Goal: Task Accomplishment & Management: Manage account settings

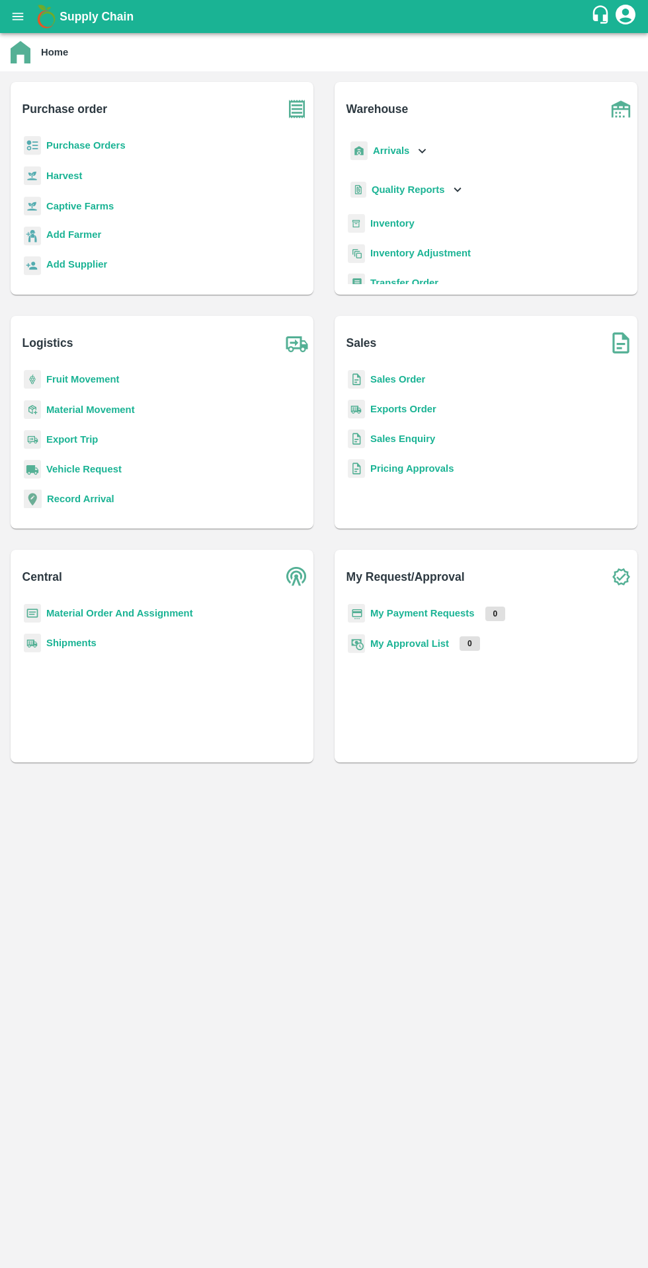
click at [160, 614] on b "Material Order And Assignment" at bounding box center [119, 613] width 147 height 11
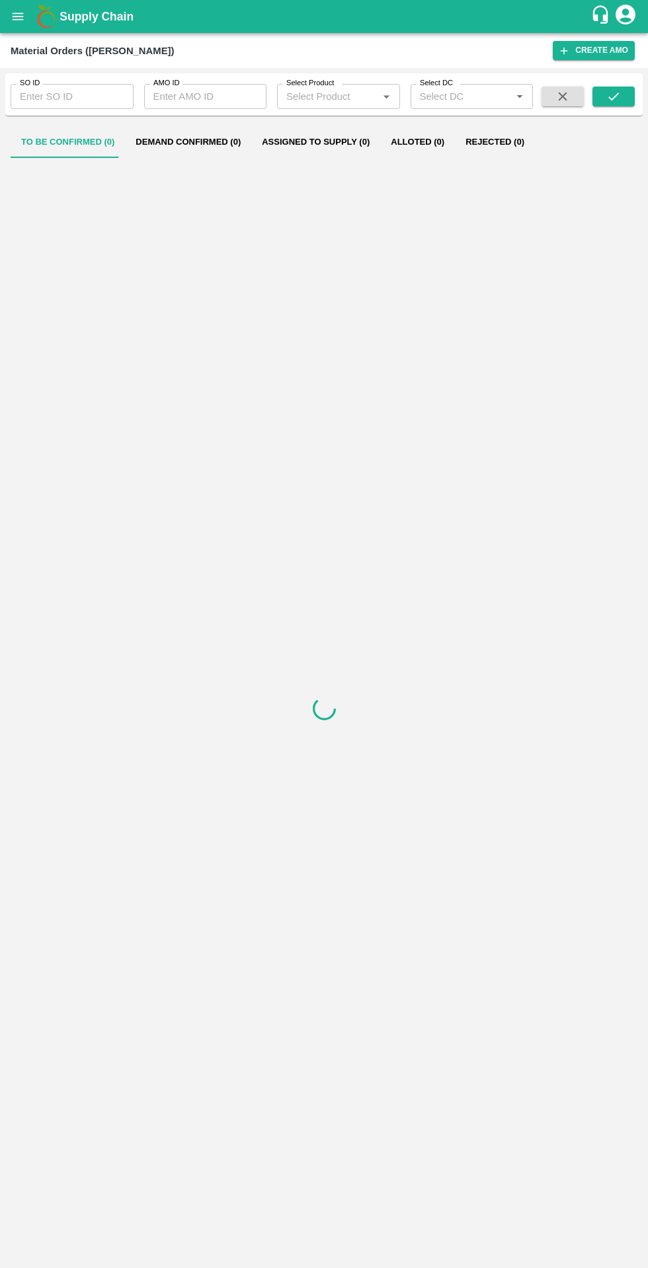
click at [184, 151] on button "Demand Confirmed (0)" at bounding box center [188, 142] width 126 height 32
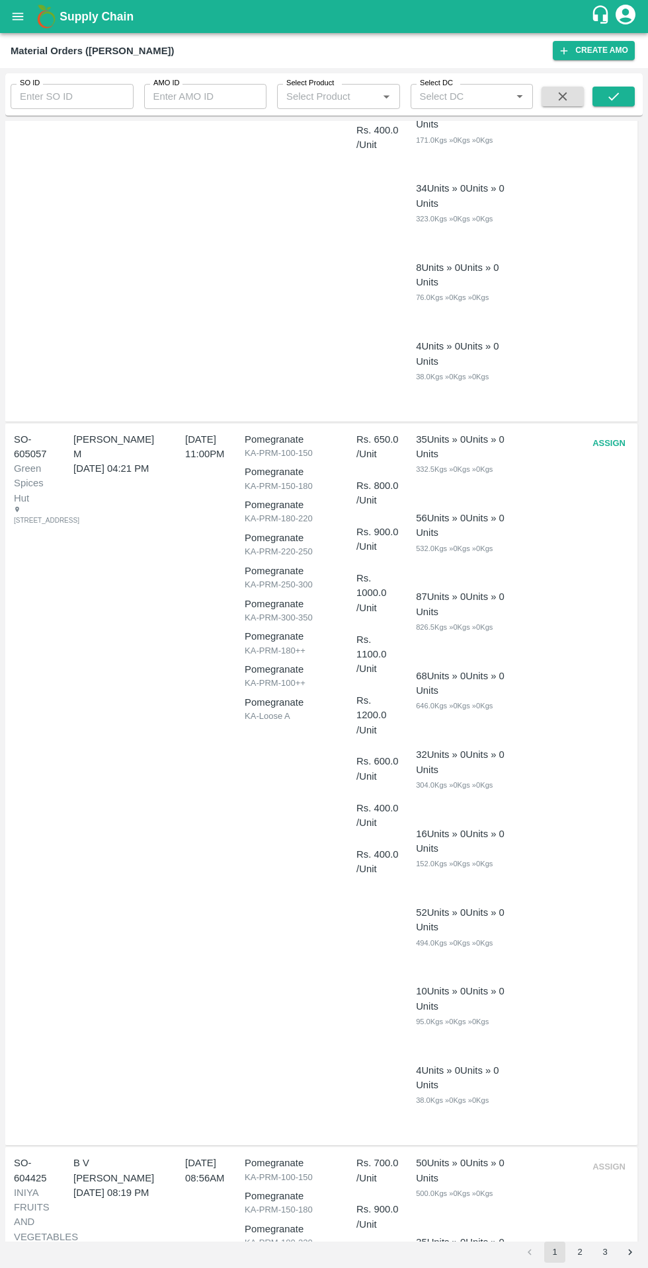
scroll to position [1947, 0]
click at [608, 444] on button "Assign" at bounding box center [609, 444] width 44 height 23
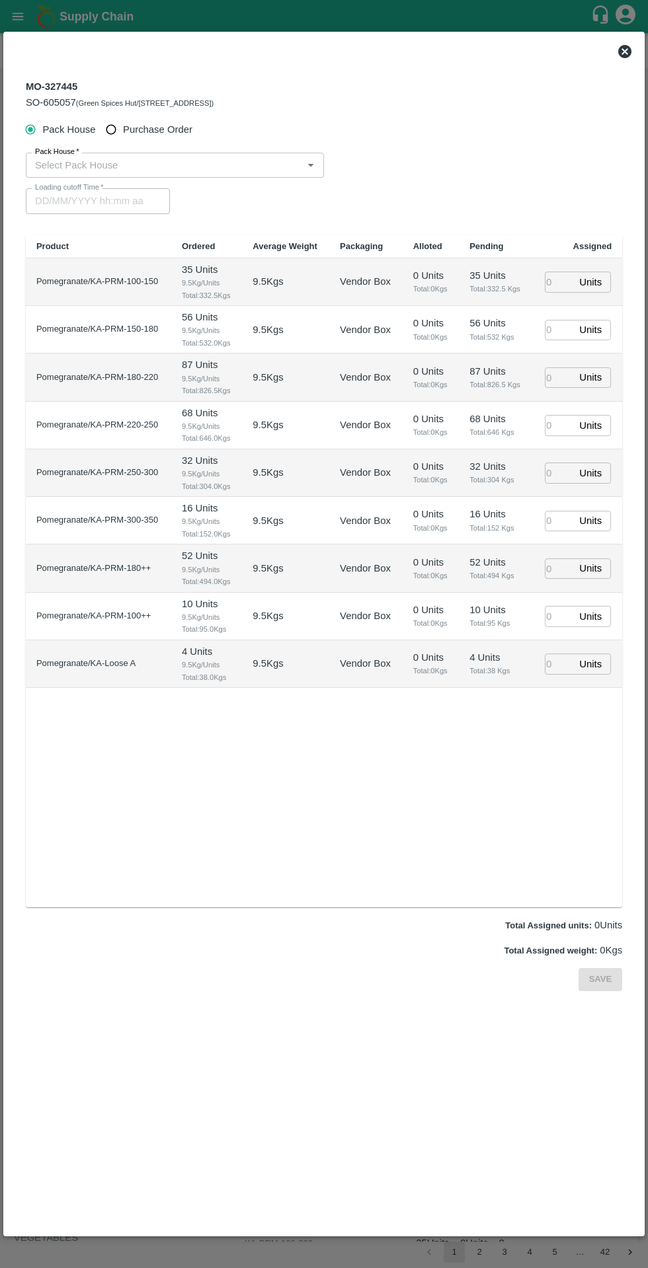
click at [163, 130] on span "Purchase Order" at bounding box center [157, 129] width 69 height 15
click at [124, 130] on input "Purchase Order" at bounding box center [111, 130] width 24 height 24
radio input "true"
click at [294, 165] on input "PO   *" at bounding box center [308, 165] width 556 height 17
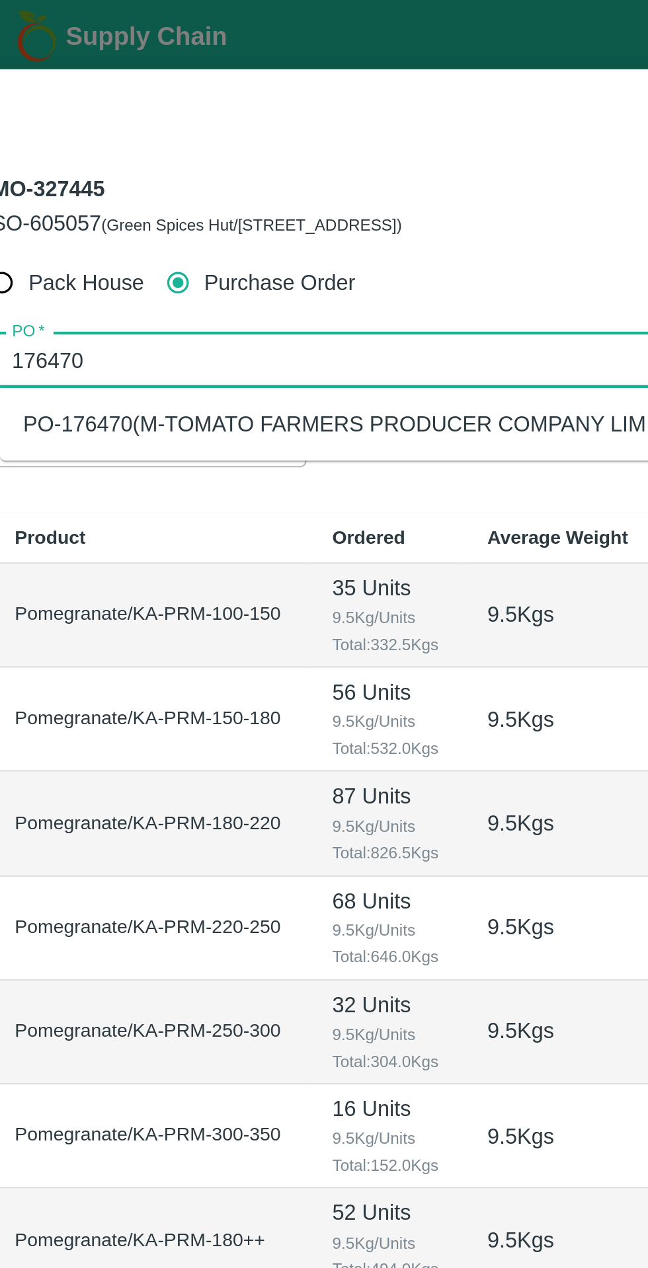
click at [180, 199] on div "PO-176470(M-TOMATO FARMERS PRODUCER COMPANY LIMITED-8639359343)" at bounding box center [224, 194] width 369 height 15
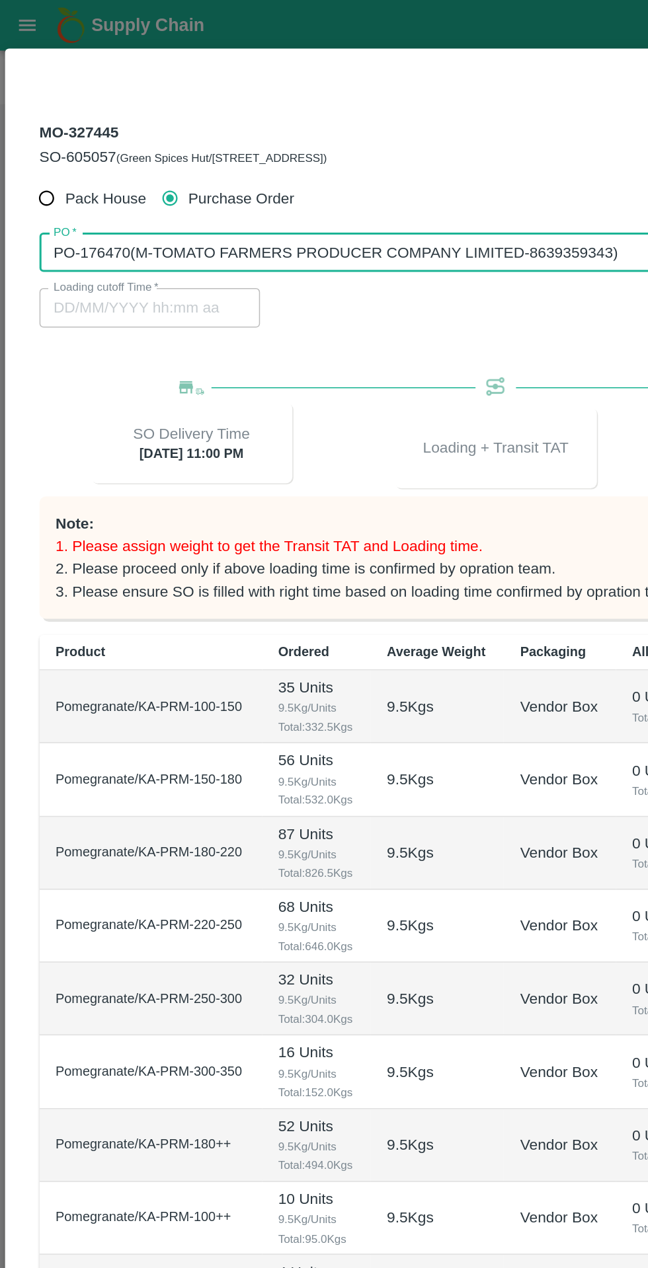
type input "PO-176470(M-TOMATO FARMERS PRODUCER COMPANY LIMITED-8639359343)"
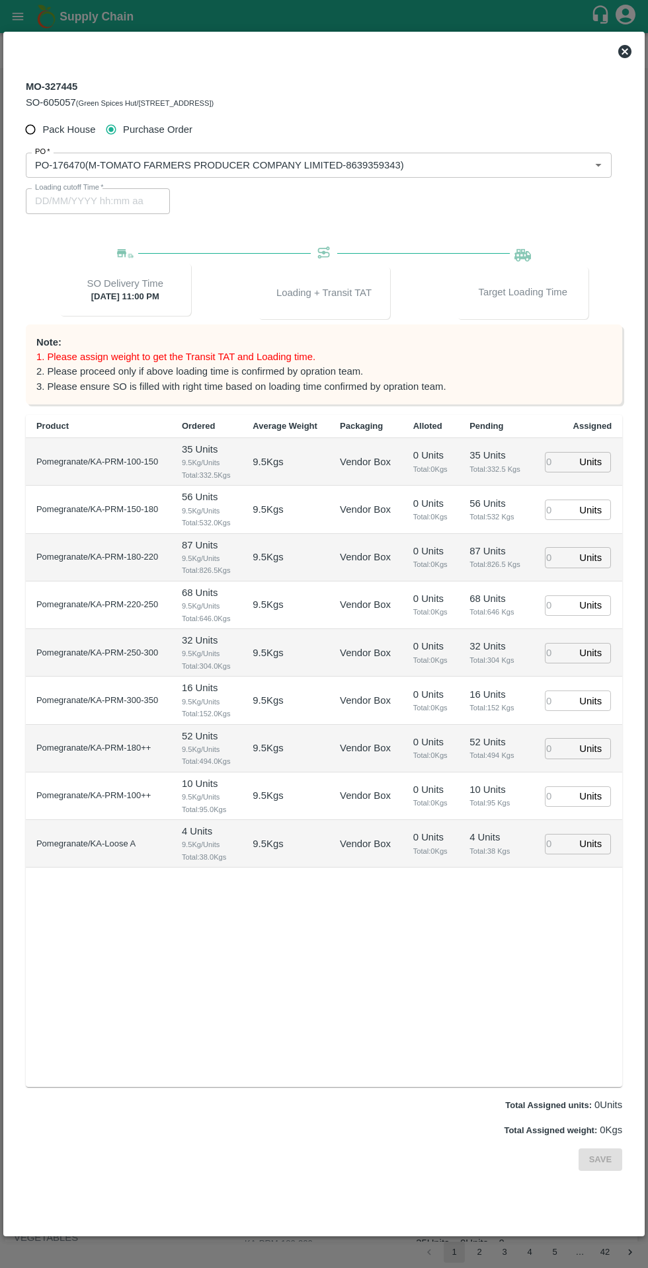
click at [172, 490] on td "56 Units 9.5 Kg/Units Total: 532.0 Kgs" at bounding box center [206, 510] width 71 height 48
click at [554, 460] on input "number" at bounding box center [559, 462] width 29 height 20
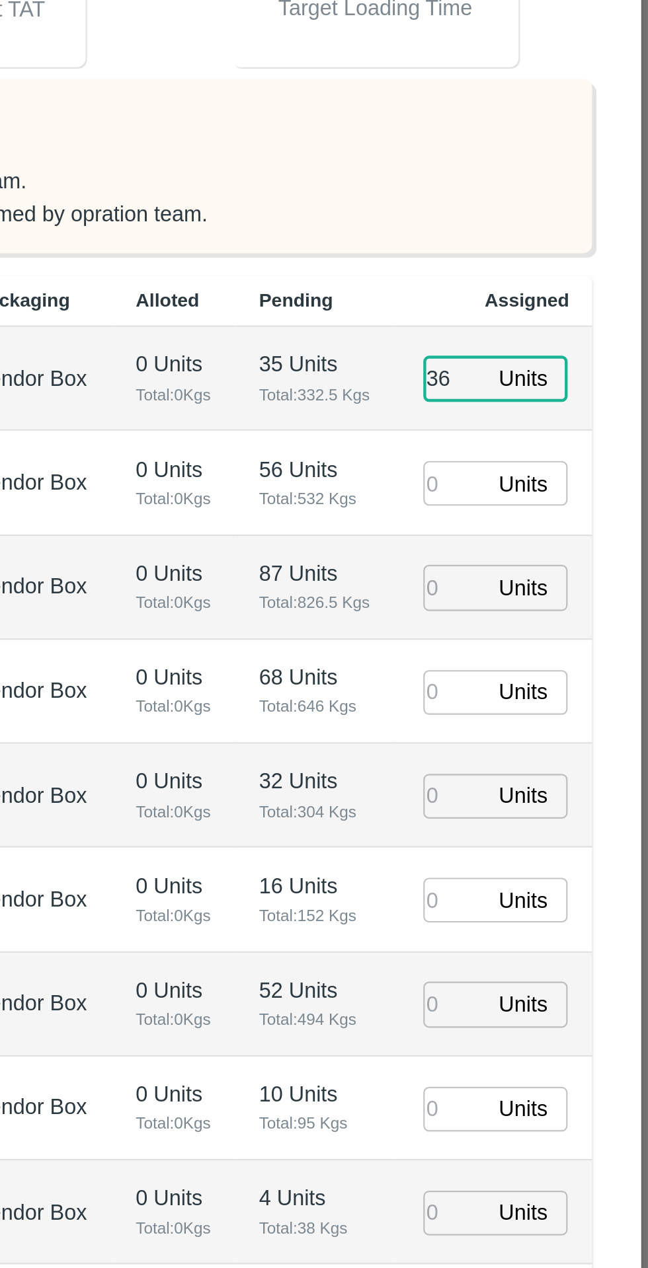
type input "36"
click at [557, 507] on input "number" at bounding box center [559, 510] width 29 height 20
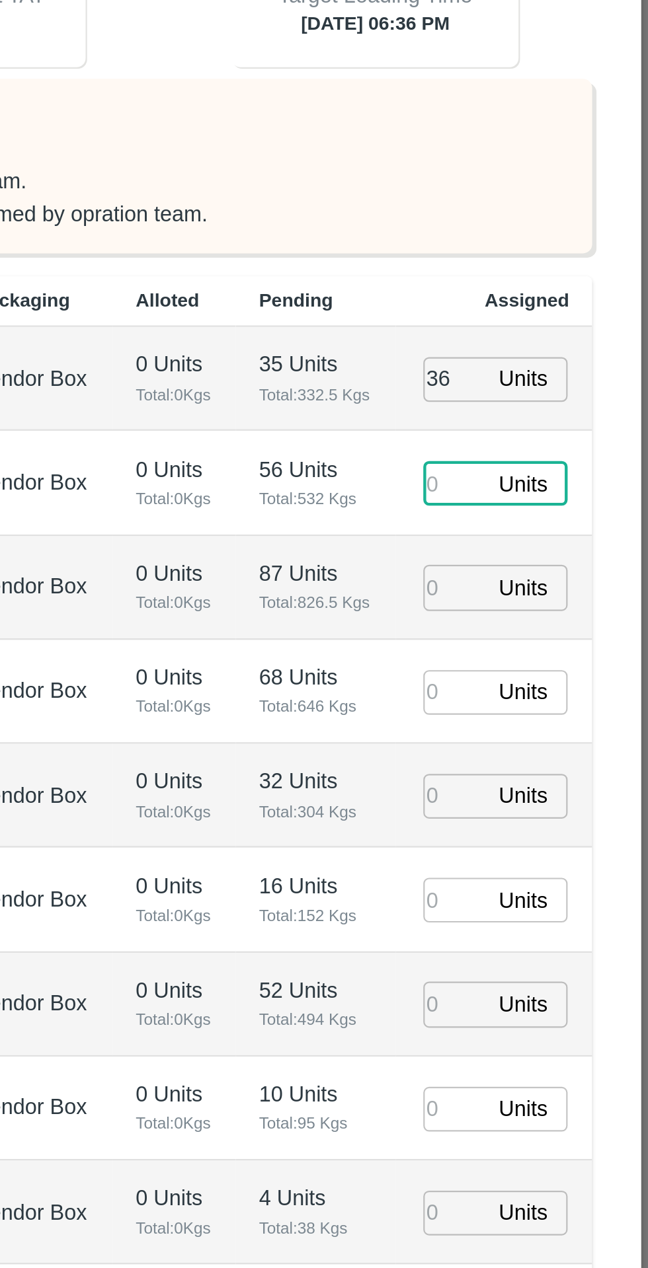
type input "[DATE] 06:36 PM"
type input "55"
click at [561, 557] on input "number" at bounding box center [559, 557] width 29 height 20
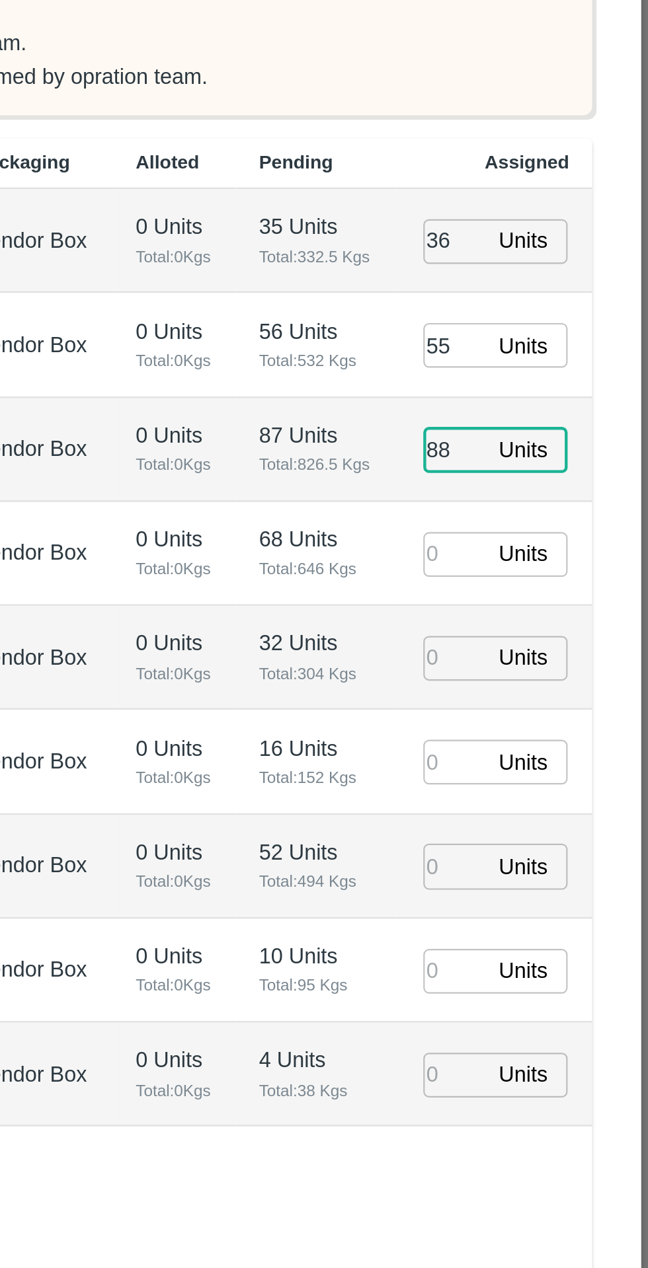
type input "88"
click at [563, 611] on input "number" at bounding box center [559, 606] width 29 height 20
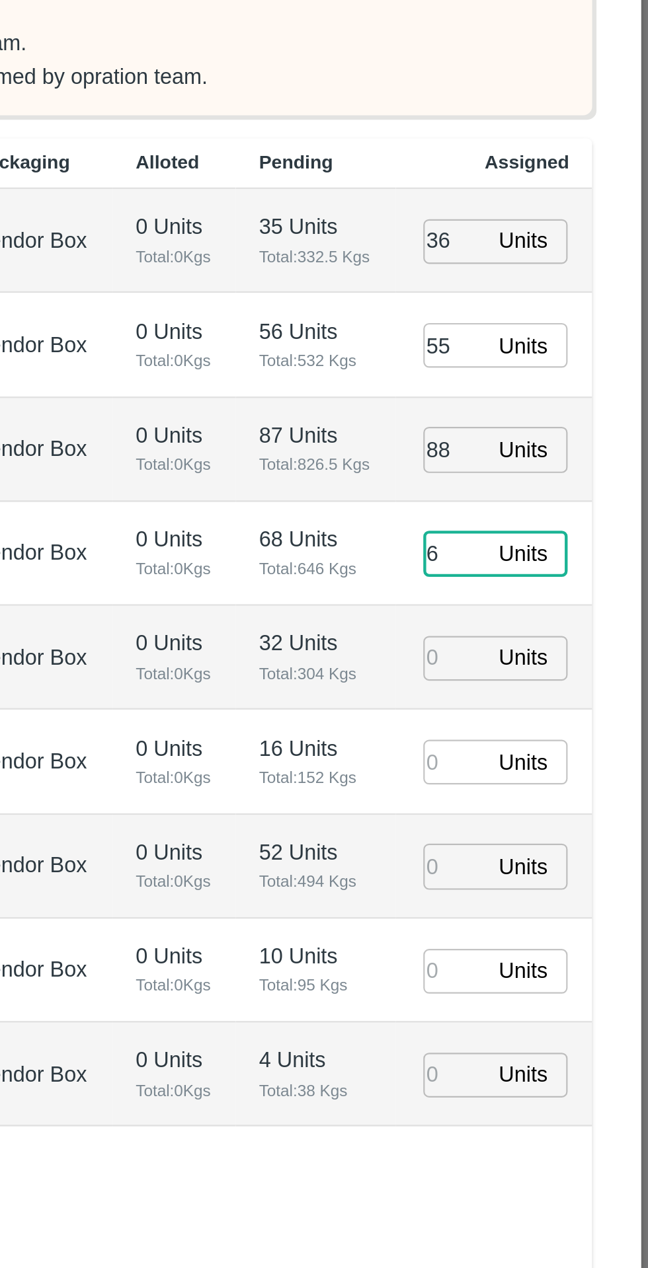
type input "67"
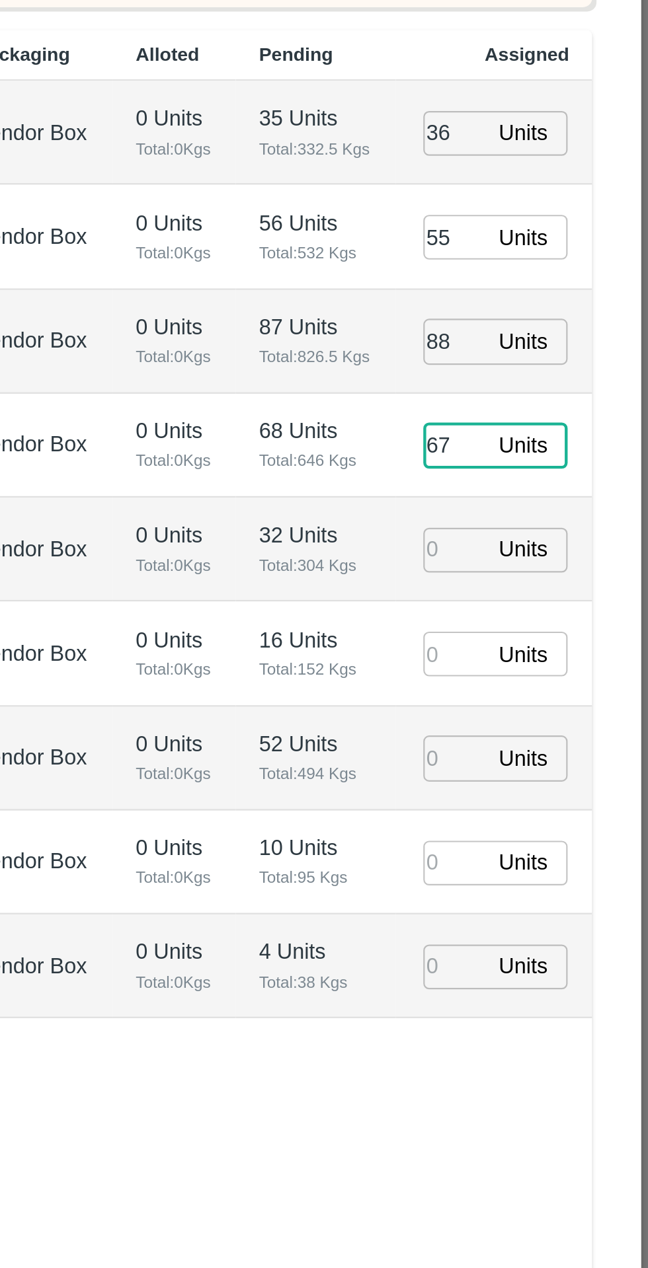
type input "[DATE] 04:36 PM"
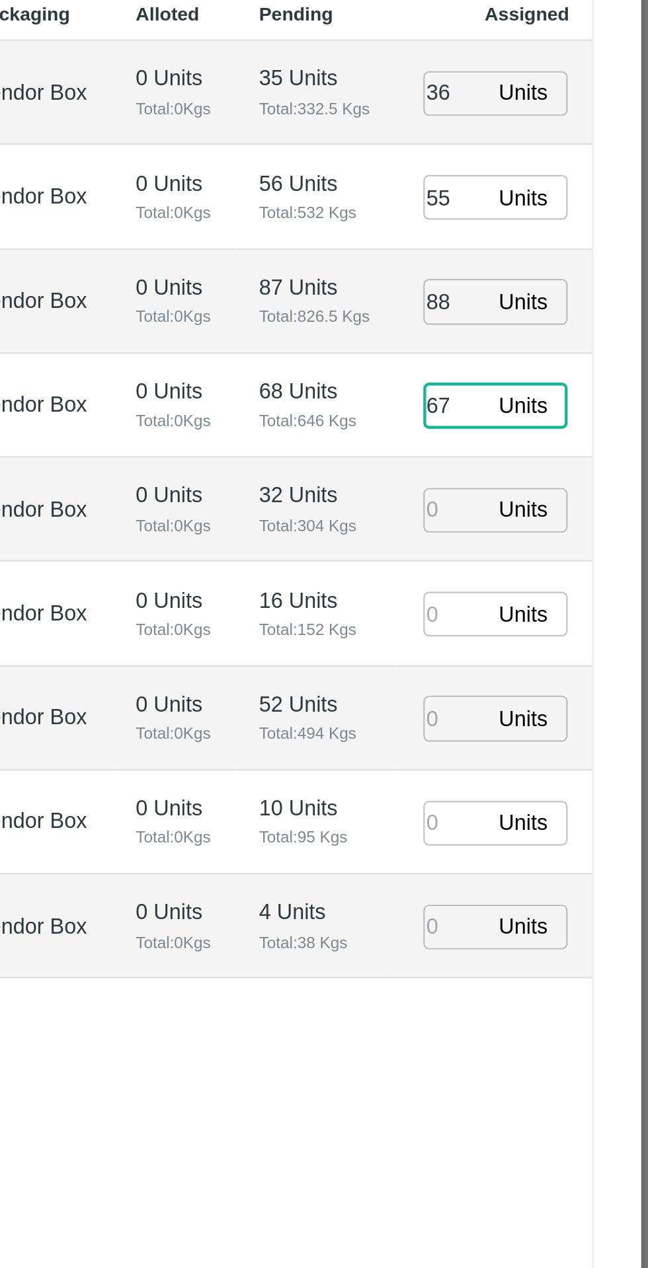
type input "67"
click at [555, 656] on input "number" at bounding box center [559, 653] width 29 height 20
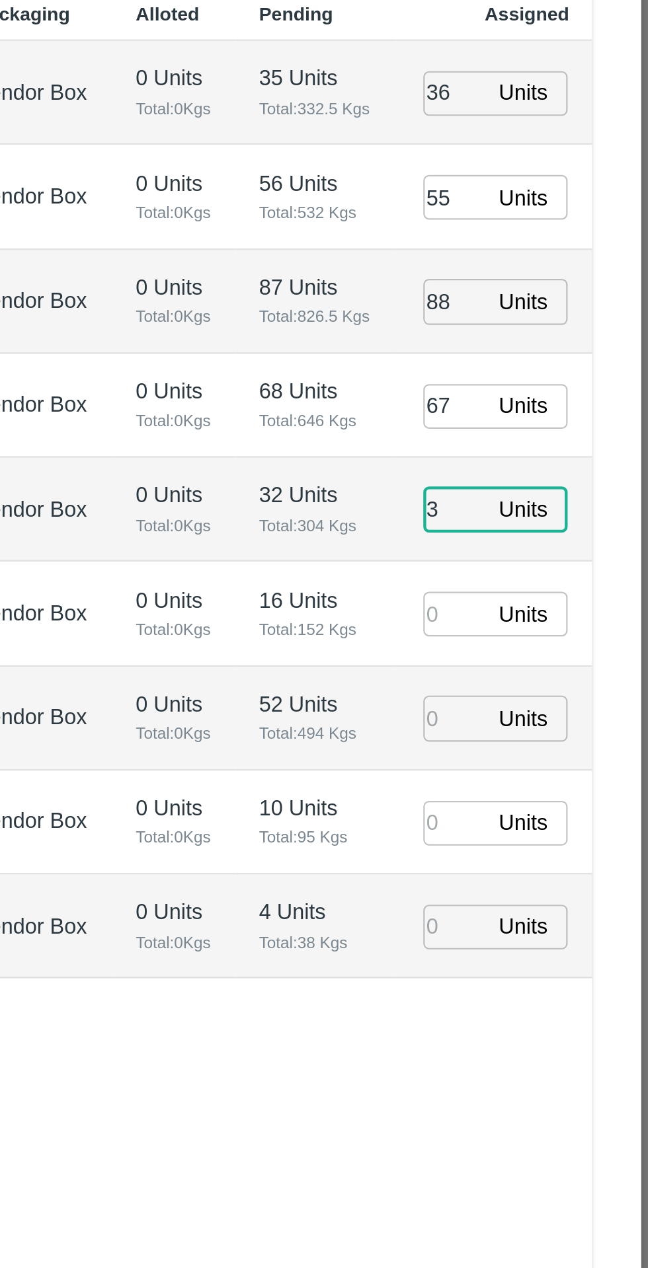
type input "32"
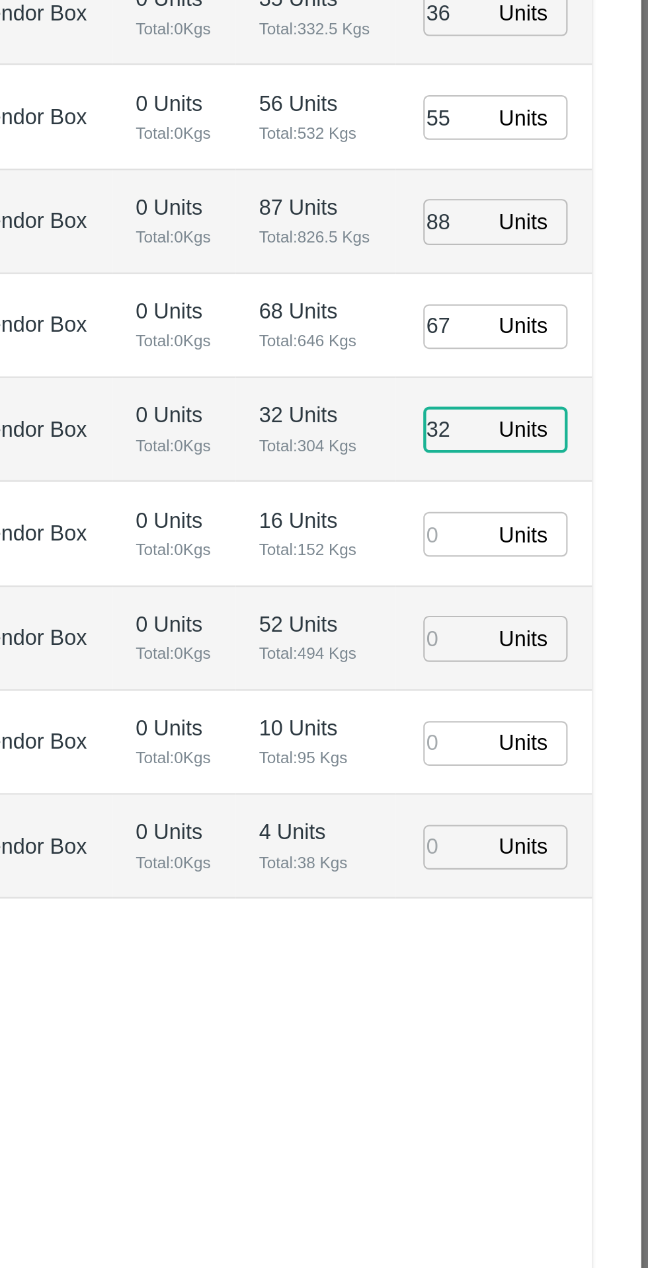
type input "[DATE] 05:36 PM"
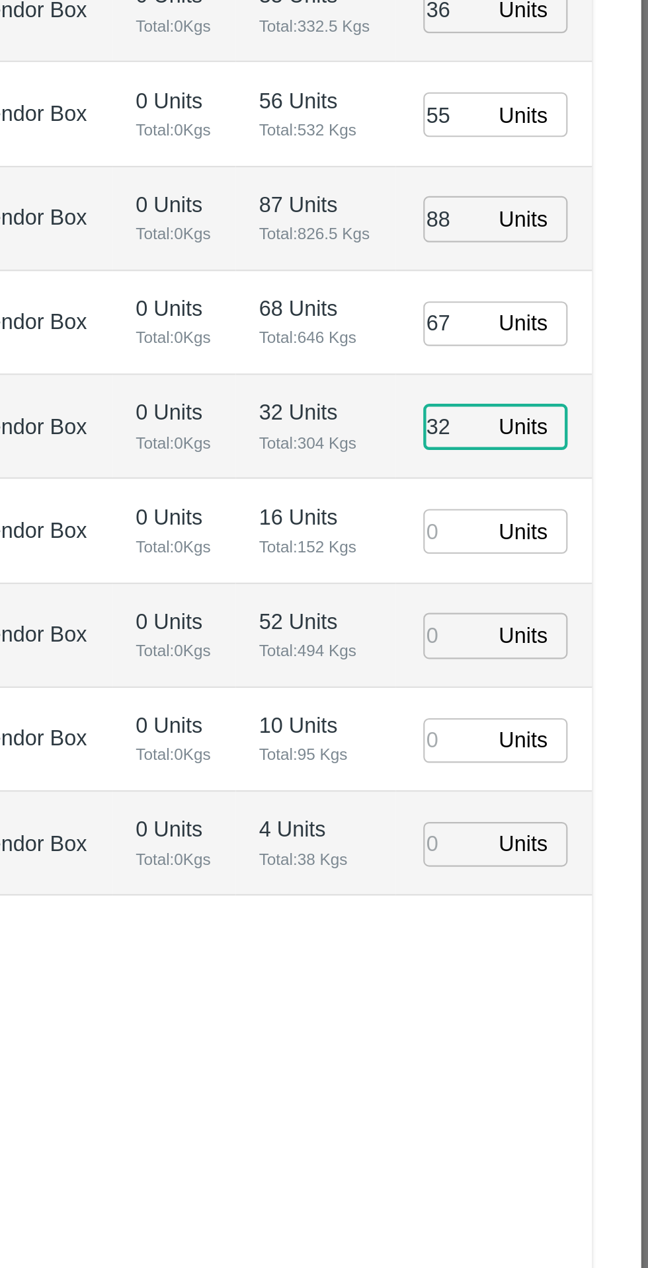
type input "32"
click at [557, 701] on input "number" at bounding box center [559, 701] width 29 height 20
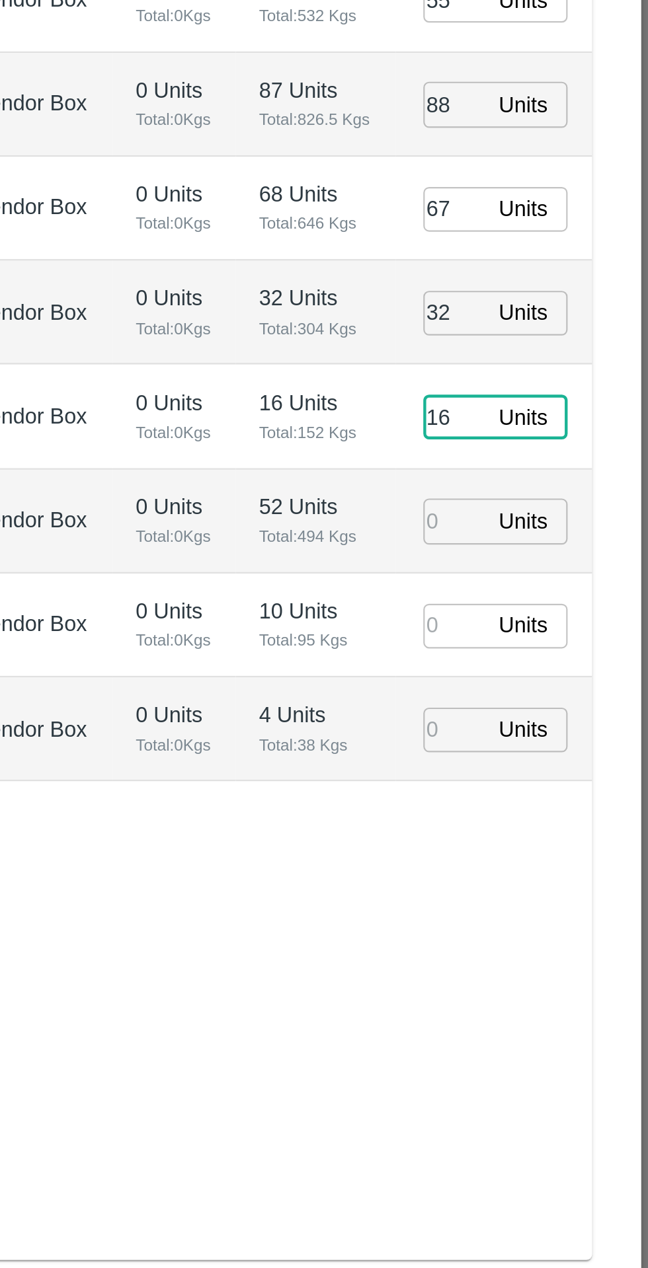
type input "16"
click at [567, 751] on input "number" at bounding box center [559, 748] width 29 height 20
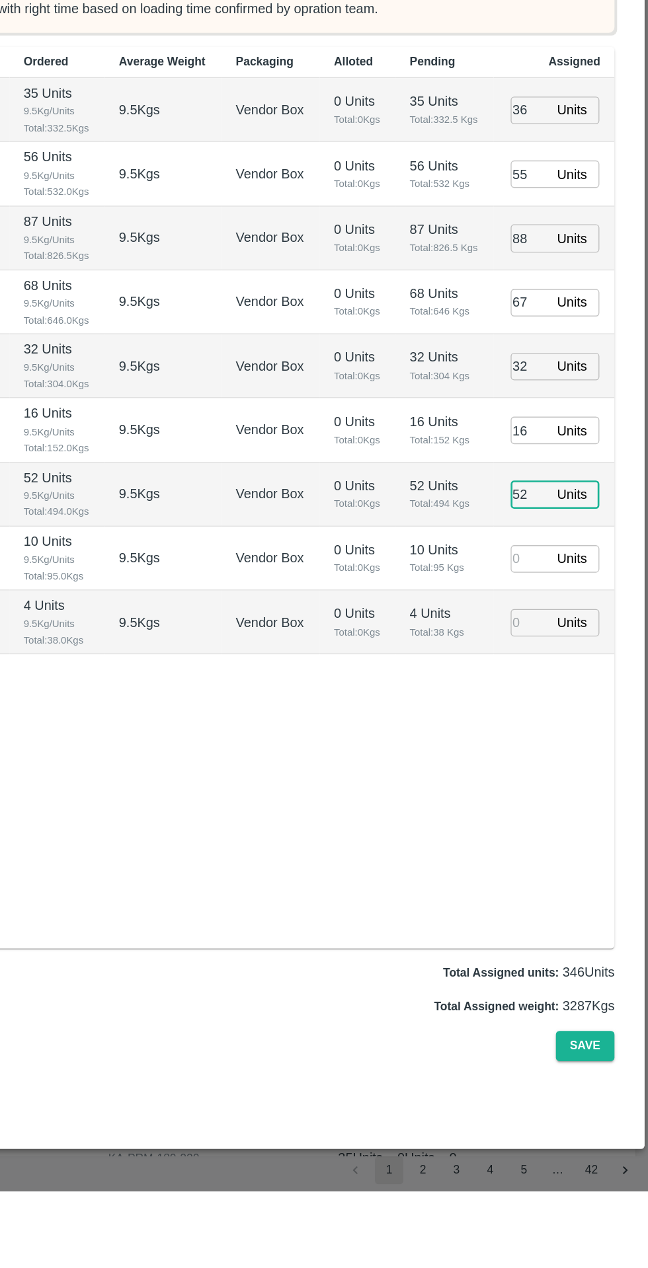
type input "52"
click at [552, 801] on input "number" at bounding box center [559, 797] width 29 height 20
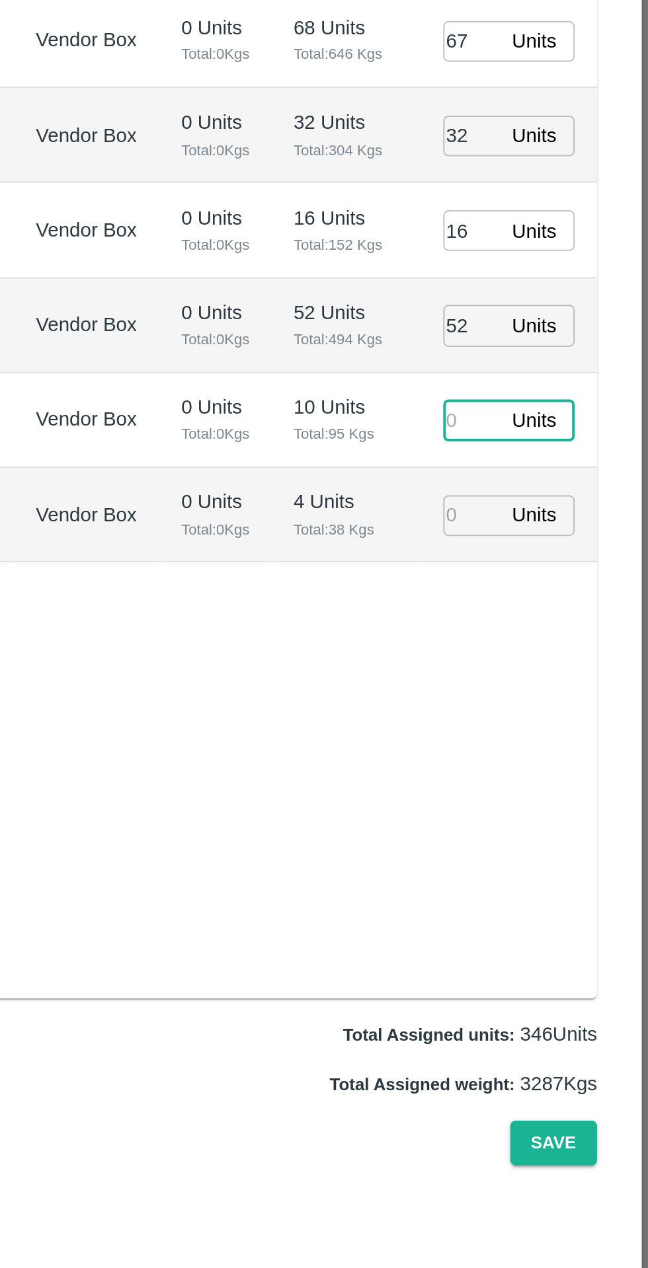
scroll to position [0, 0]
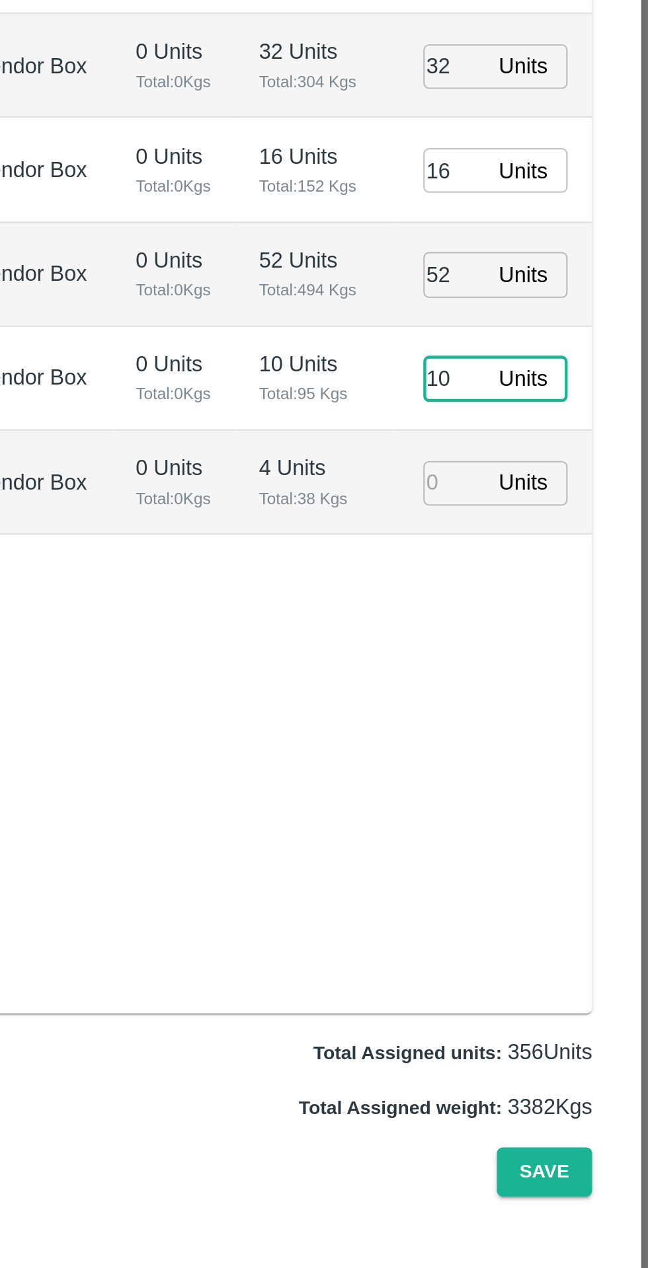
type input "10"
click at [561, 847] on input "number" at bounding box center [559, 844] width 29 height 20
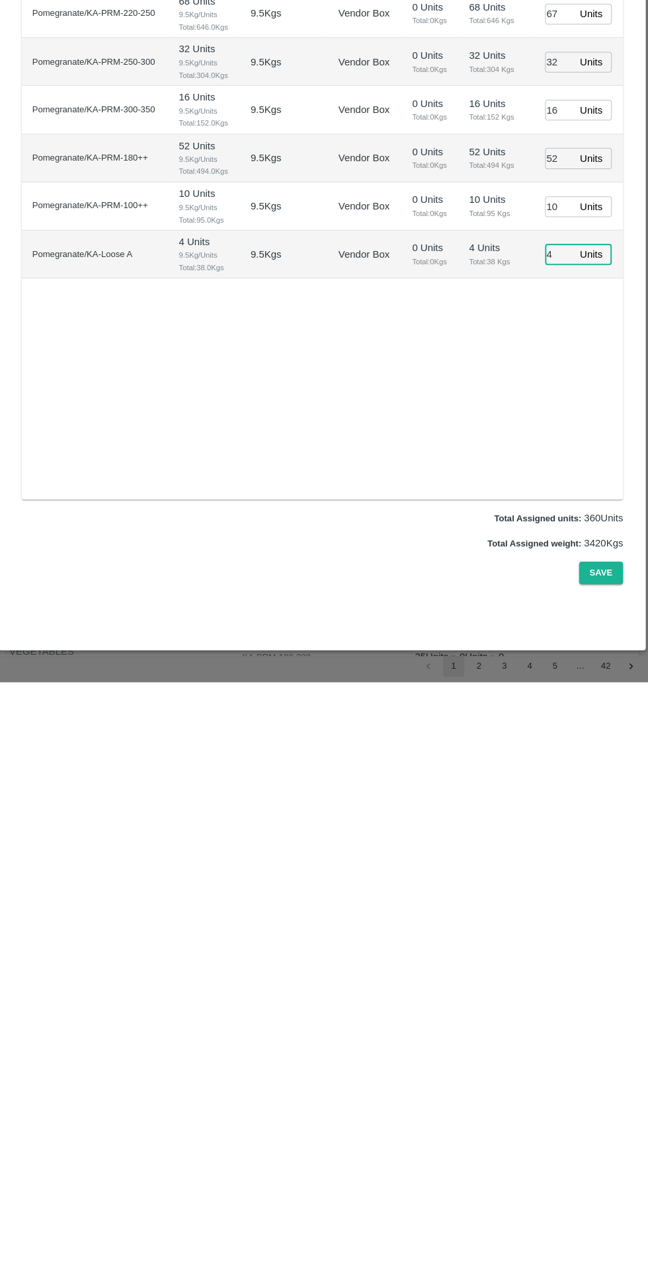
type input "4"
click at [600, 1227] on div "MO-327445 SO-605057 (Green Spices Hut/Shop [STREET_ADDRESS]) Pack House Purchas…" at bounding box center [324, 647] width 628 height 1165
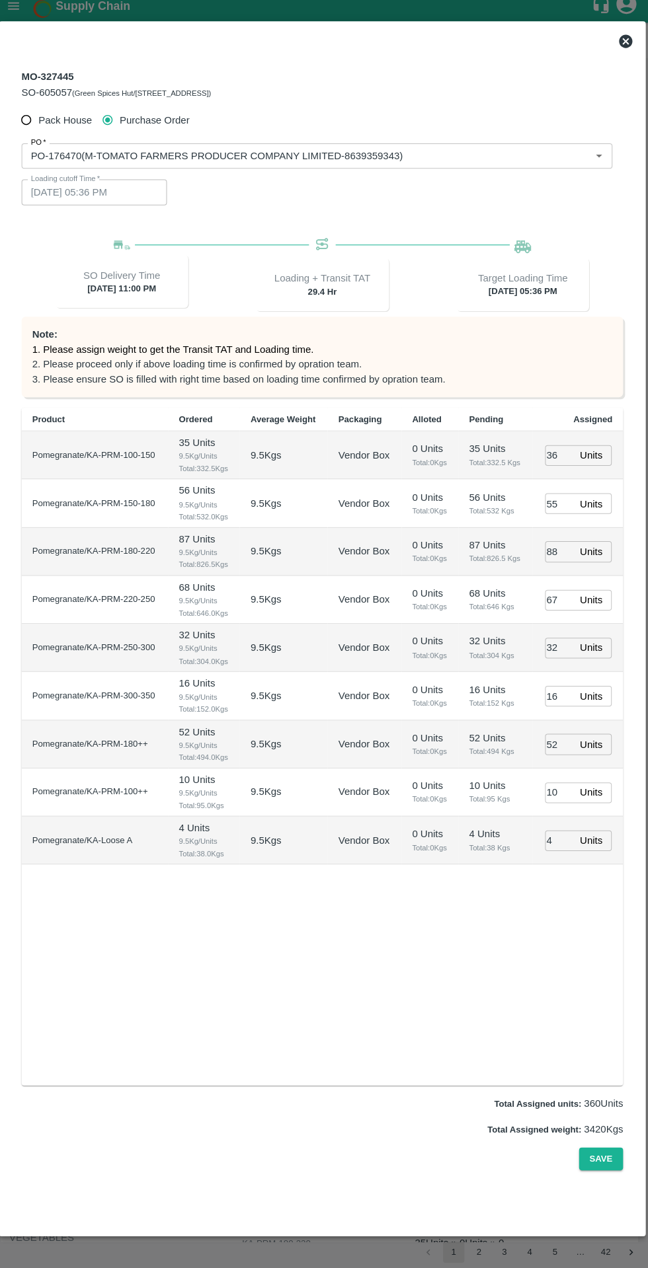
click at [608, 1172] on button "Save" at bounding box center [600, 1160] width 44 height 23
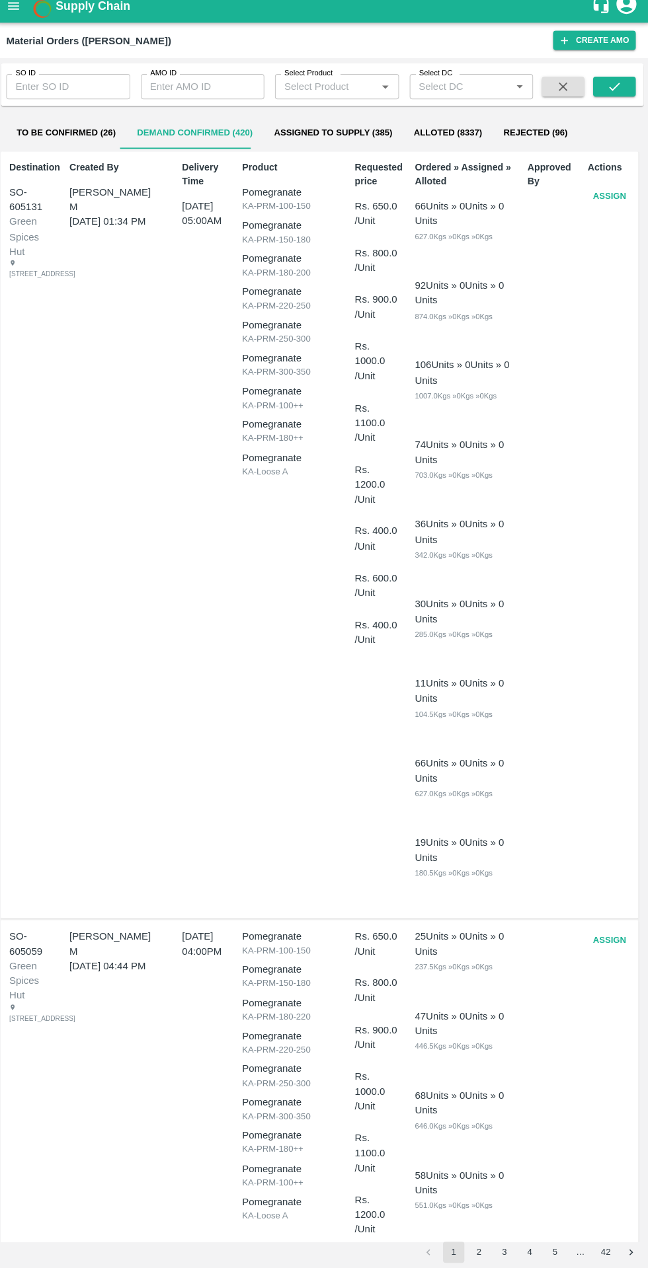
click at [614, 102] on icon "submit" at bounding box center [613, 96] width 15 height 15
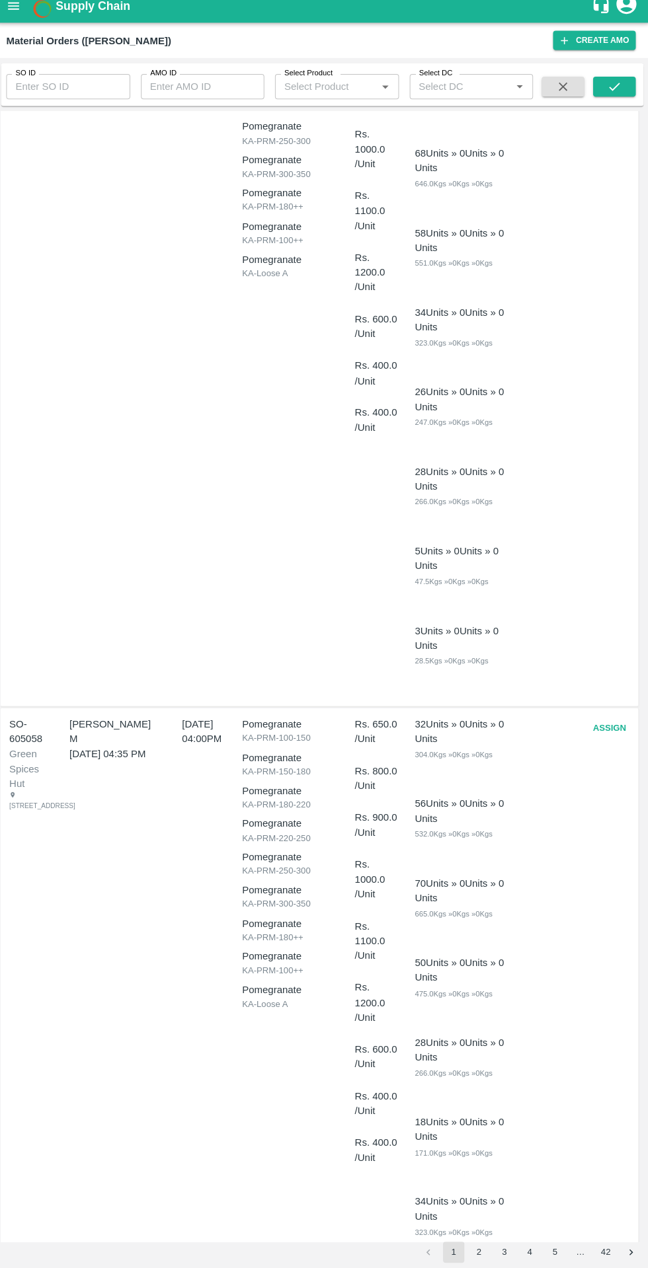
scroll to position [935, 0]
click at [607, 732] on button "Assign" at bounding box center [609, 732] width 44 height 23
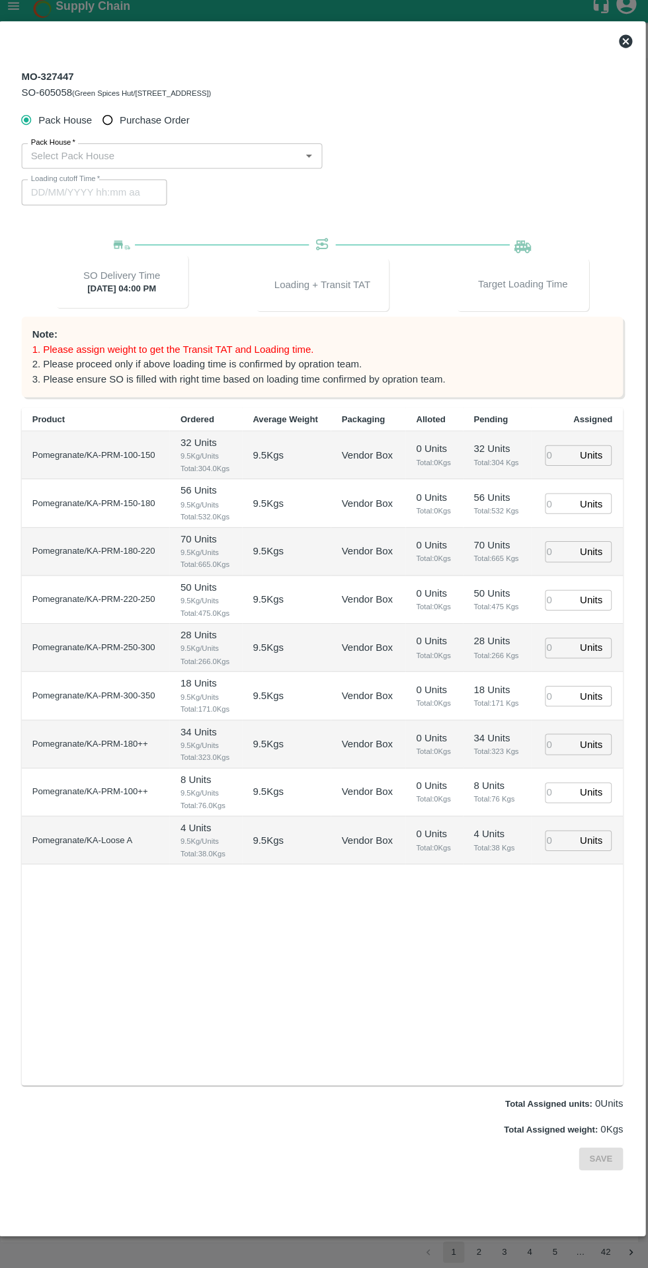
click at [178, 128] on span "Purchase Order" at bounding box center [157, 129] width 69 height 15
click at [124, 128] on input "Purchase Order" at bounding box center [111, 130] width 24 height 24
radio input "true"
click at [253, 165] on input "PO   *" at bounding box center [308, 165] width 556 height 17
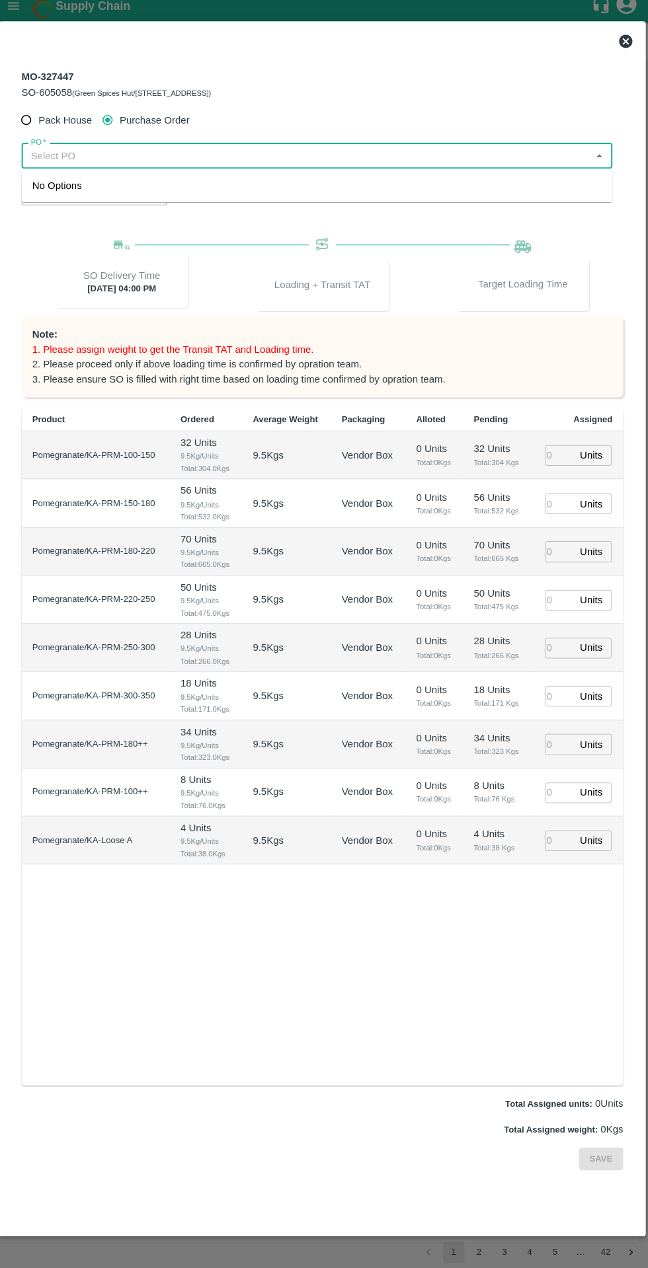
scroll to position [0, 0]
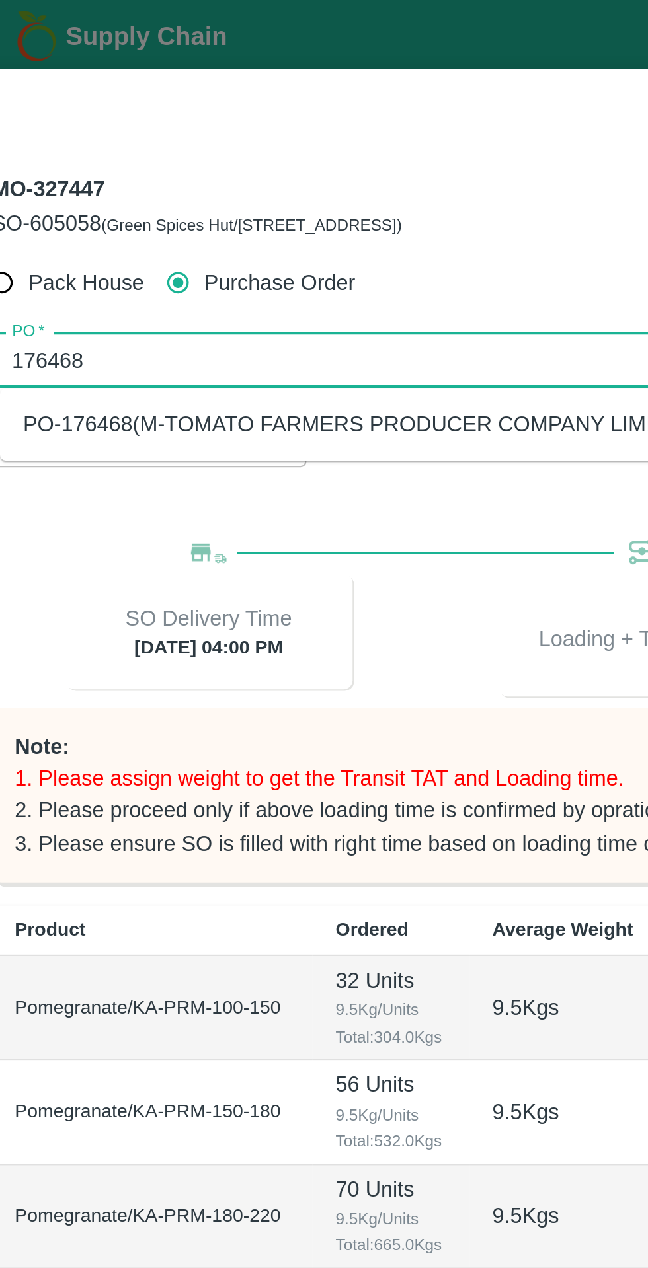
click at [66, 196] on div "PO-176468(M-TOMATO FARMERS PRODUCER COMPANY LIMITED-8639359343)" at bounding box center [224, 194] width 369 height 15
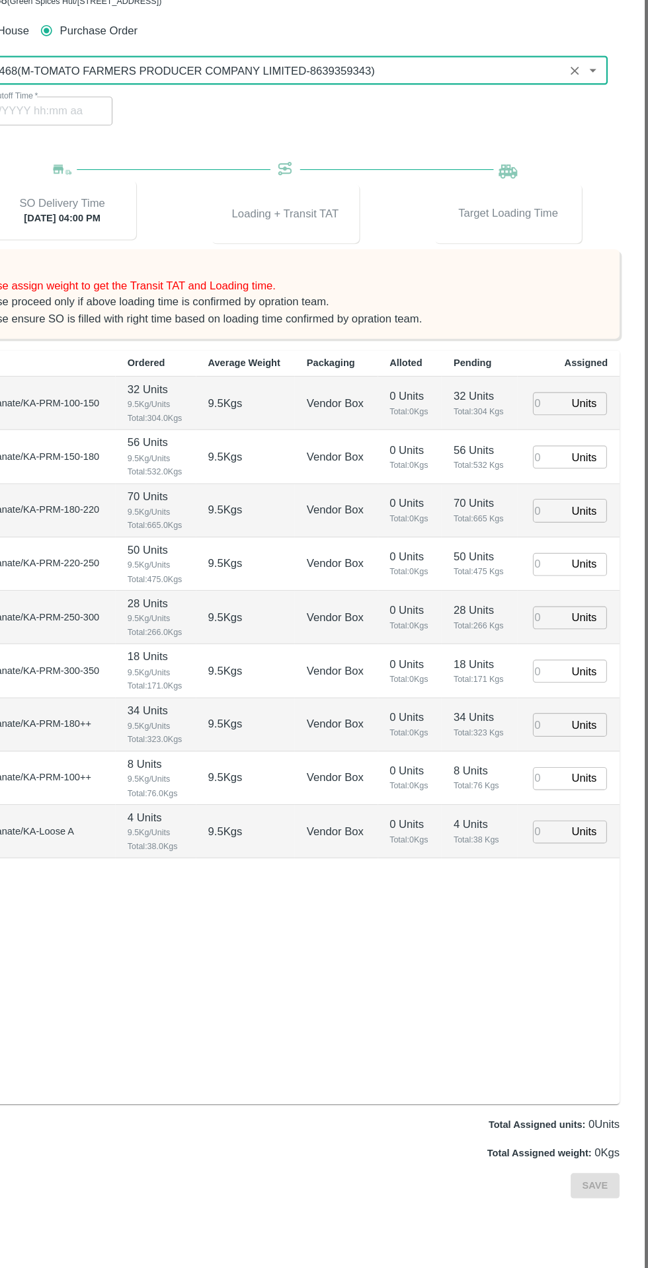
type input "PO-176468(M-TOMATO FARMERS PRODUCER COMPANY LIMITED-8639359343)"
click at [563, 467] on input "number" at bounding box center [559, 462] width 29 height 20
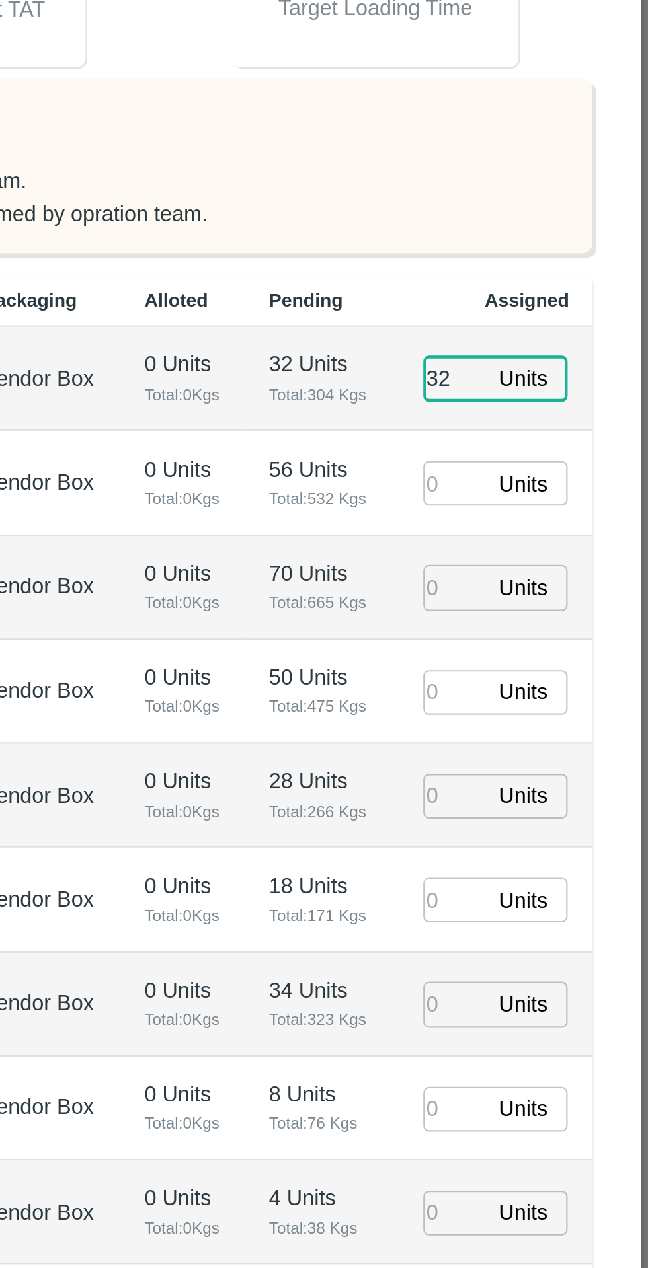
type input "32"
click at [564, 513] on input "number" at bounding box center [559, 510] width 29 height 20
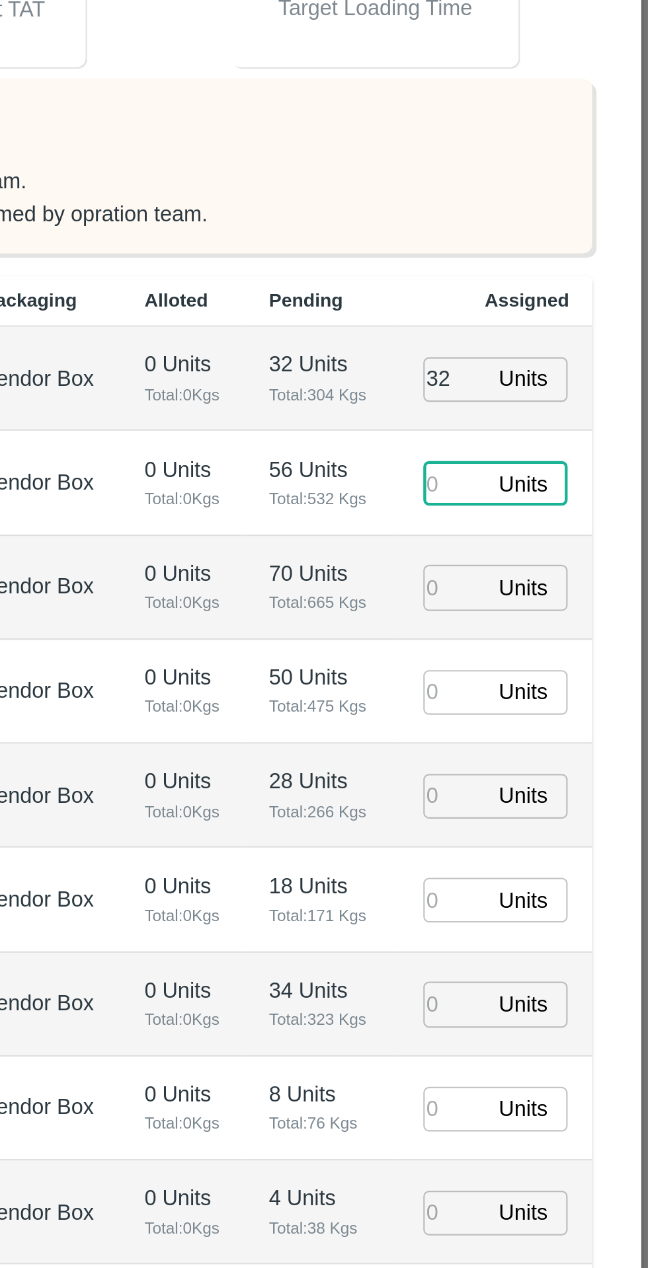
type input "[DATE] 11:36 AM"
type input "56"
click at [562, 561] on input "number" at bounding box center [559, 557] width 29 height 20
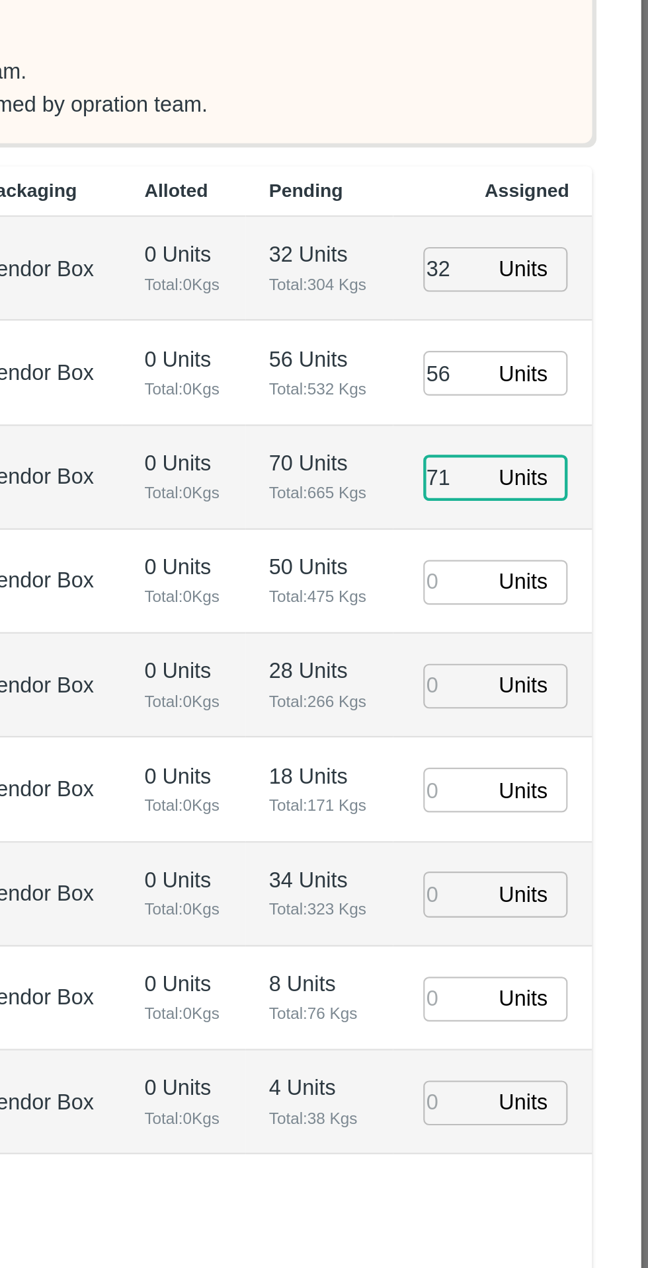
type input "71"
click at [559, 605] on input "number" at bounding box center [559, 606] width 29 height 20
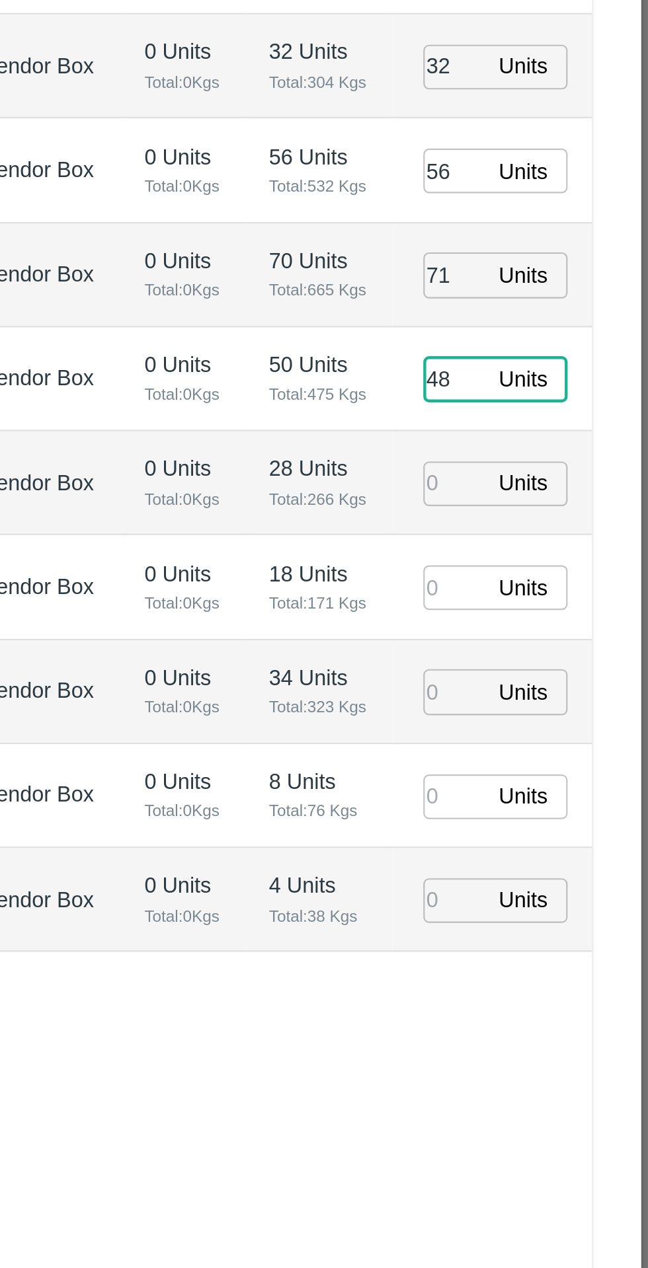
type input "48"
click at [555, 656] on input "number" at bounding box center [559, 653] width 29 height 20
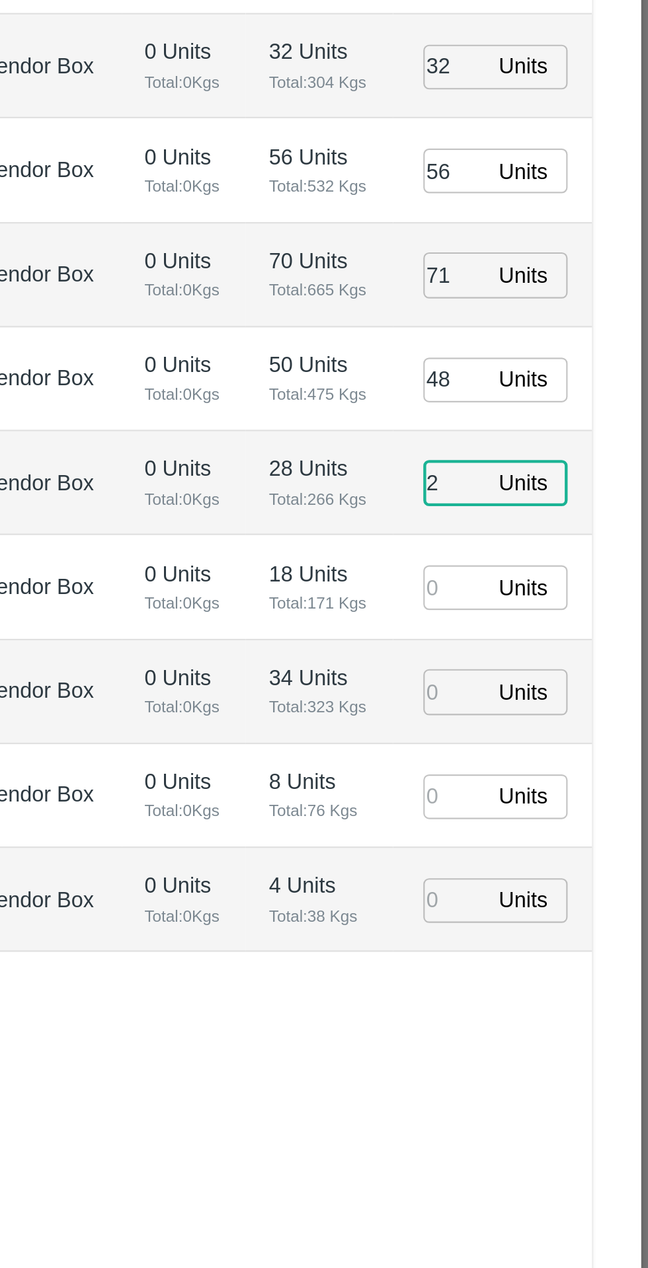
type input "29"
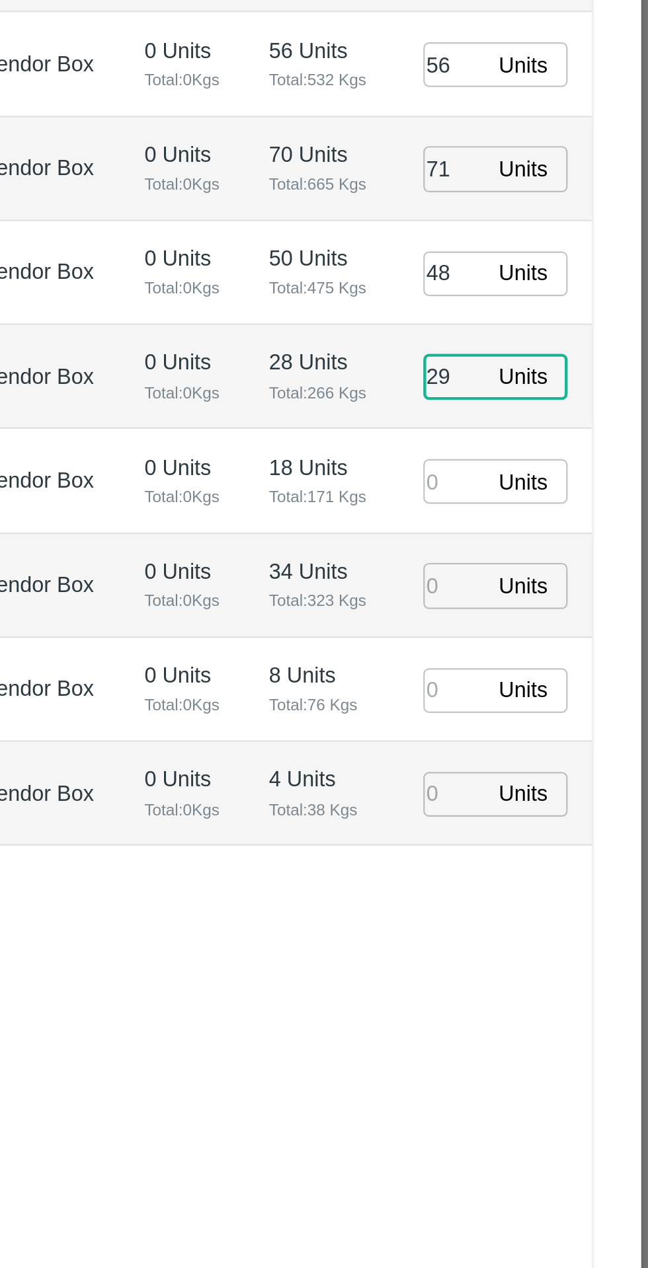
type input "[DATE] 09:36 AM"
type input "29"
click at [561, 705] on input "number" at bounding box center [559, 701] width 29 height 20
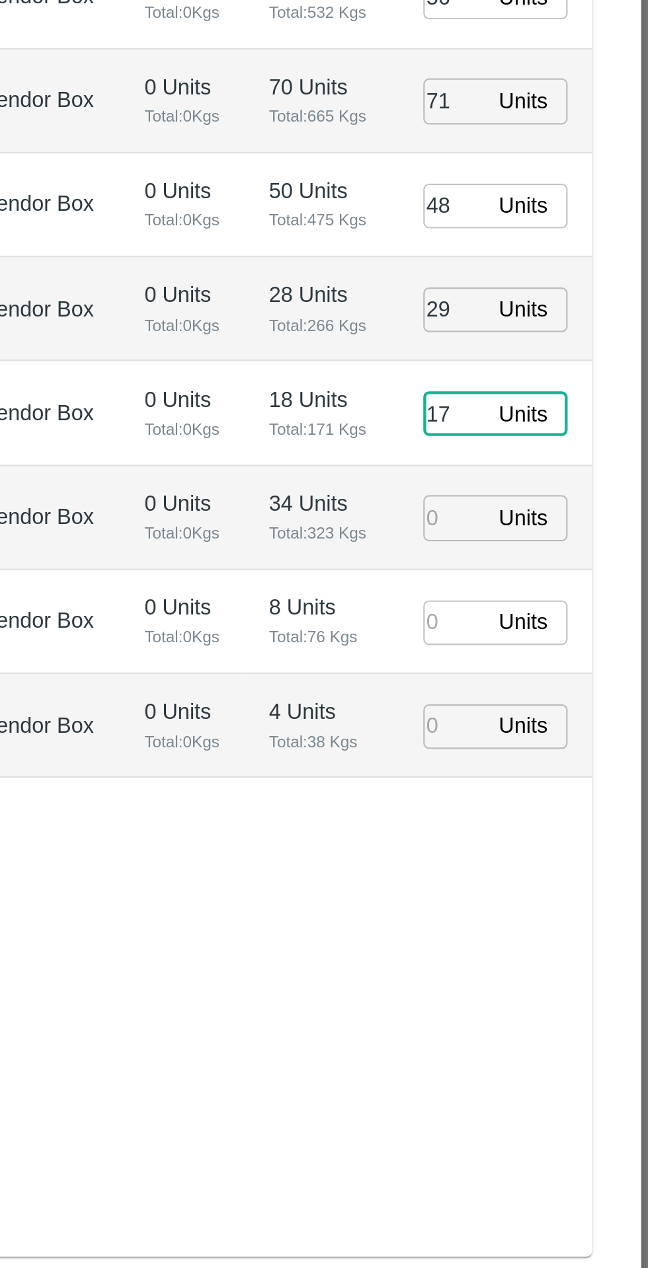
type input "17"
click at [559, 748] on input "number" at bounding box center [559, 748] width 29 height 20
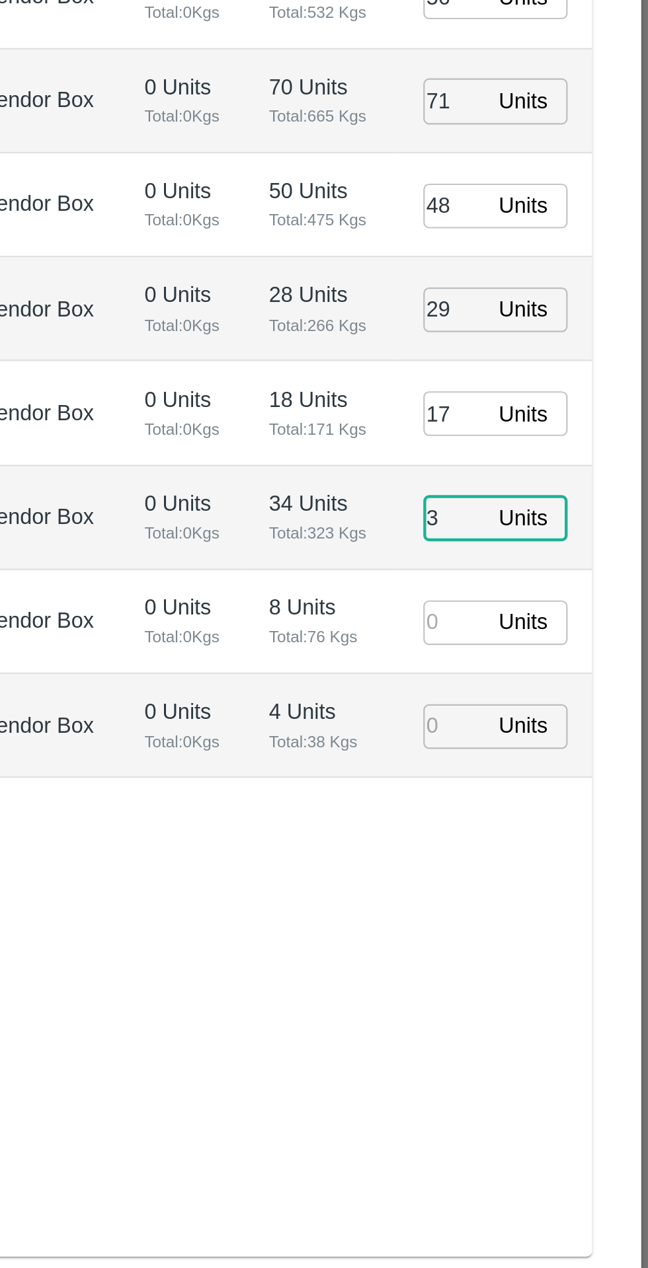
type input "35"
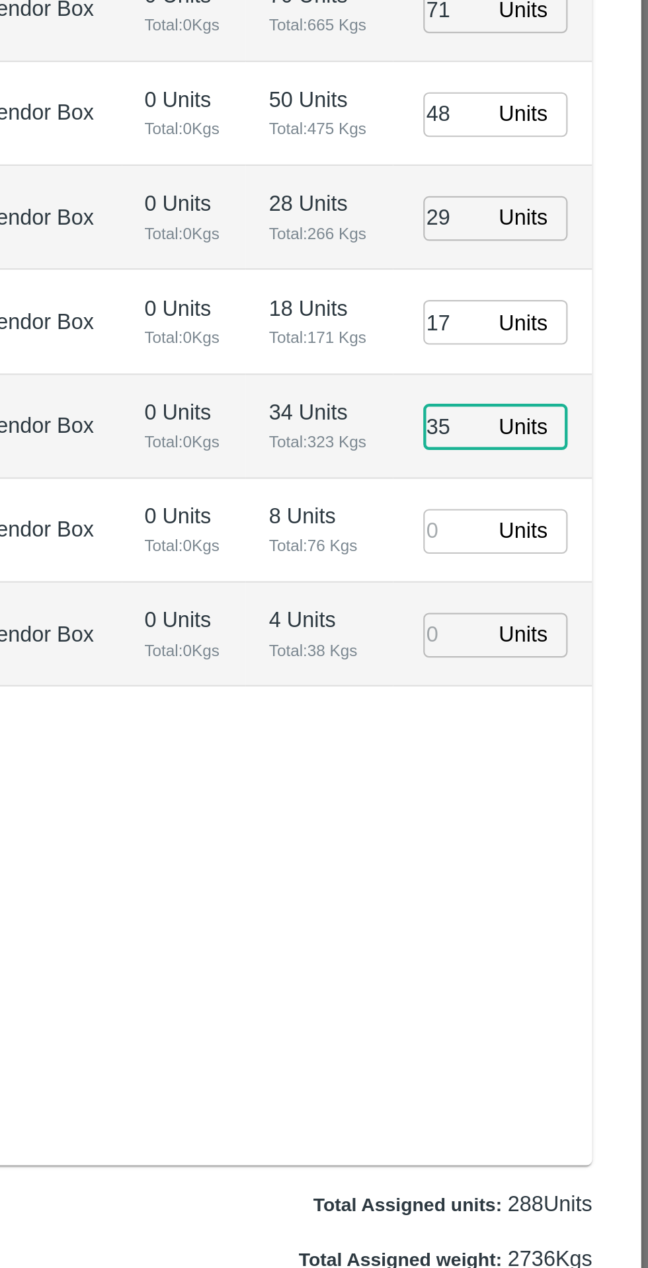
type input "[DATE] 10:36 AM"
type input "35"
click at [559, 799] on input "number" at bounding box center [559, 797] width 29 height 20
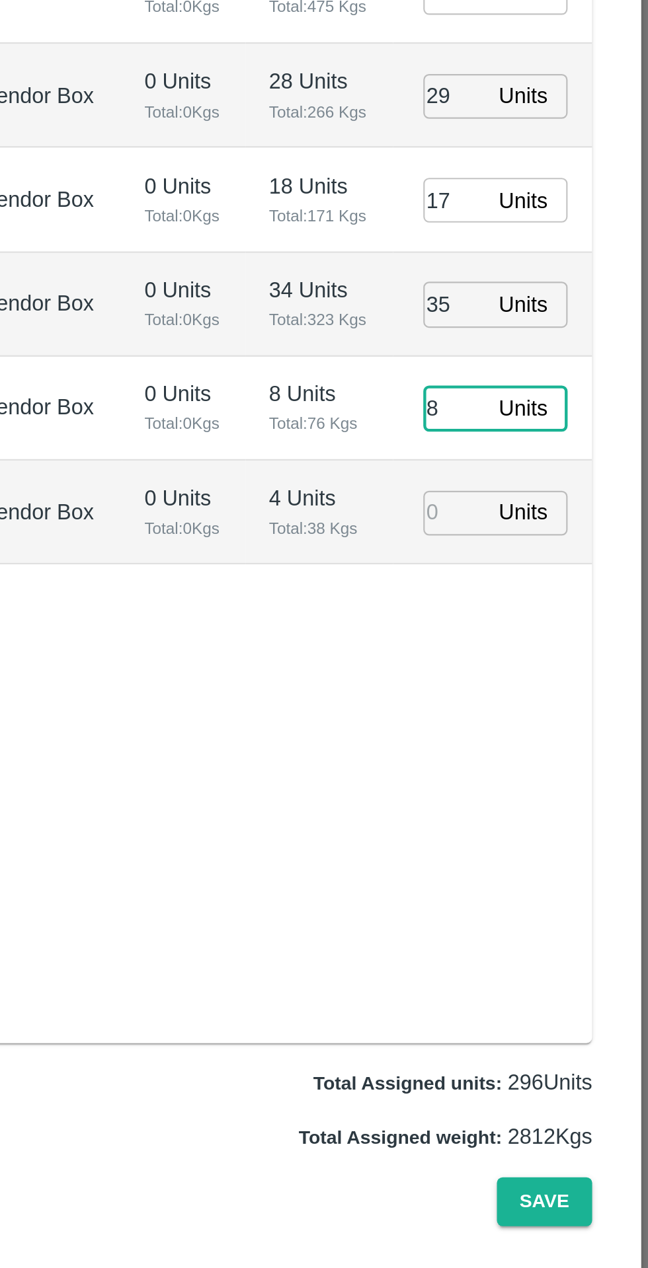
type input "8"
click at [561, 849] on input "number" at bounding box center [559, 844] width 29 height 20
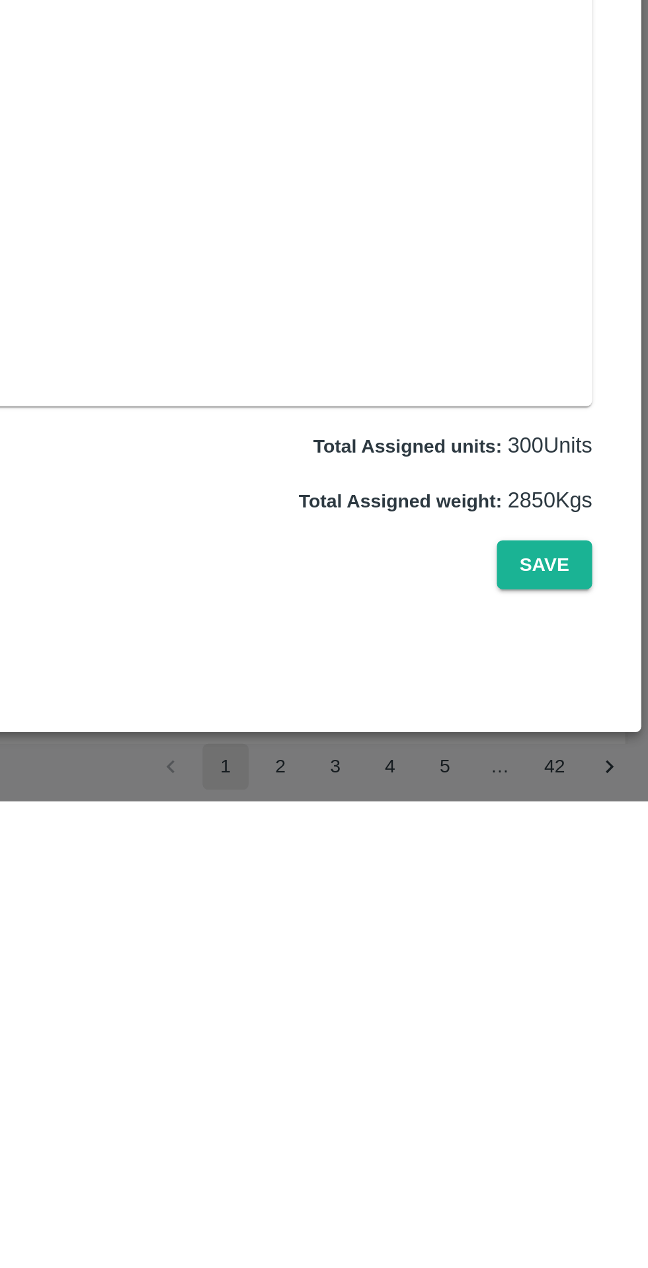
type input "4"
click at [598, 1172] on button "Save" at bounding box center [600, 1160] width 44 height 23
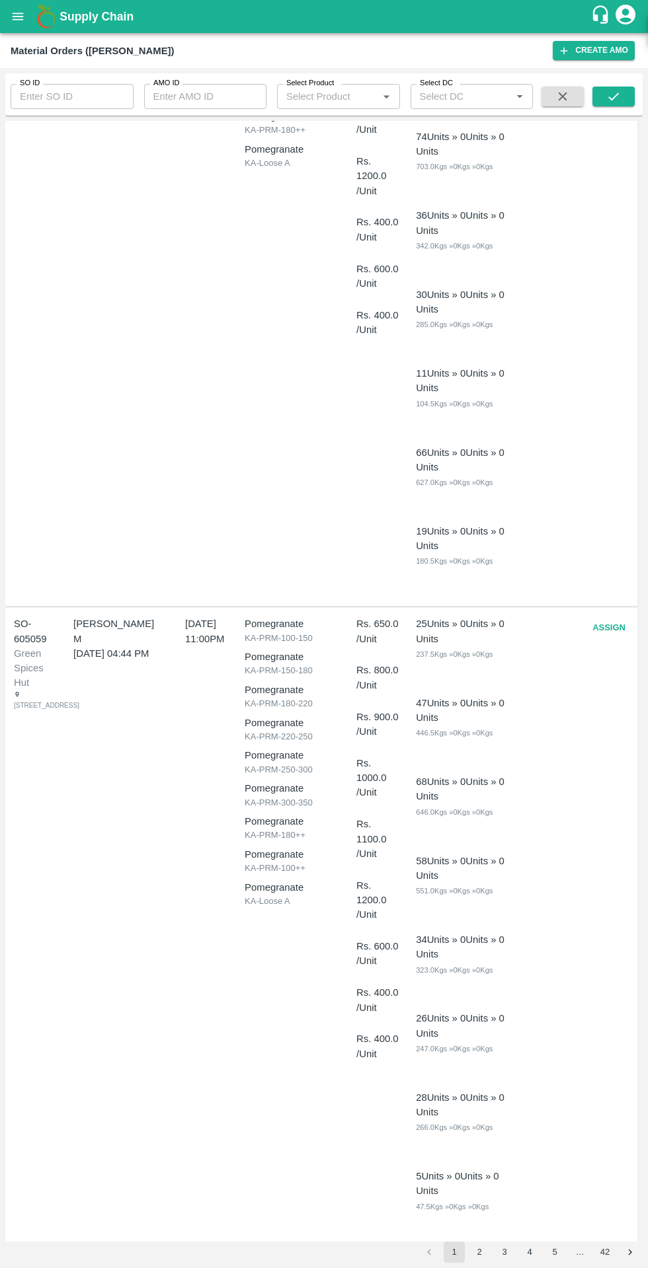
scroll to position [320, 0]
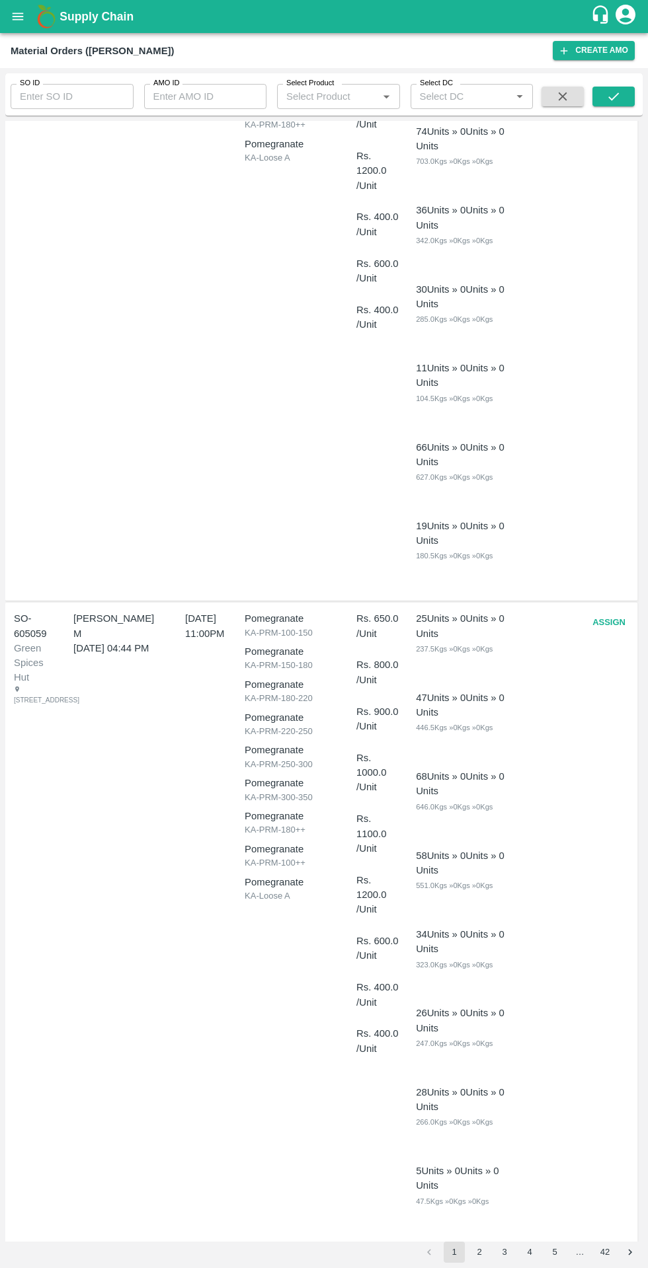
click at [599, 631] on button "Assign" at bounding box center [609, 622] width 44 height 23
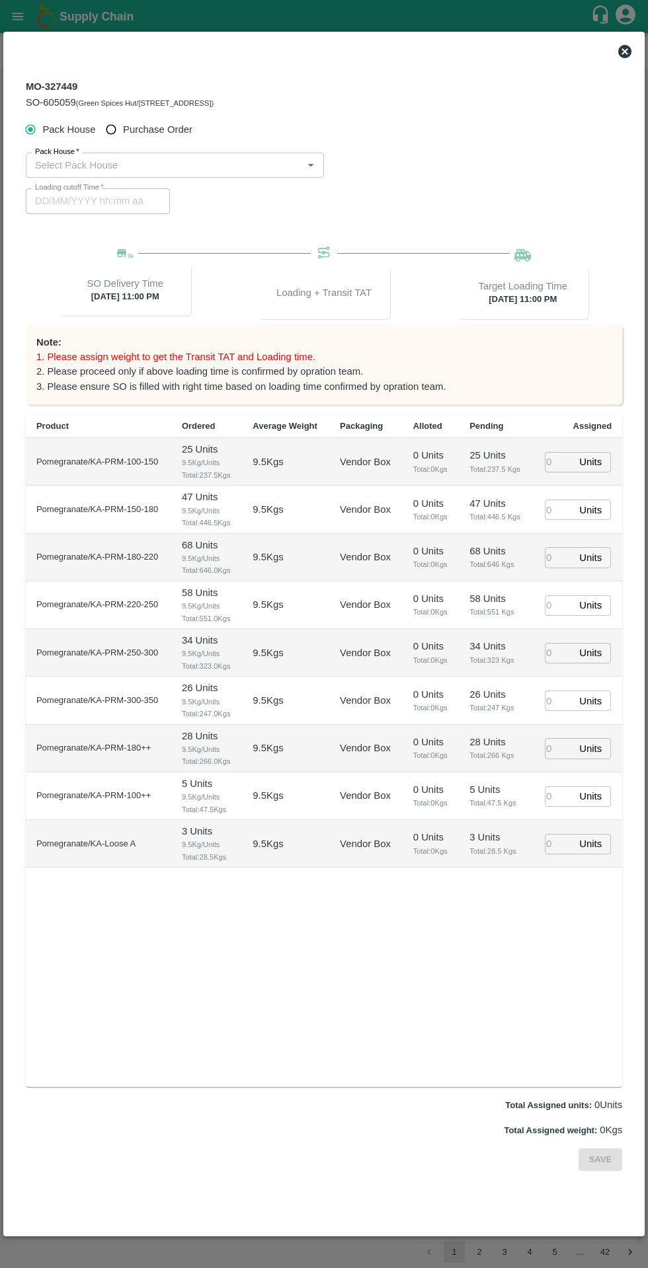
type input "[DATE] 11:00 PM"
click at [158, 130] on span "Purchase Order" at bounding box center [157, 129] width 69 height 15
click at [124, 130] on input "Purchase Order" at bounding box center [111, 130] width 24 height 24
radio input "true"
click at [193, 167] on input "PO   *" at bounding box center [308, 165] width 556 height 17
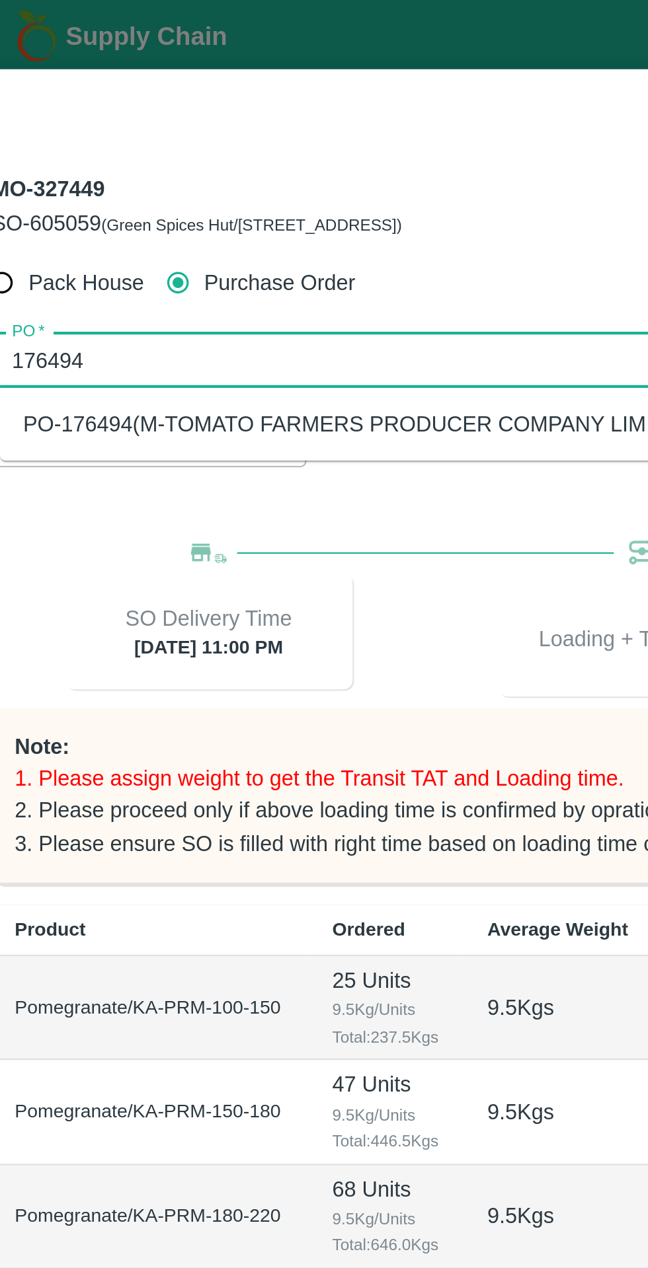
click at [59, 198] on div "PO-176494(M-TOMATO FARMERS PRODUCER COMPANY LIMITED-8639359343)" at bounding box center [224, 194] width 369 height 15
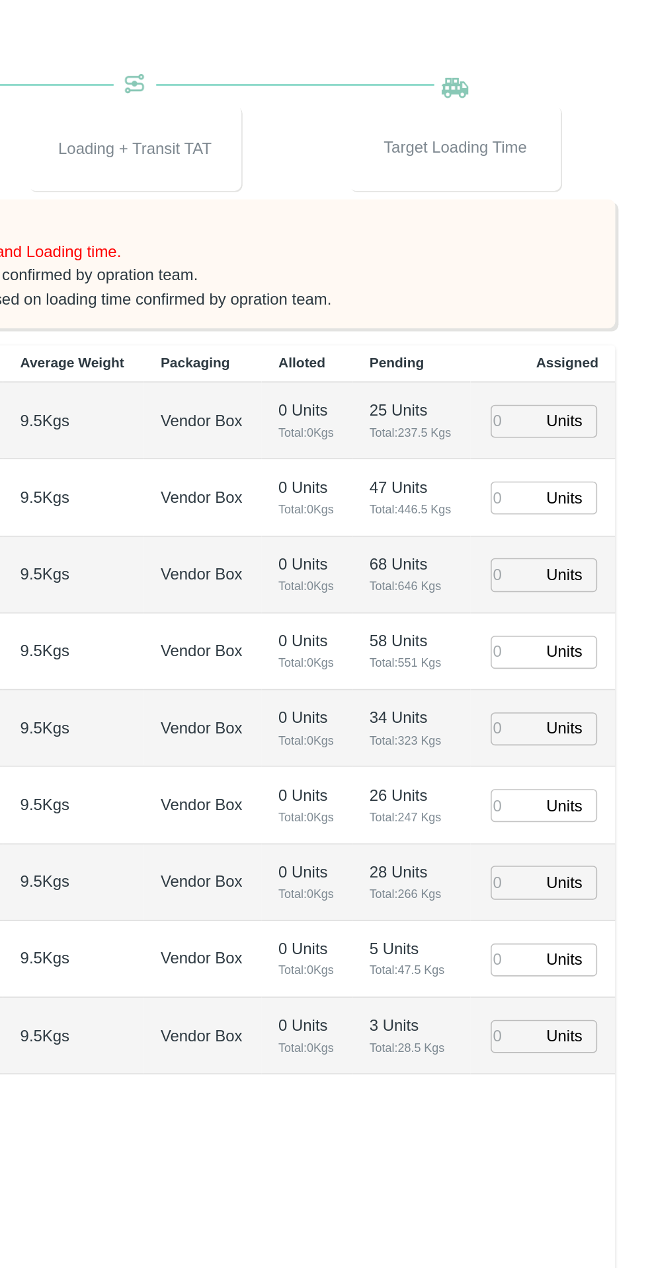
type input "PO-176494(M-TOMATO FARMERS PRODUCER COMPANY LIMITED-8639359343)"
click at [555, 465] on input "number" at bounding box center [559, 462] width 29 height 20
type input "25"
click at [568, 513] on input "number" at bounding box center [559, 510] width 29 height 20
type input "[DATE] 06:36 PM"
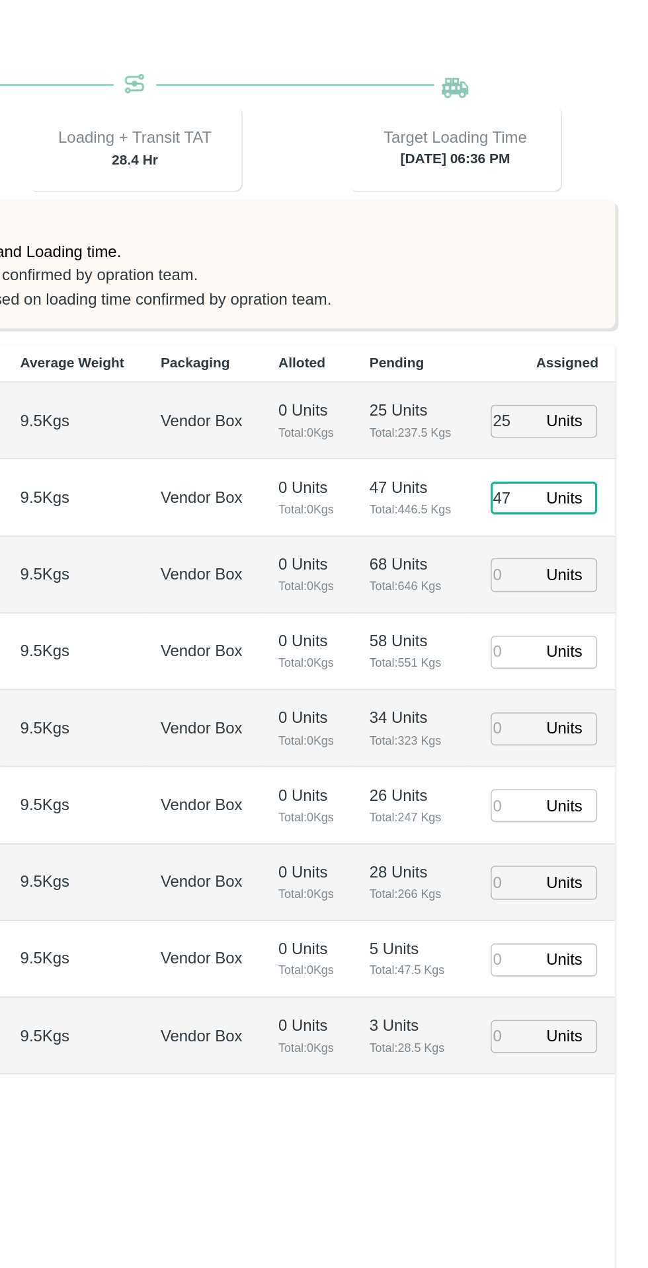
type input "47"
click at [557, 554] on input "number" at bounding box center [559, 557] width 29 height 20
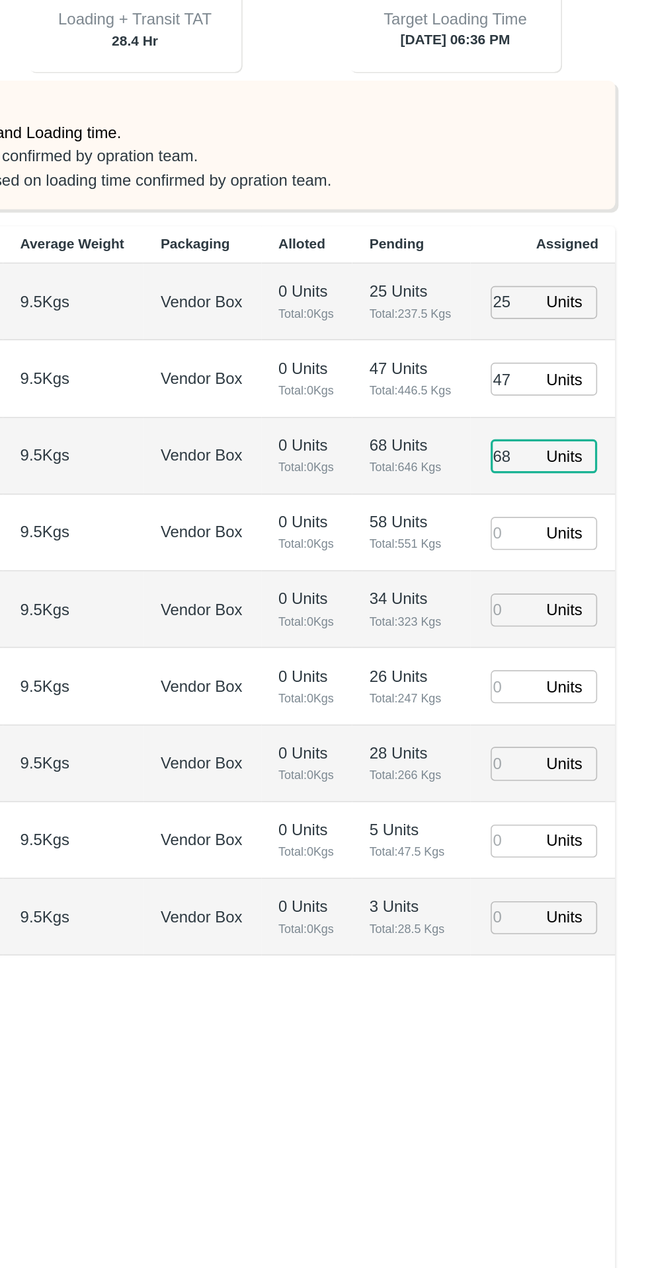
type input "68"
click at [570, 601] on input "number" at bounding box center [559, 606] width 29 height 20
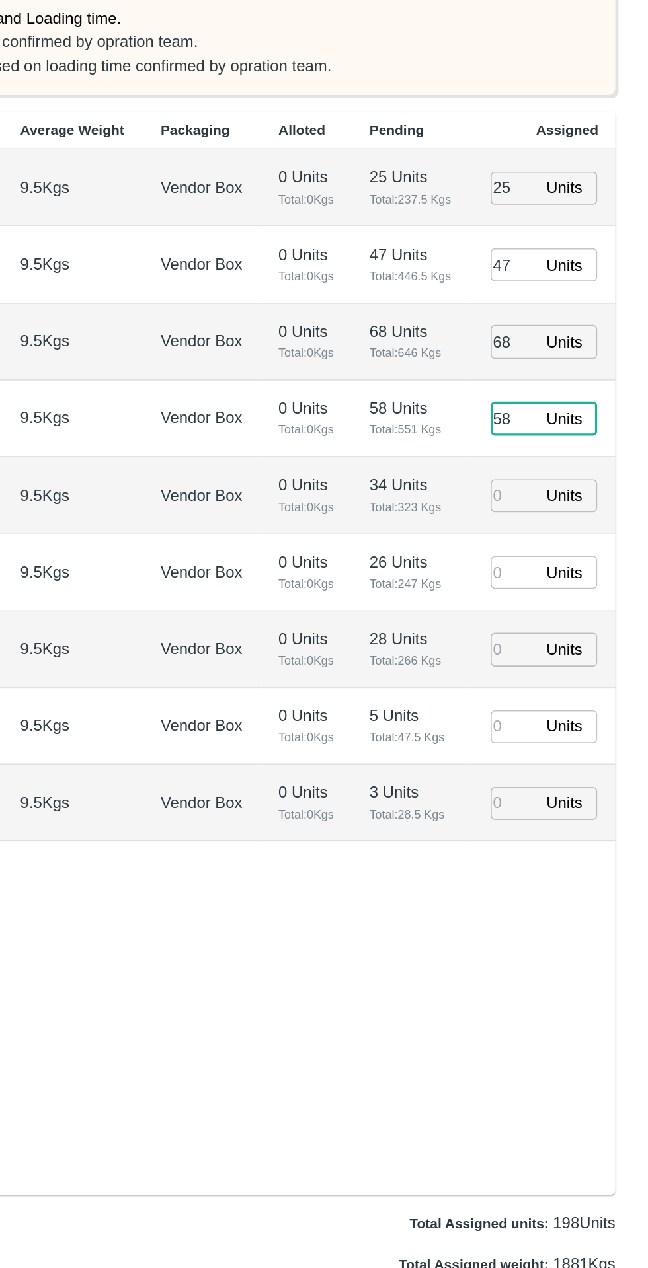
type input "58"
click at [562, 658] on input "number" at bounding box center [559, 653] width 29 height 20
type input "34"
type input "[DATE] 04:36 PM"
type input "34"
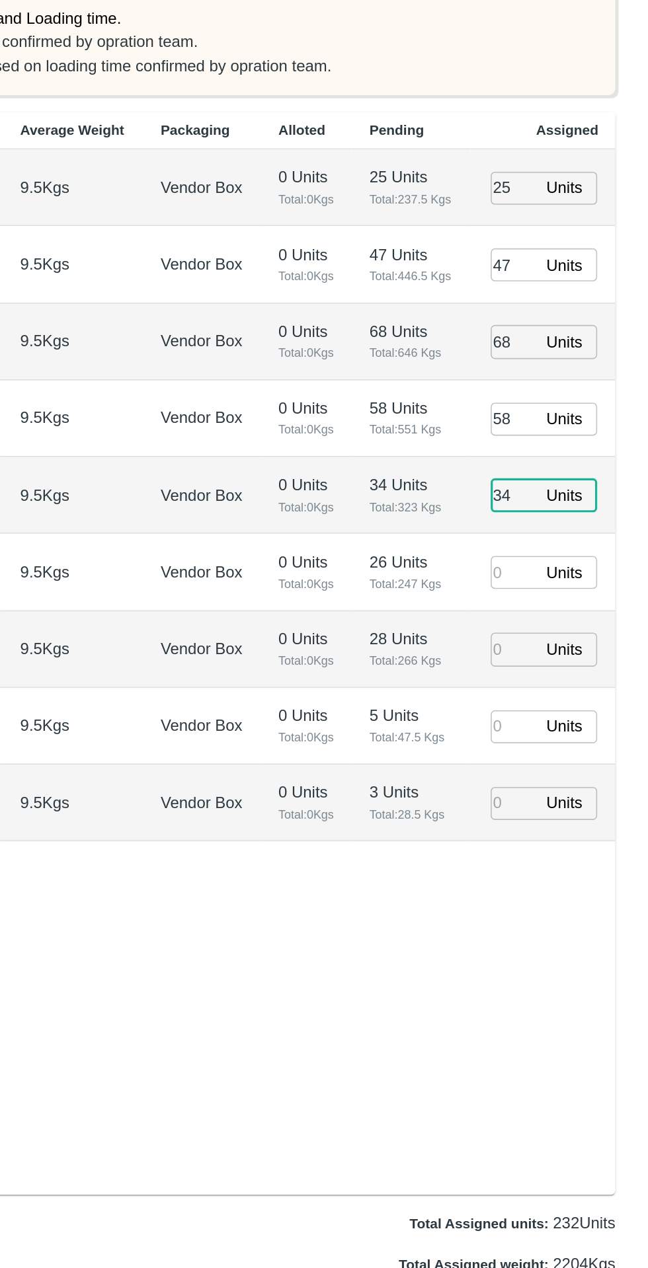
click at [556, 700] on input "number" at bounding box center [559, 701] width 29 height 20
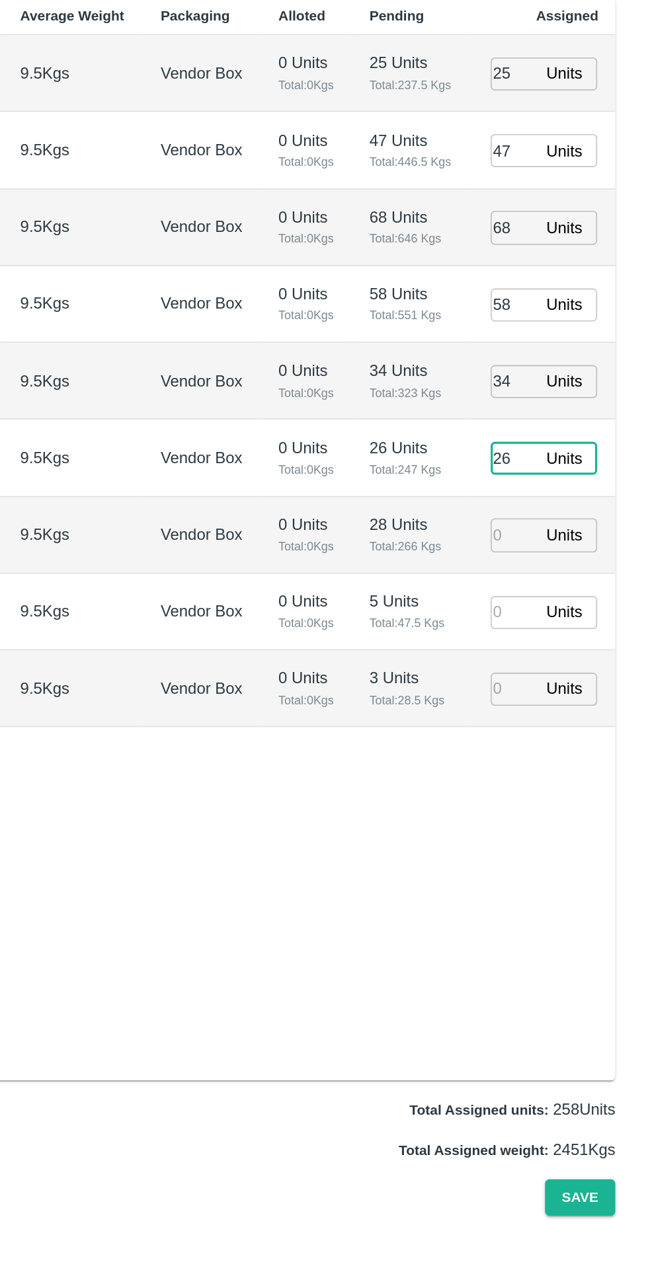
type input "26"
click at [551, 752] on input "number" at bounding box center [559, 748] width 29 height 20
type input "28"
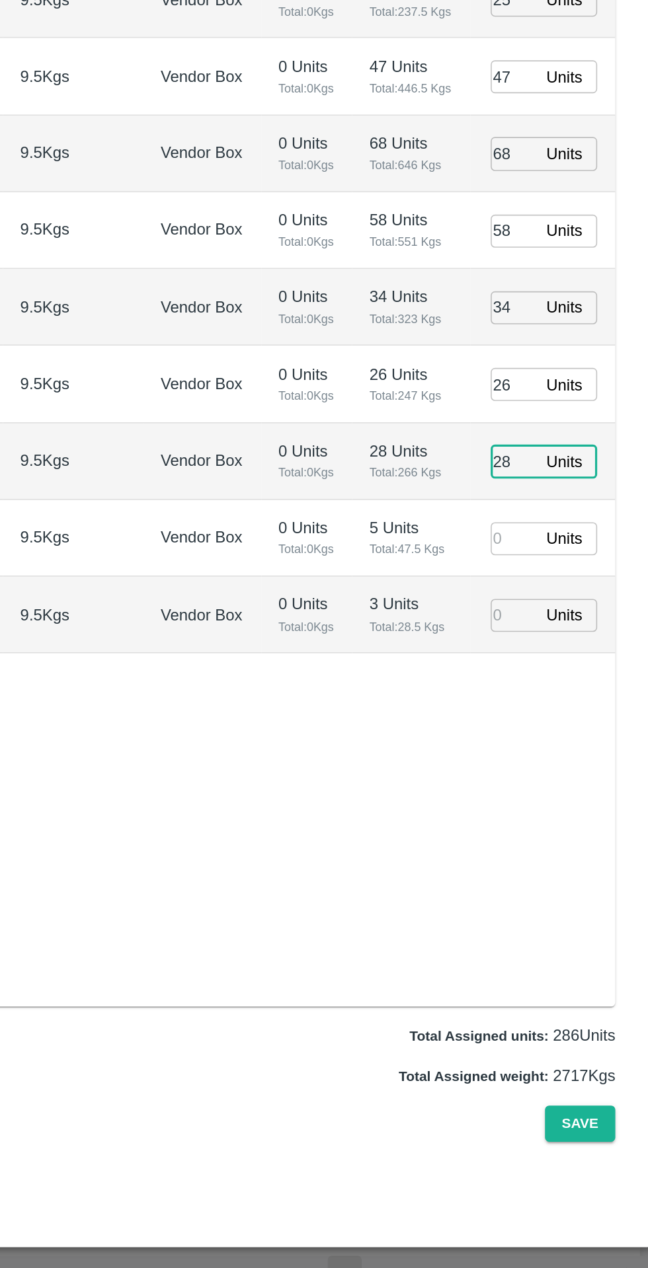
type input "[DATE] 05:36 PM"
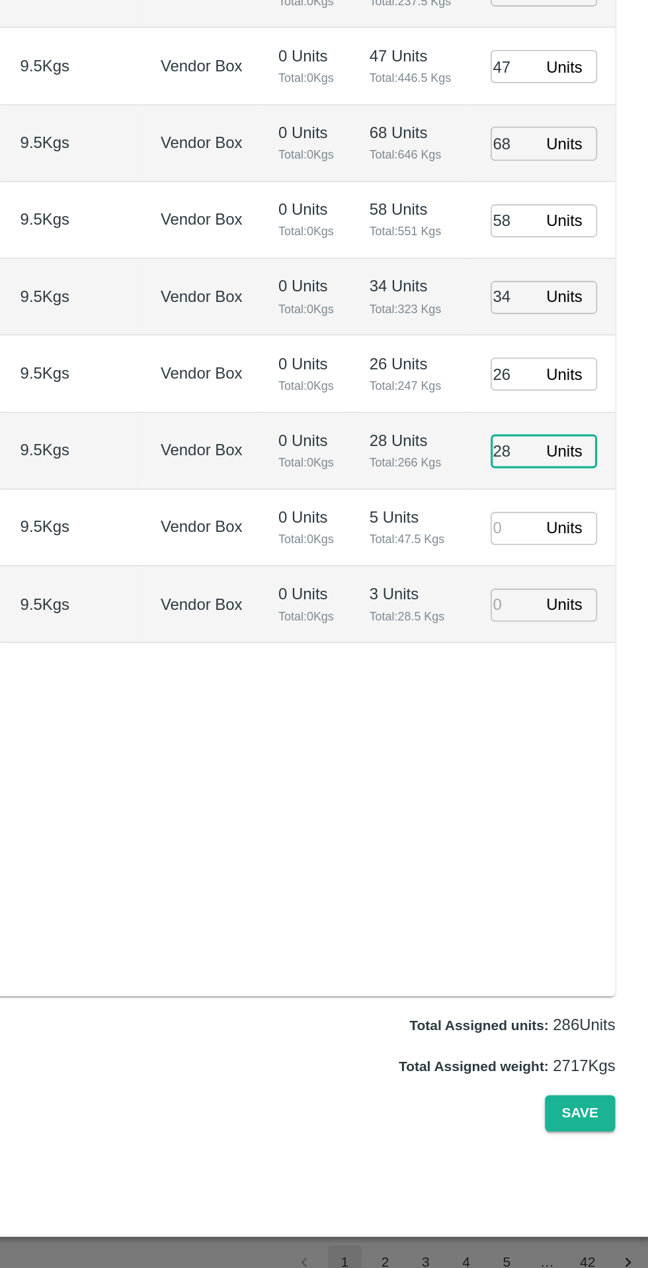
type input "28"
click at [560, 799] on input "number" at bounding box center [559, 797] width 29 height 20
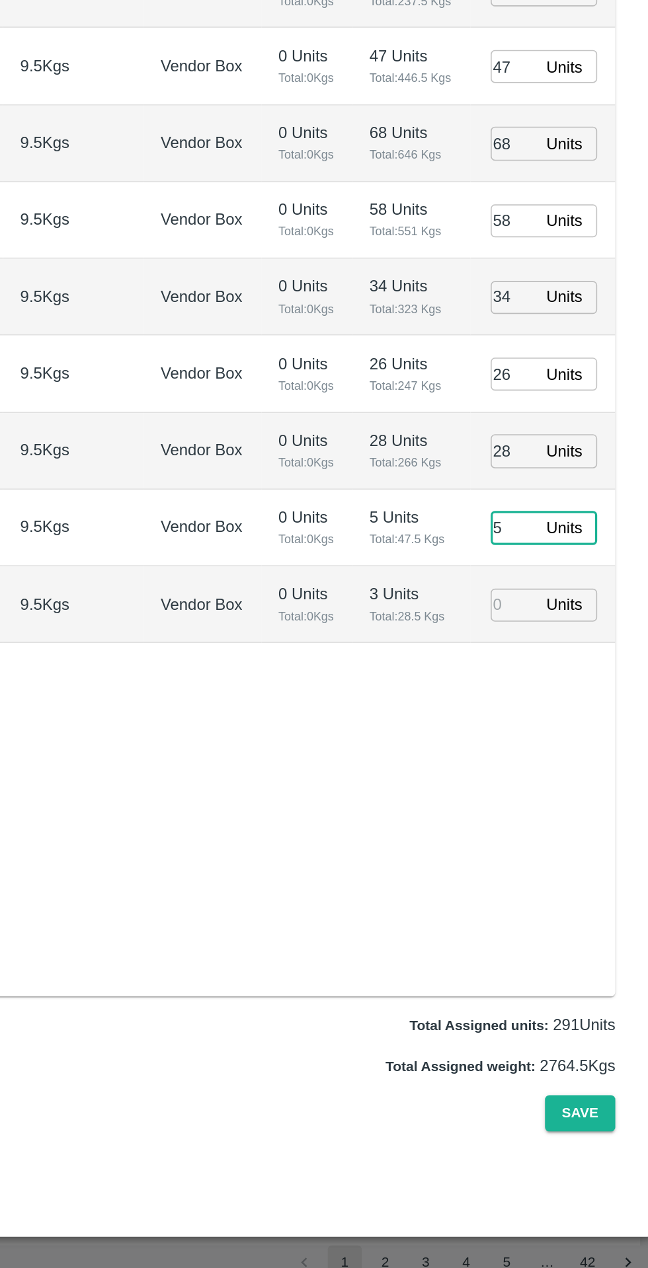
type input "5"
click at [555, 843] on input "number" at bounding box center [559, 844] width 29 height 20
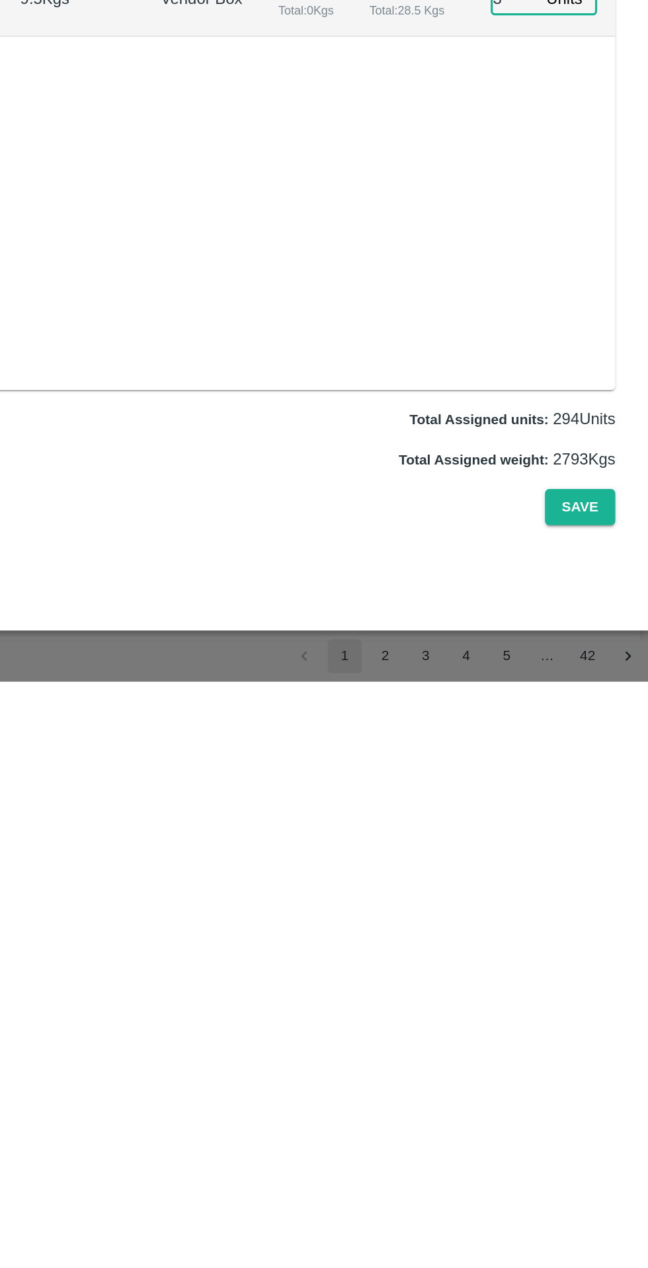
type input "3"
click at [602, 1172] on button "Save" at bounding box center [600, 1160] width 44 height 23
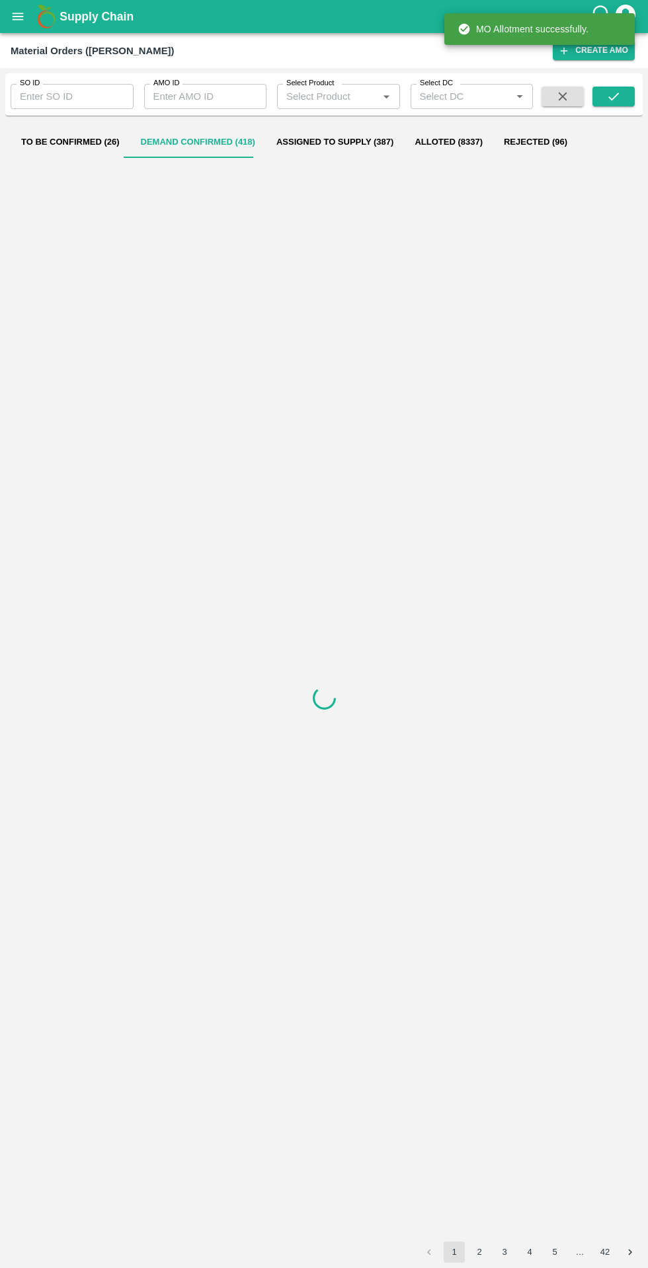
scroll to position [0, 0]
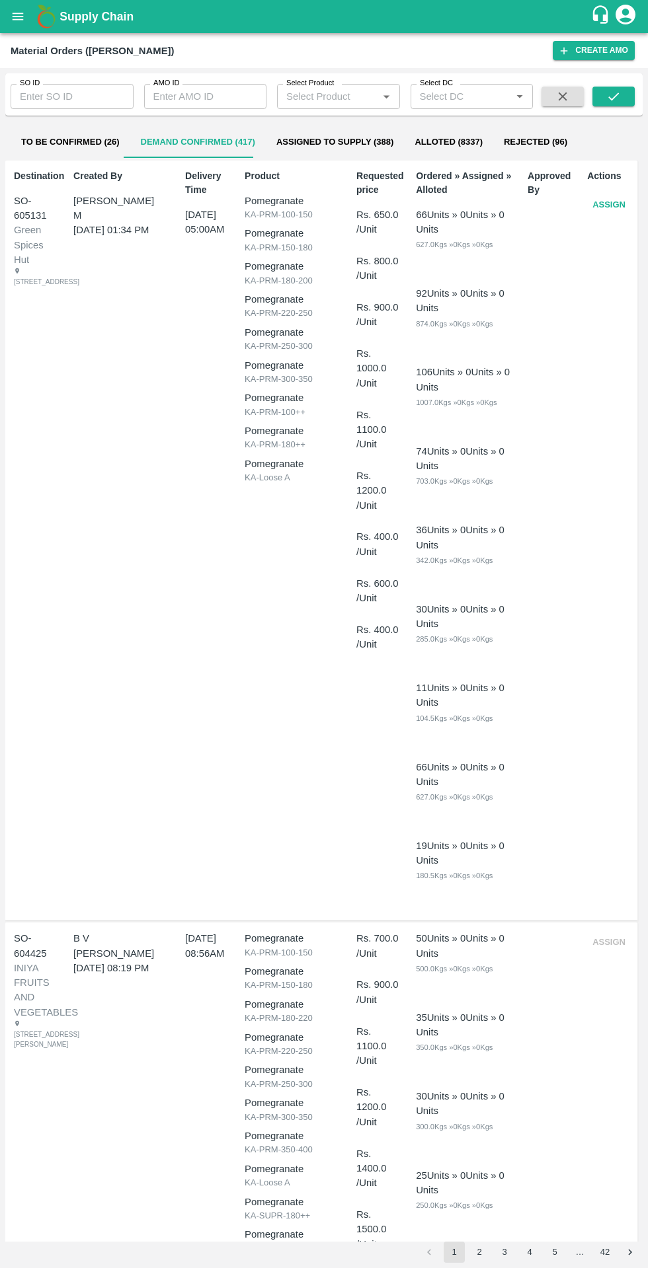
click at [605, 205] on button "Assign" at bounding box center [609, 205] width 44 height 23
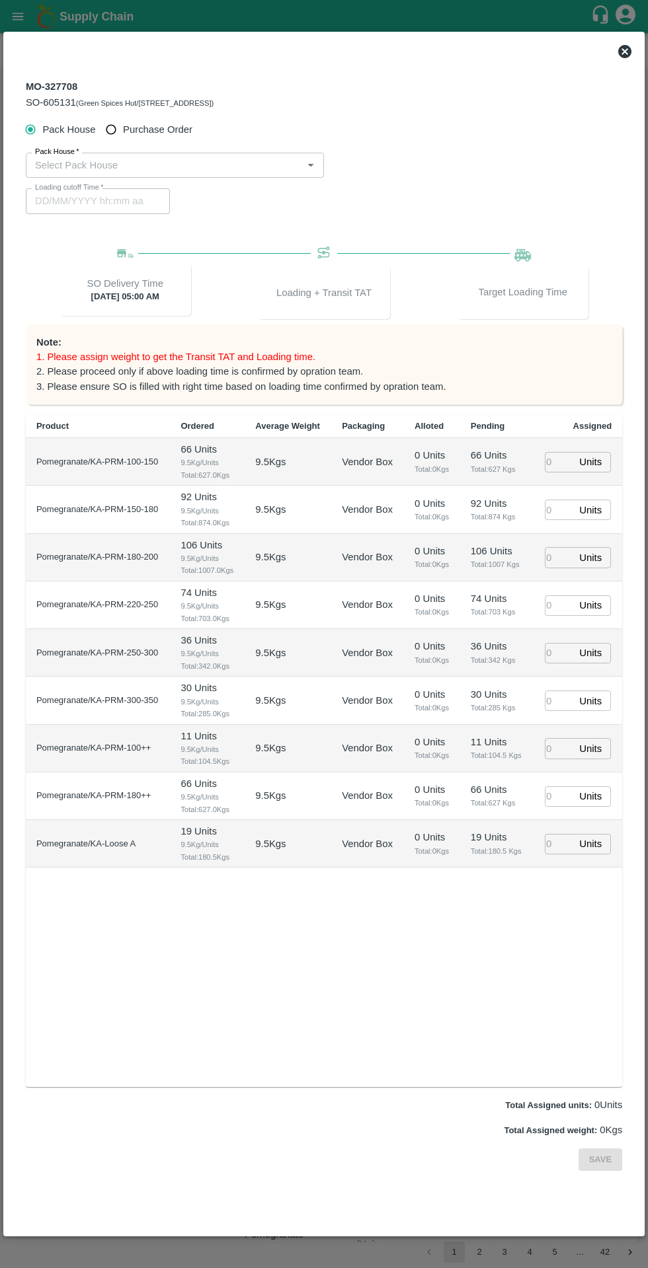
click at [182, 130] on span "Purchase Order" at bounding box center [157, 129] width 69 height 15
click at [124, 130] on input "Purchase Order" at bounding box center [111, 130] width 24 height 24
radio input "true"
click at [359, 171] on input "PO   *" at bounding box center [308, 165] width 556 height 17
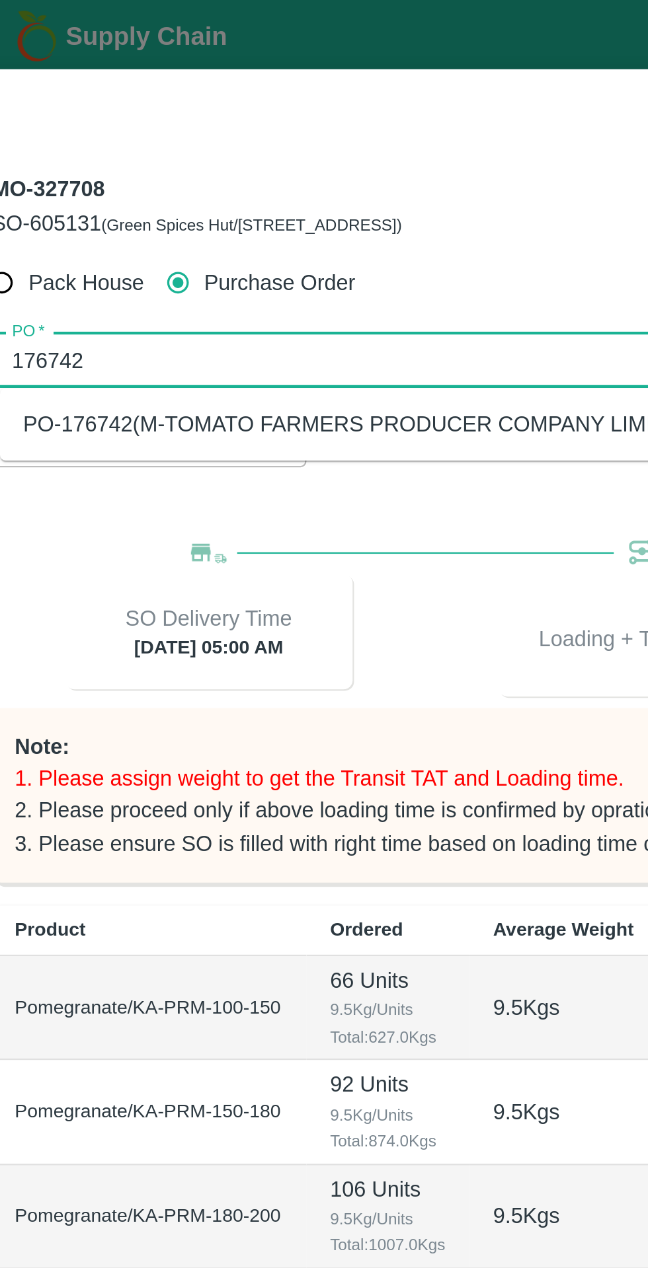
click at [193, 200] on div "PO-176742(M-TOMATO FARMERS PRODUCER COMPANY LIMITED-8639359343)" at bounding box center [224, 194] width 369 height 15
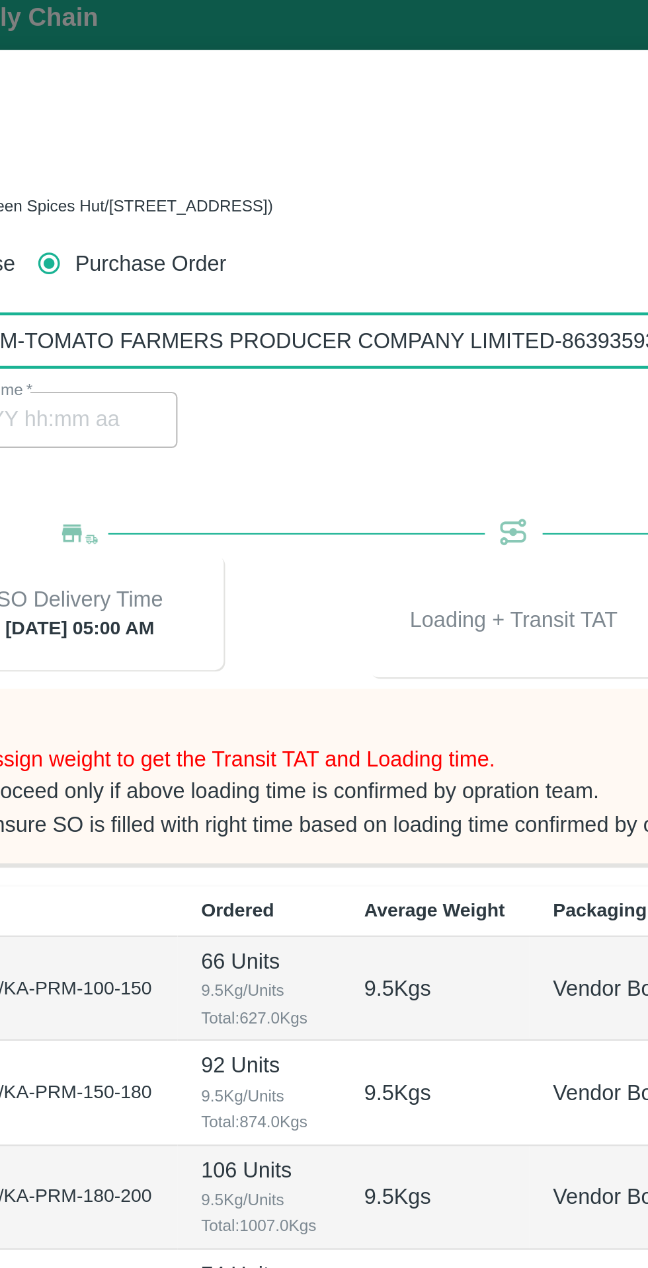
type input "PO-176742(M-TOMATO FARMERS PRODUCER COMPANY LIMITED-8639359343)"
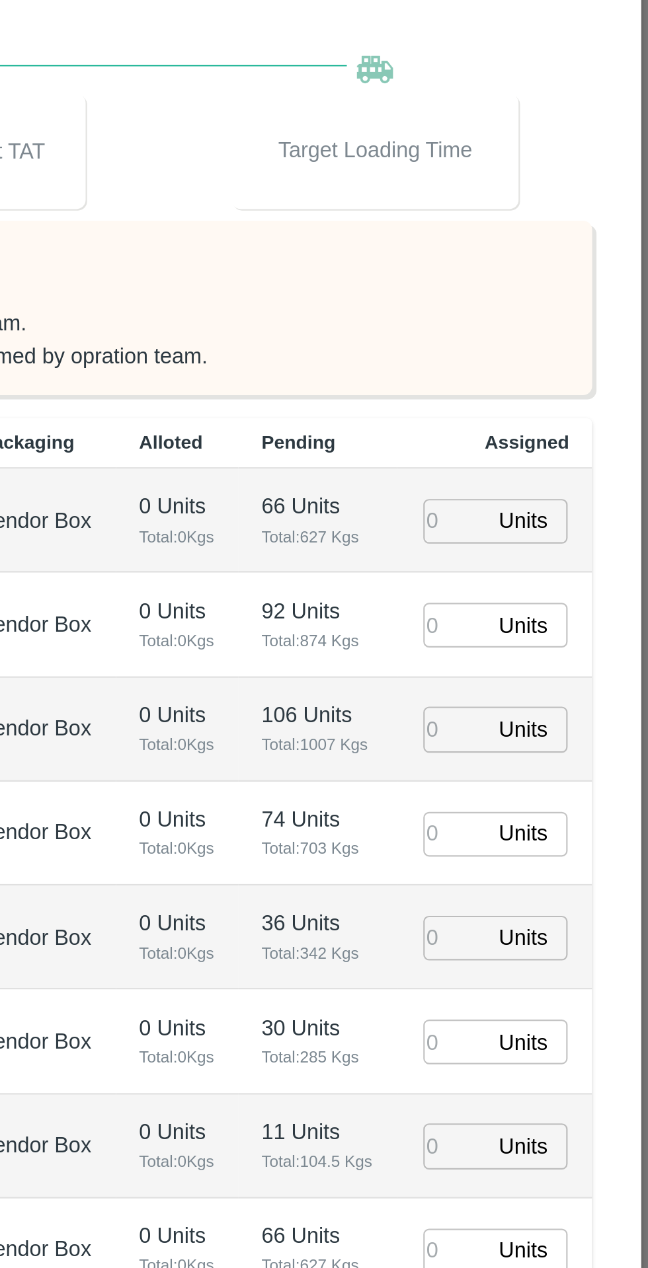
click at [555, 465] on input "number" at bounding box center [559, 462] width 29 height 20
type input "66"
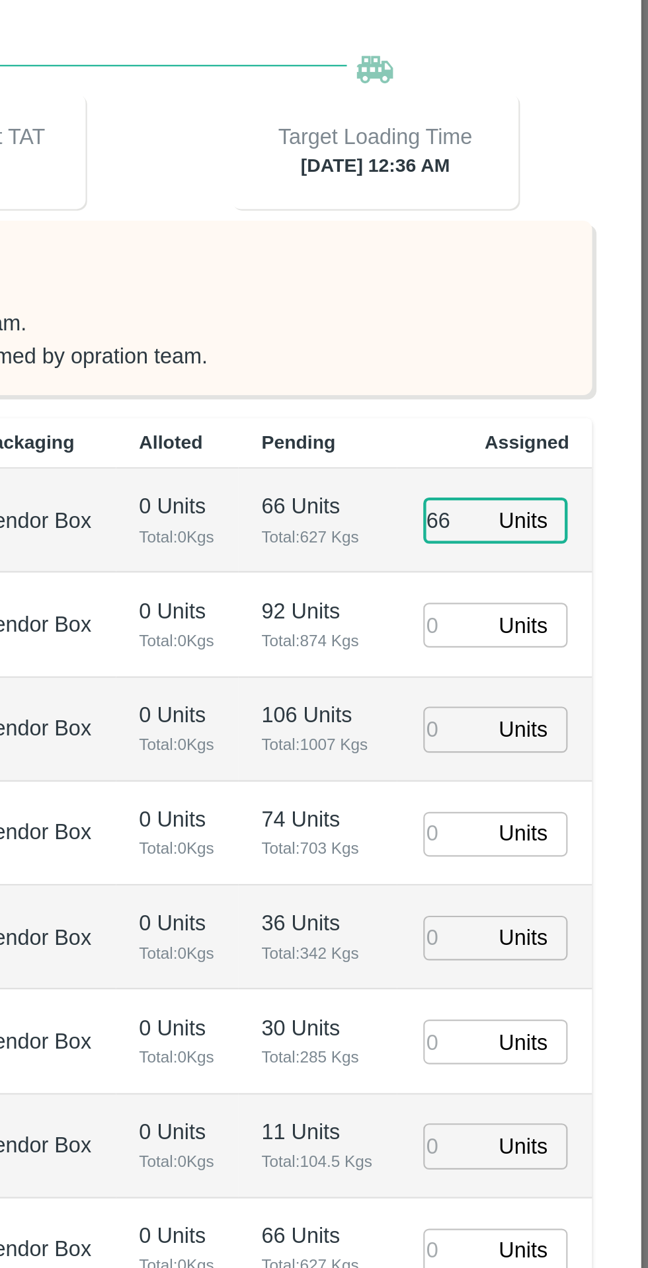
type input "[DATE] 12:36 AM"
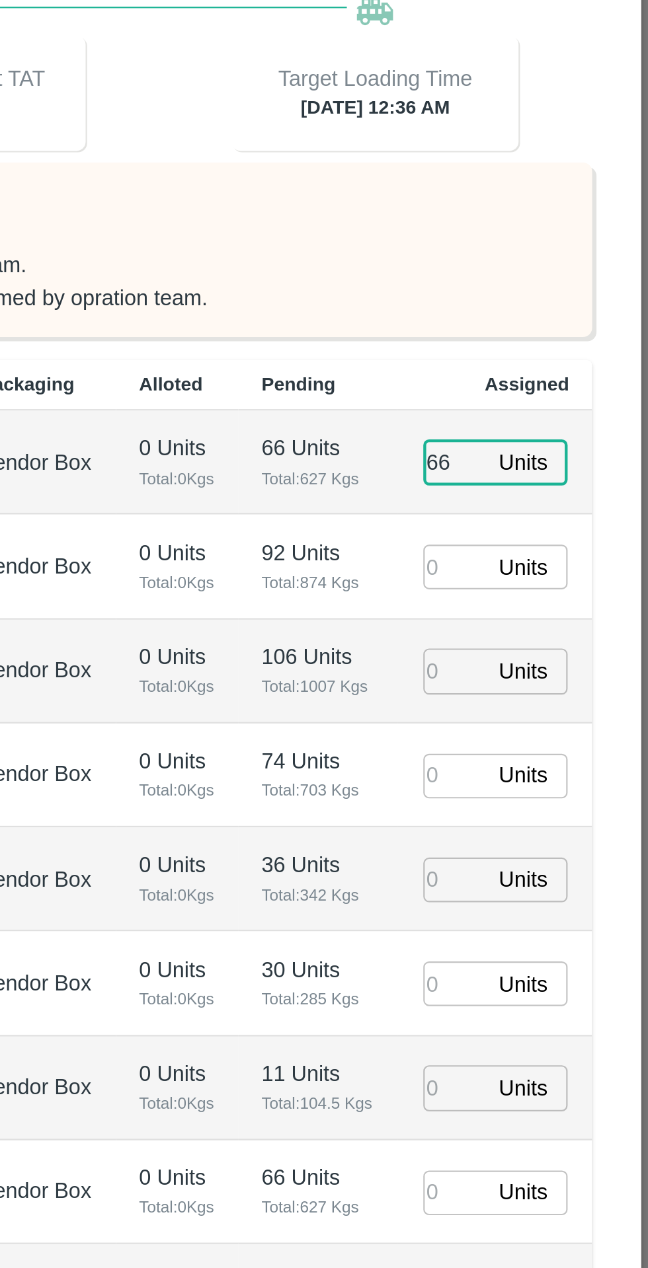
type input "66"
click at [563, 506] on input "number" at bounding box center [559, 510] width 29 height 20
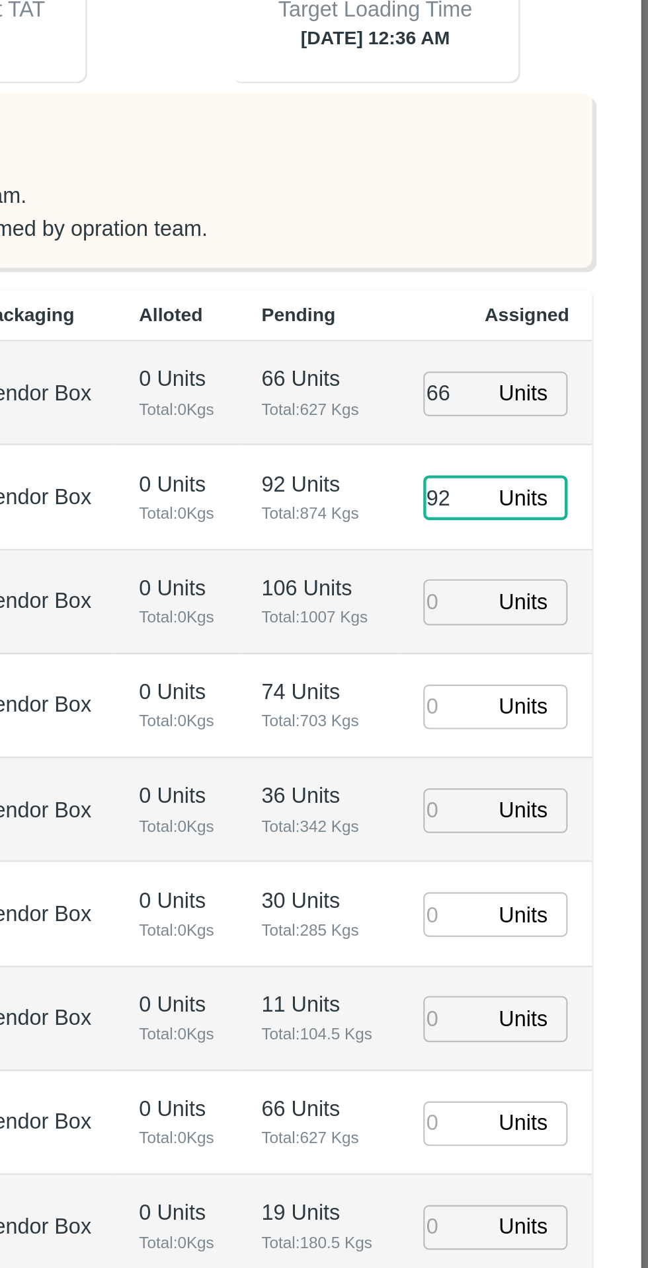
type input "92"
click at [564, 555] on input "number" at bounding box center [559, 557] width 29 height 20
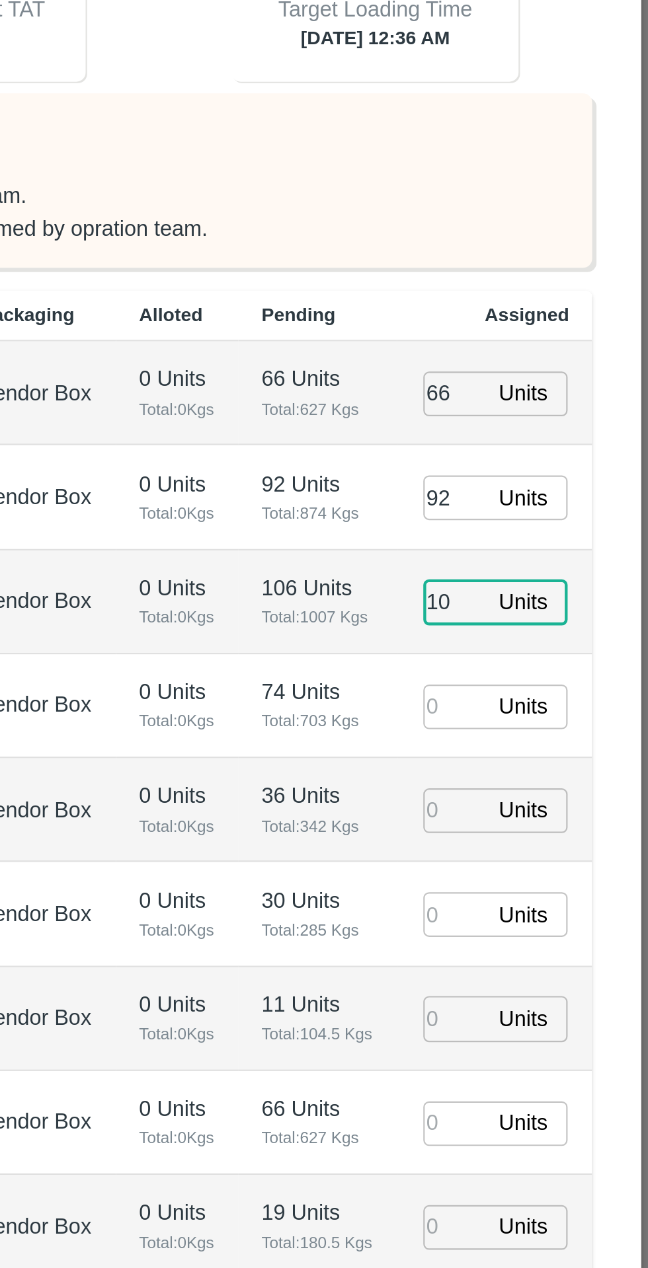
type input "103"
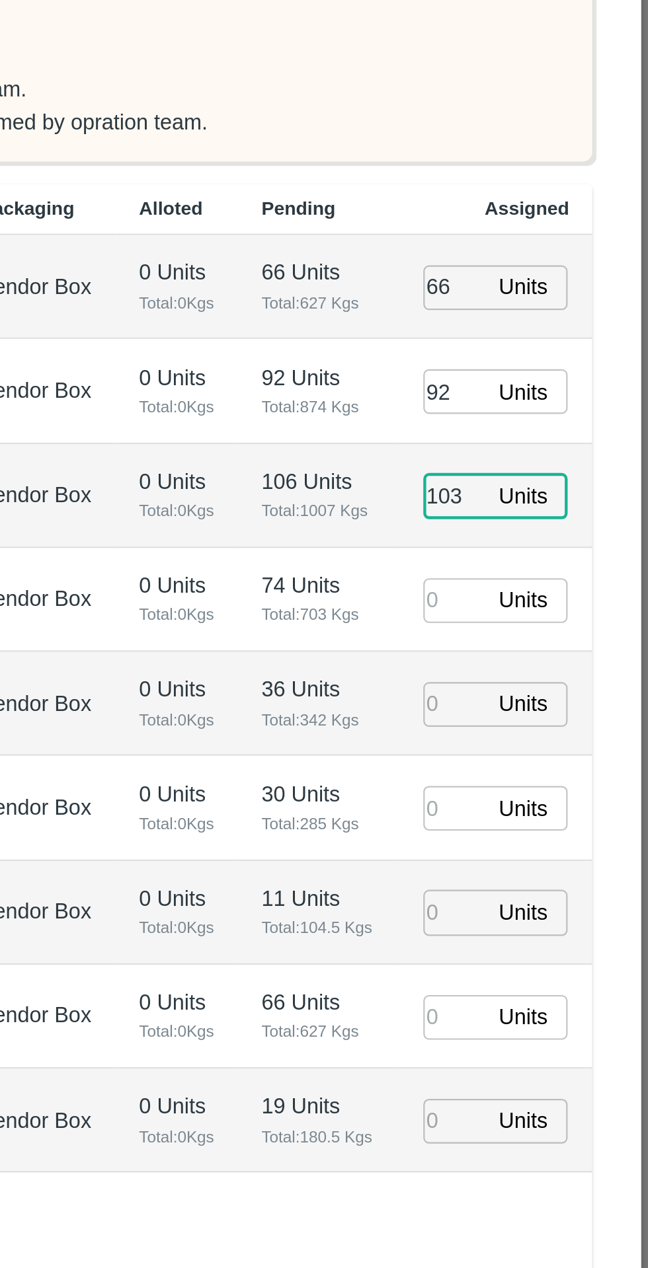
type input "[DATE] 10:36 PM"
type input "106"
type input "[DATE] 11:36 PM"
type input "106"
click at [568, 609] on input "number" at bounding box center [559, 606] width 29 height 20
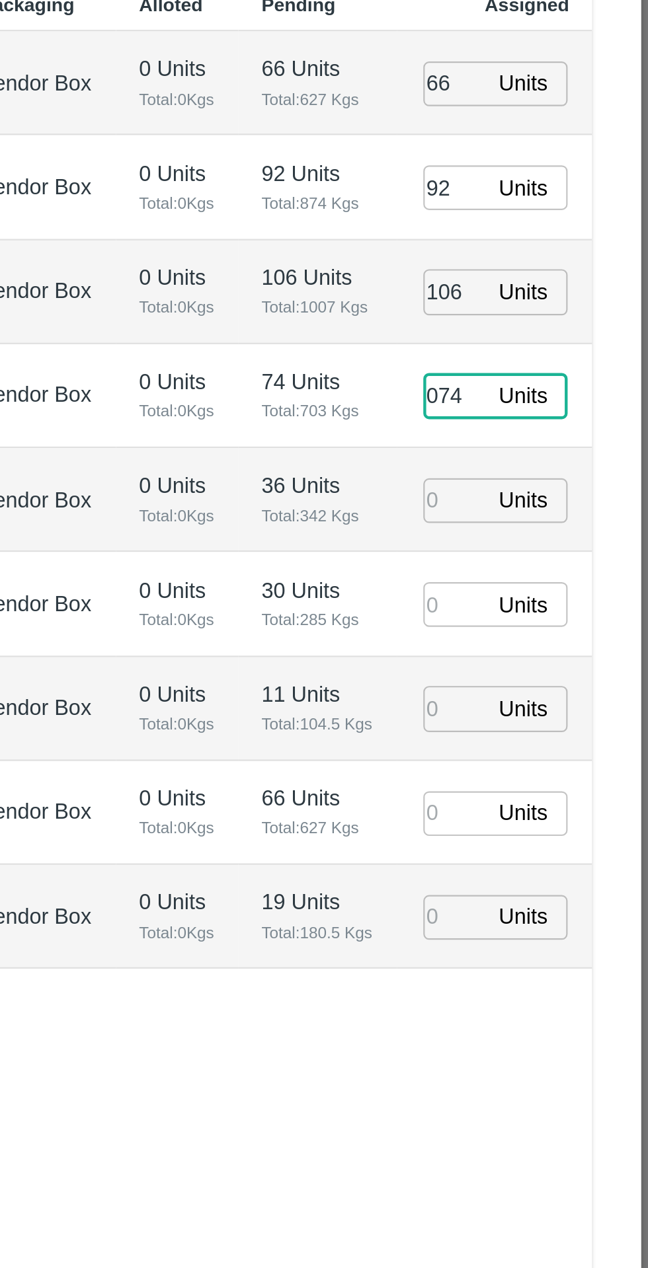
type input "074"
click at [570, 655] on input "number" at bounding box center [559, 653] width 29 height 20
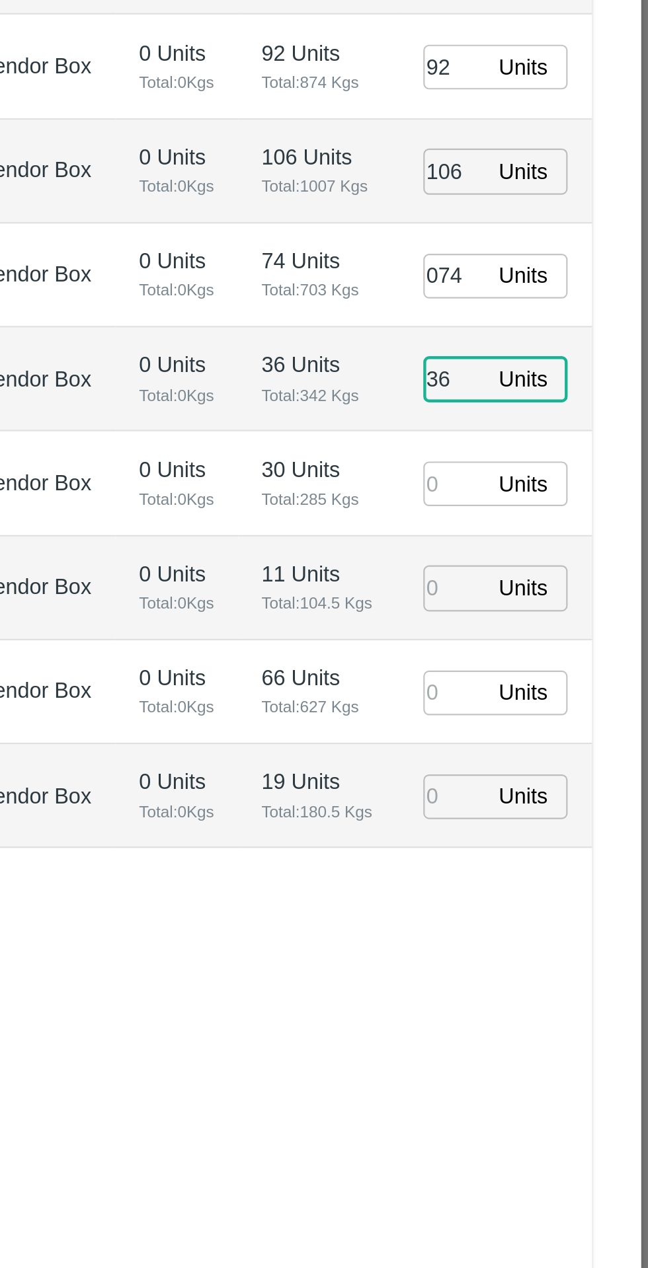
type input "36"
click at [556, 702] on input "number" at bounding box center [559, 701] width 29 height 20
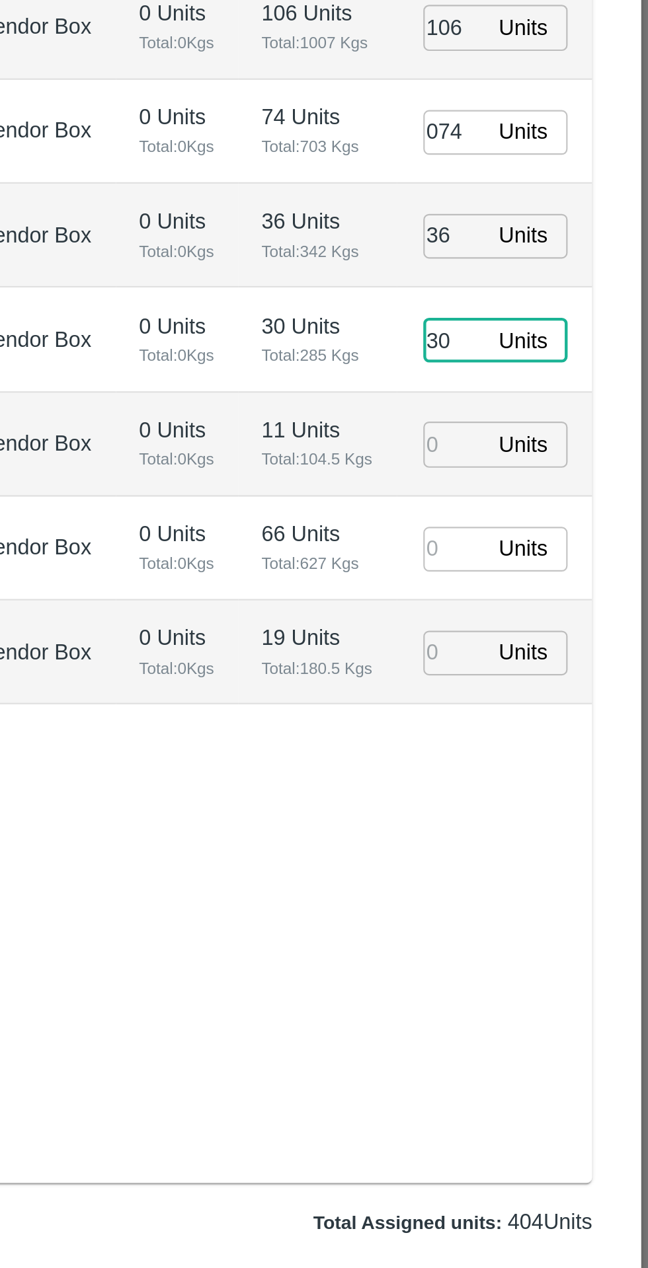
type input "30"
click at [557, 748] on input "number" at bounding box center [559, 748] width 29 height 20
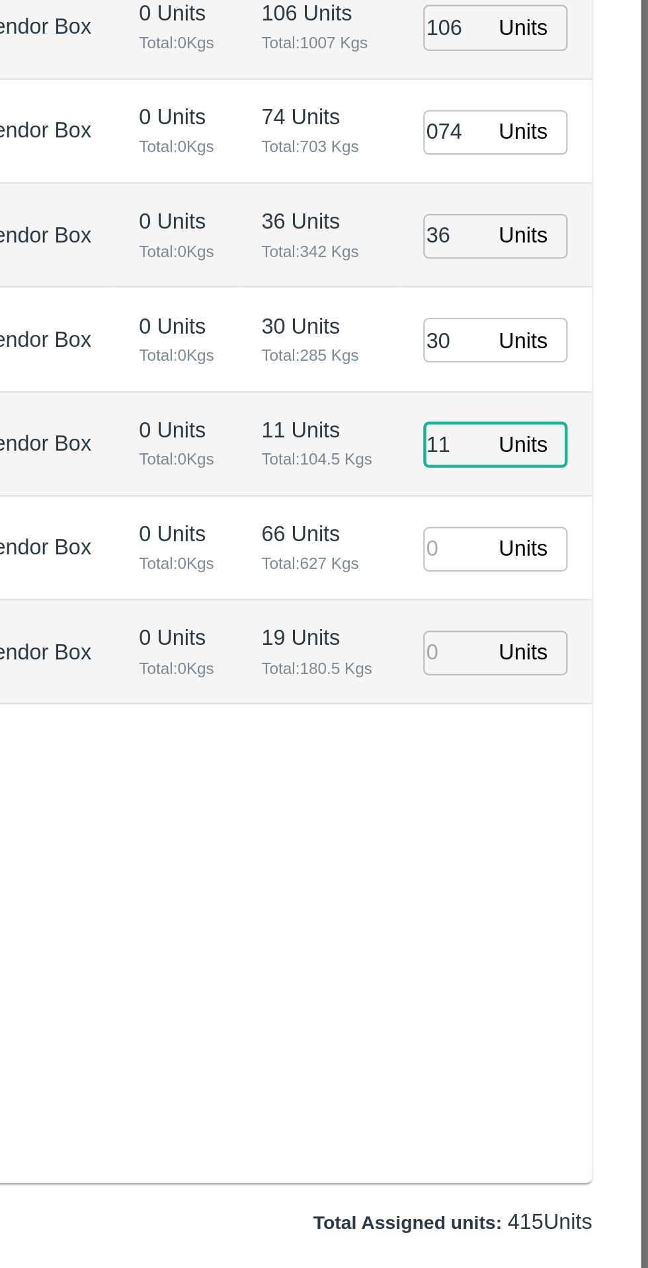
type input "11"
click at [555, 797] on input "number" at bounding box center [559, 797] width 29 height 20
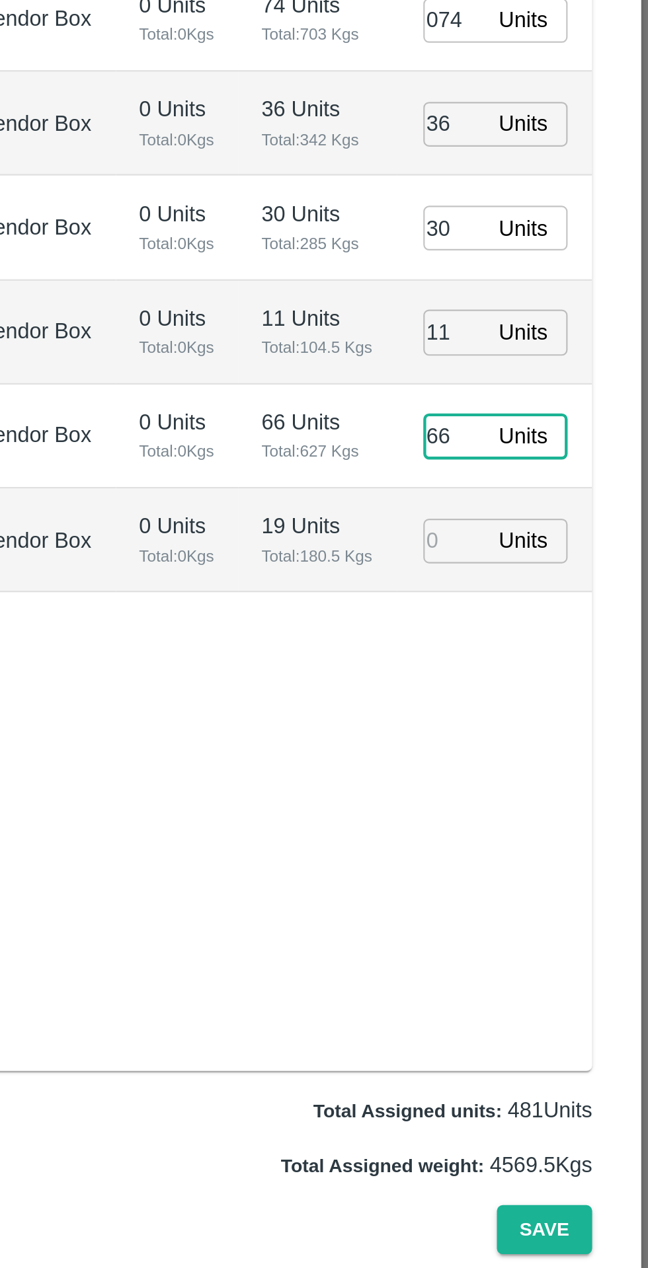
type input "66"
click at [555, 845] on input "number" at bounding box center [559, 844] width 29 height 20
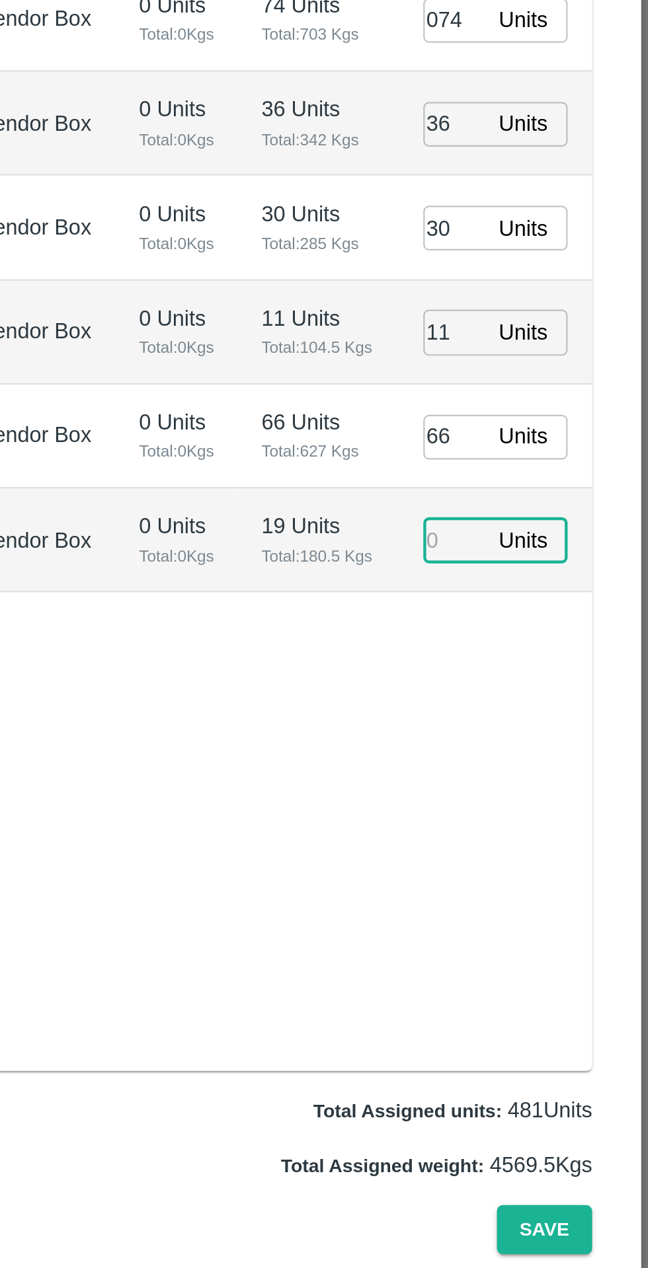
type input "[DATE] 10:36 PM"
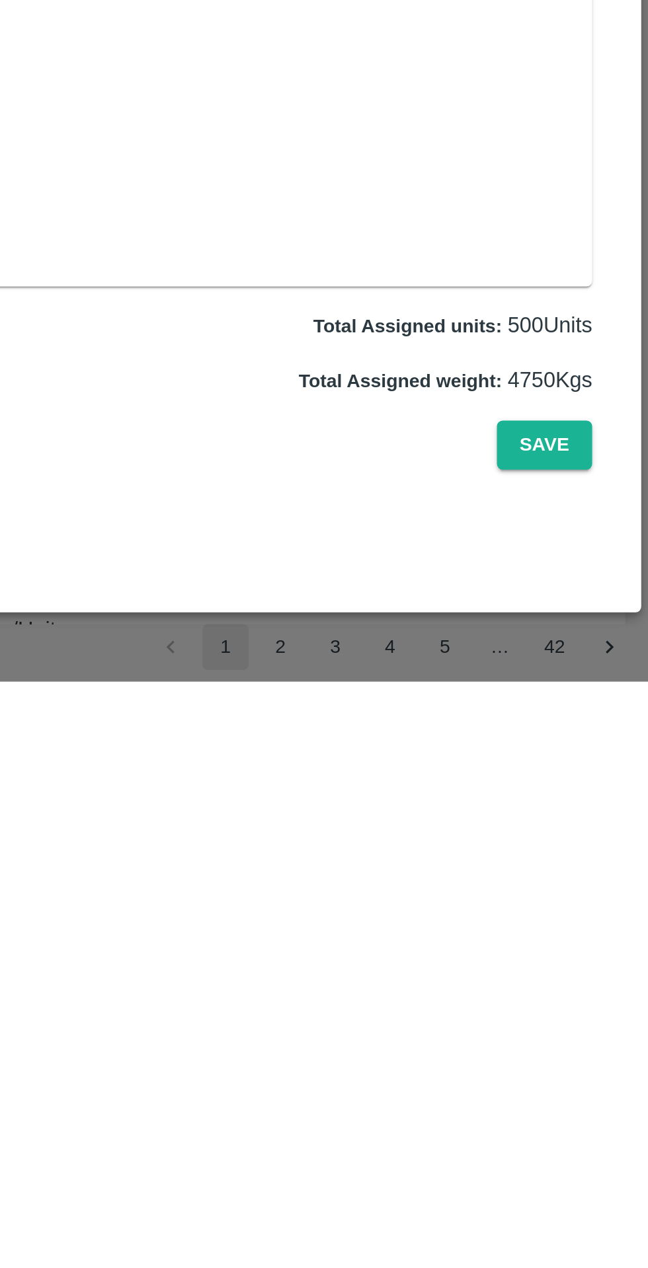
type input "19"
click at [602, 1172] on button "Save" at bounding box center [600, 1160] width 44 height 23
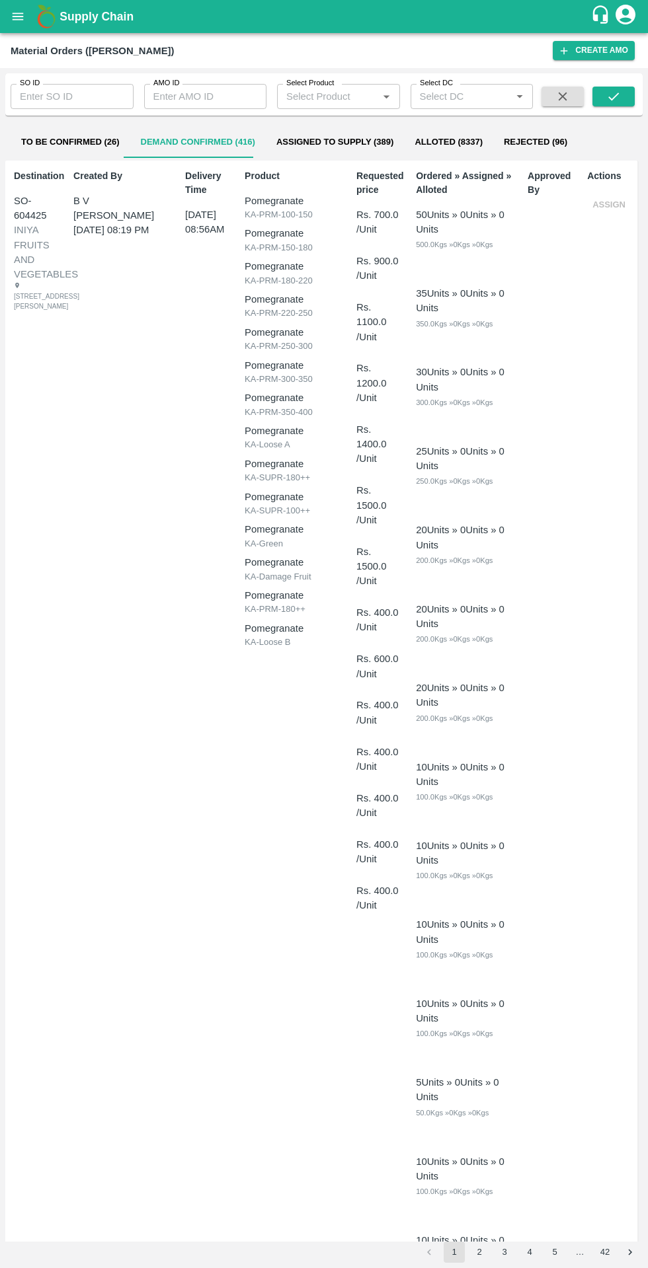
click at [18, 17] on icon "open drawer" at bounding box center [18, 16] width 11 height 7
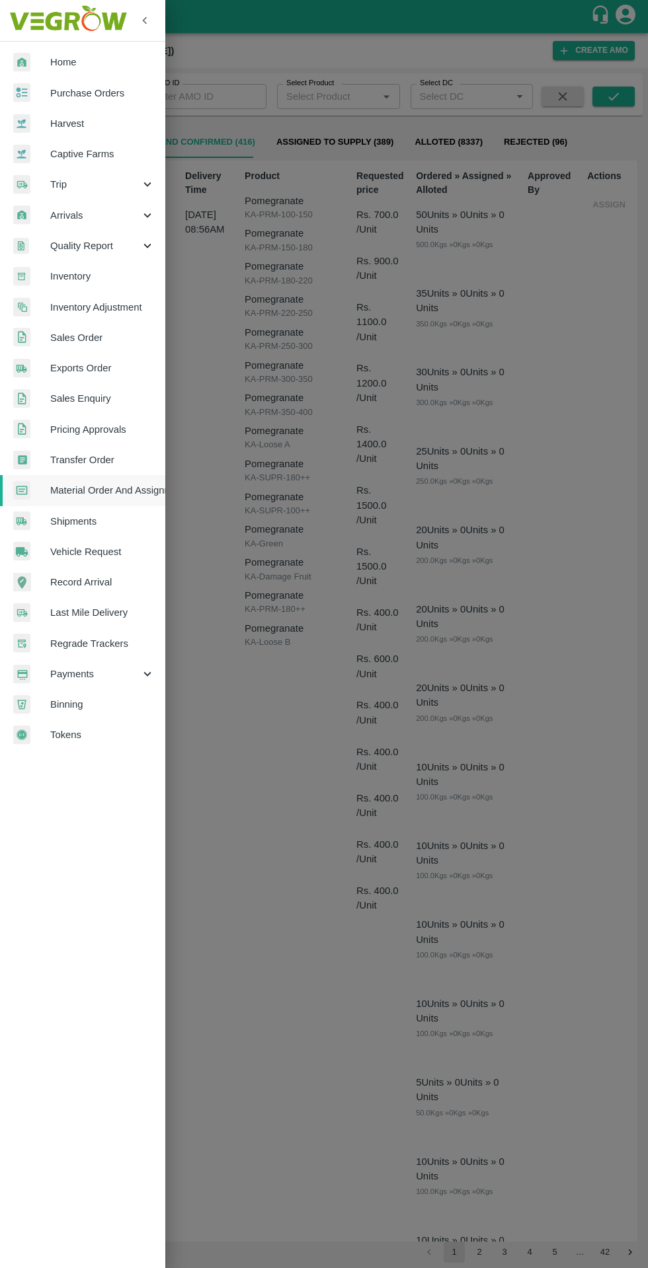
click at [49, 104] on link "Purchase Orders" at bounding box center [82, 93] width 165 height 30
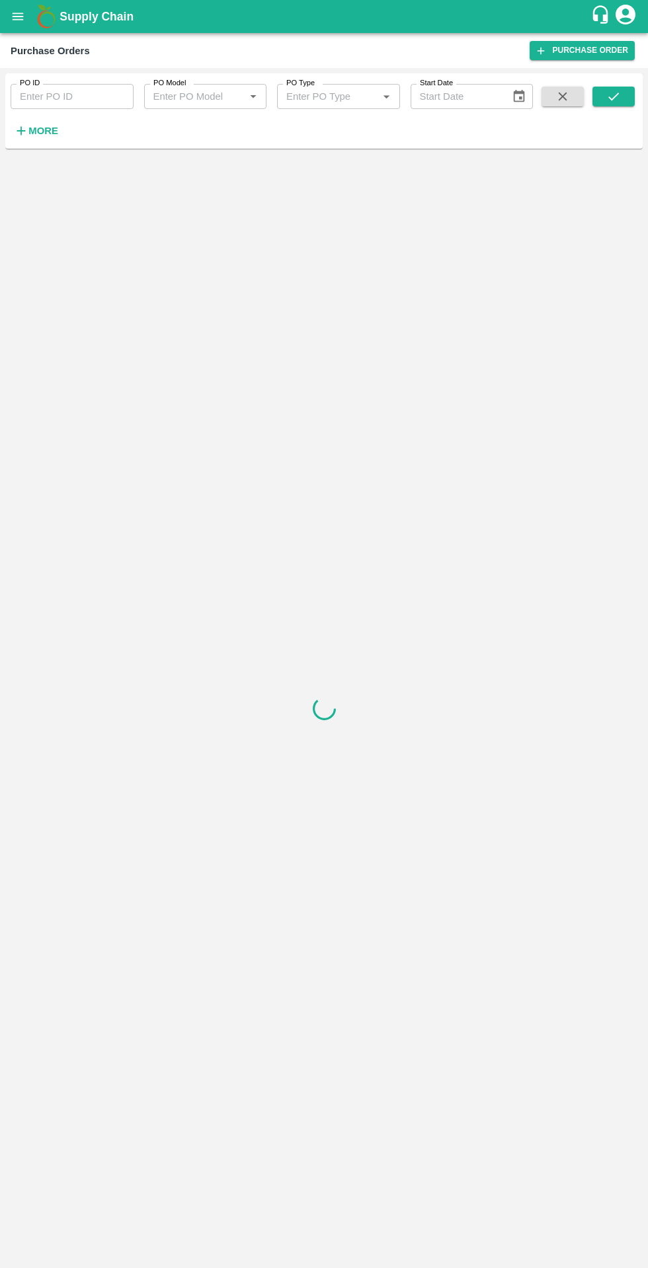
click at [59, 100] on input "PO ID" at bounding box center [72, 96] width 123 height 25
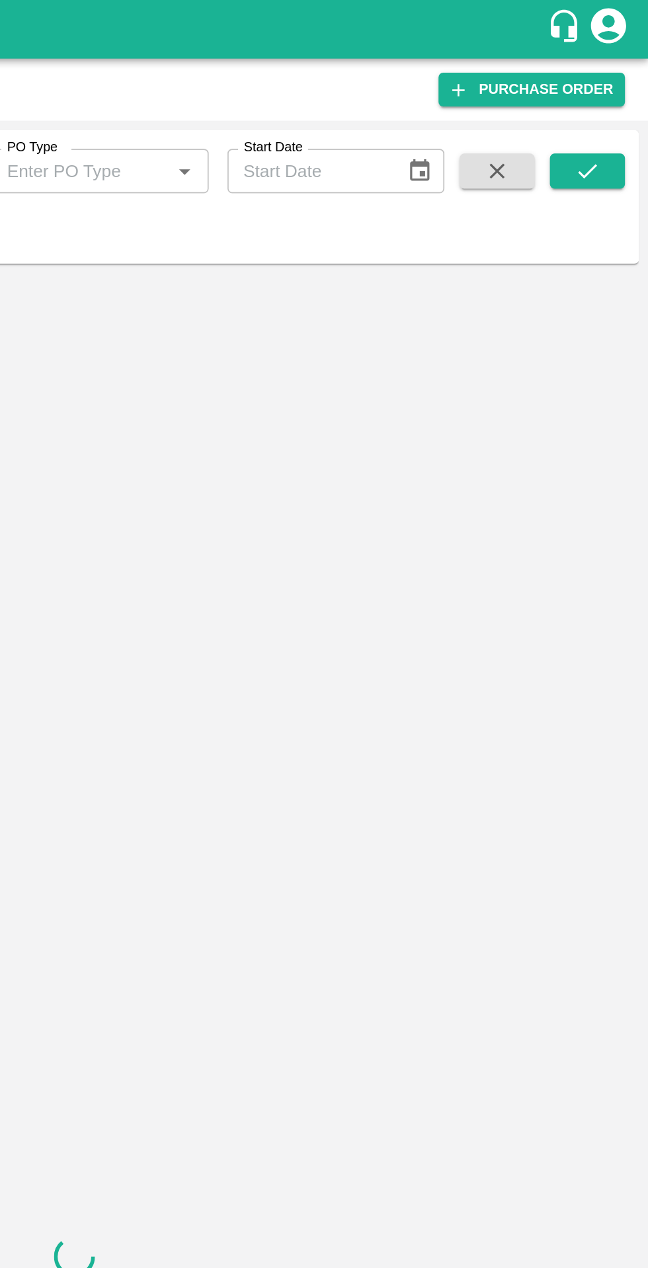
type input "176468"
click at [614, 105] on button "submit" at bounding box center [613, 97] width 42 height 20
click at [613, 100] on icon "submit" at bounding box center [613, 96] width 15 height 15
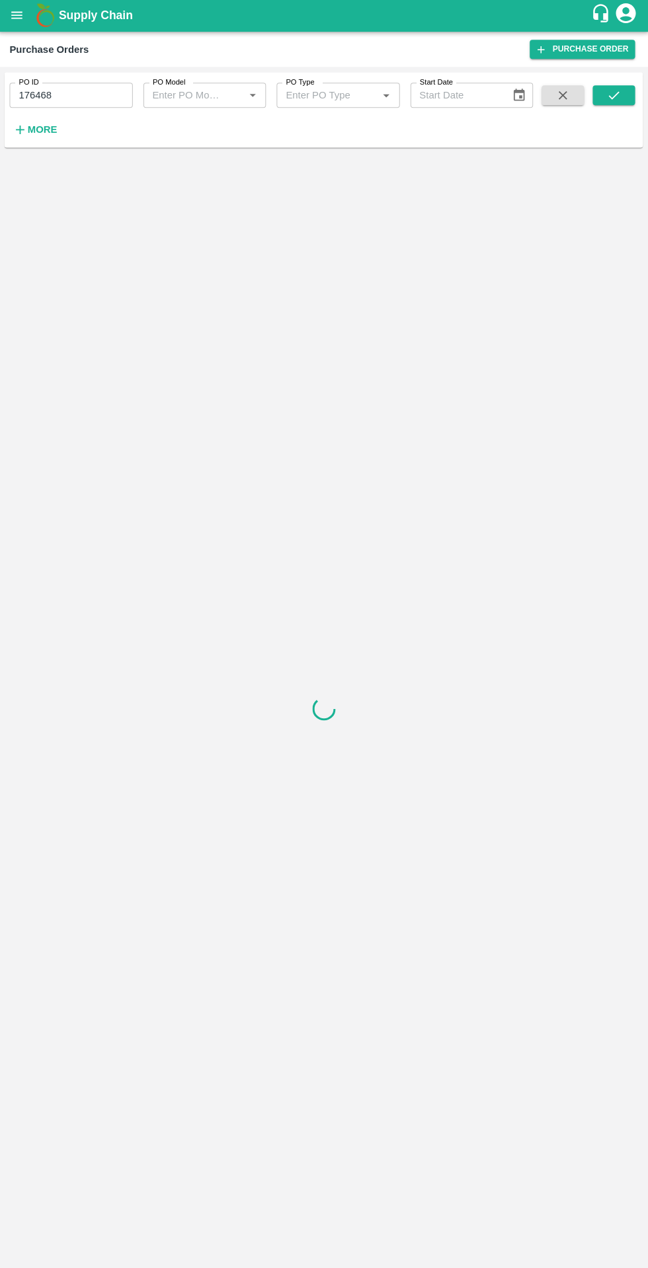
click at [613, 97] on icon "submit" at bounding box center [613, 96] width 15 height 15
click at [622, 102] on button "submit" at bounding box center [613, 97] width 42 height 20
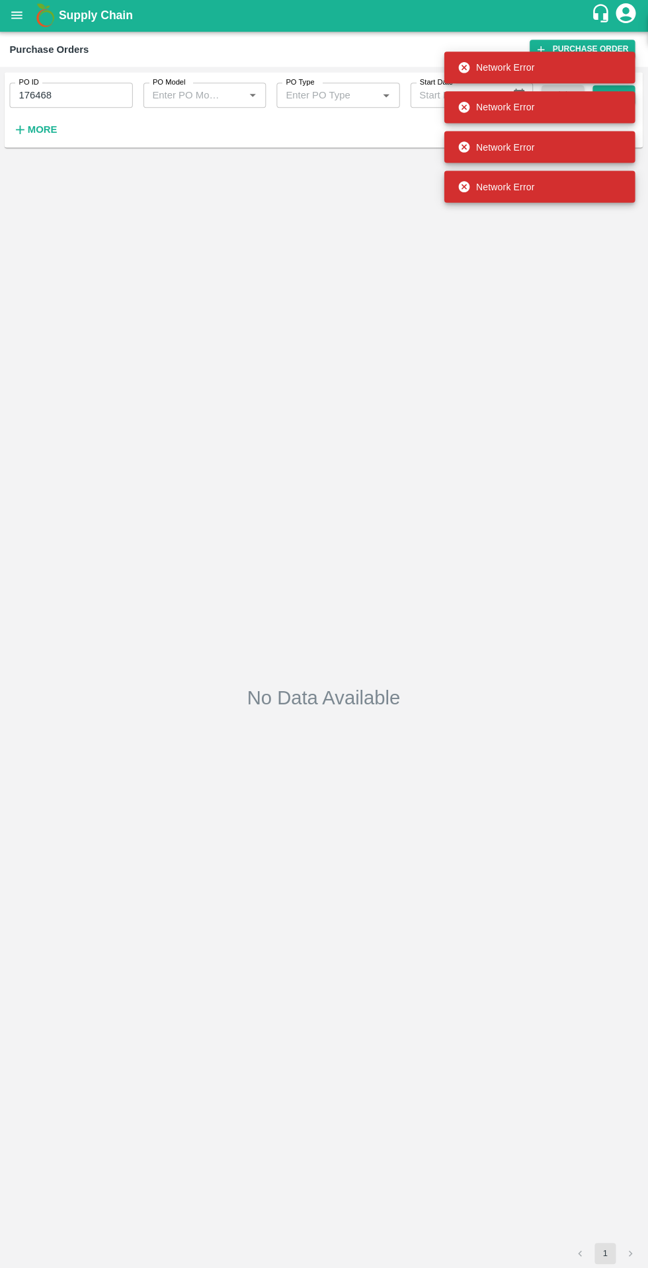
click at [474, 438] on div "No Data Available" at bounding box center [324, 697] width 627 height 1077
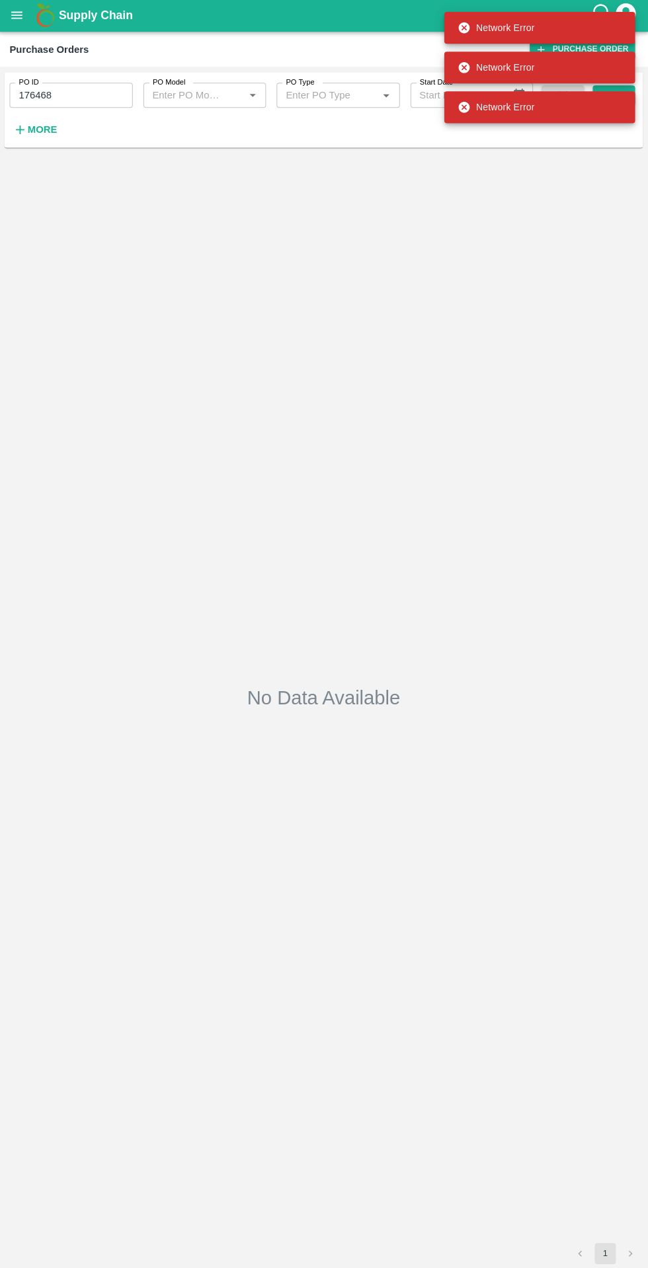
click at [473, 358] on div "No Data Available" at bounding box center [324, 697] width 627 height 1077
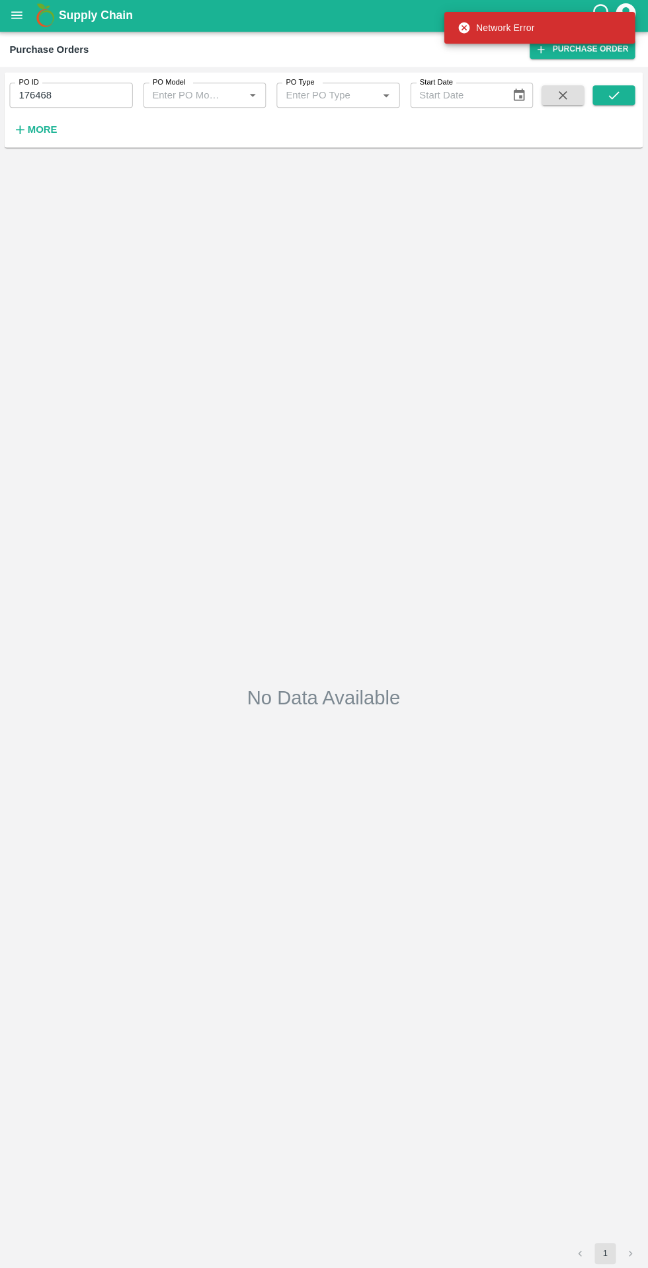
click at [622, 102] on button "submit" at bounding box center [613, 97] width 42 height 20
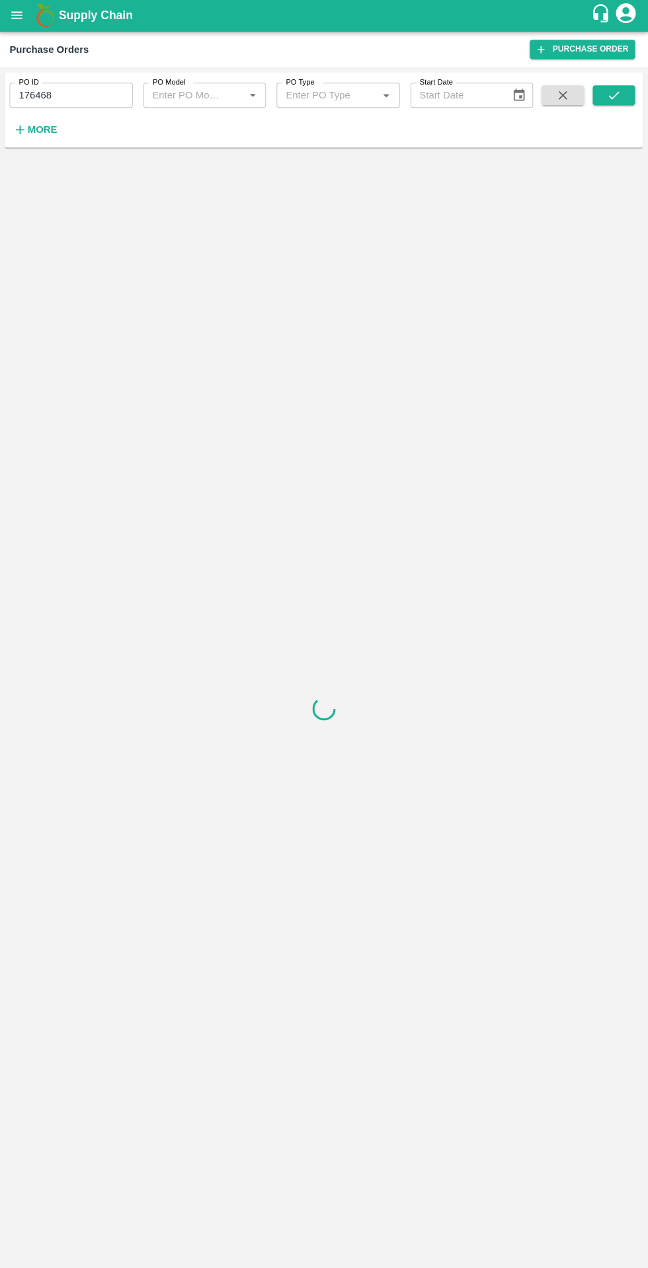
click at [613, 97] on icon "submit" at bounding box center [613, 96] width 15 height 15
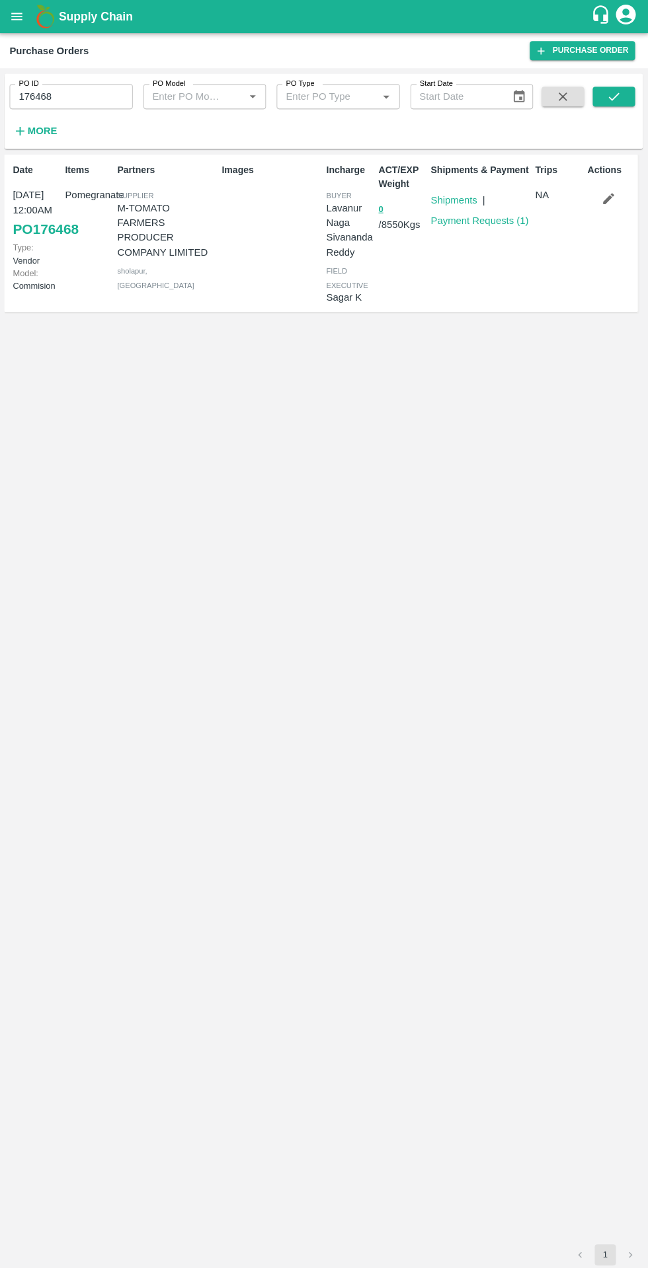
click at [454, 200] on link "Shipments" at bounding box center [454, 199] width 46 height 11
